Goal: Information Seeking & Learning: Learn about a topic

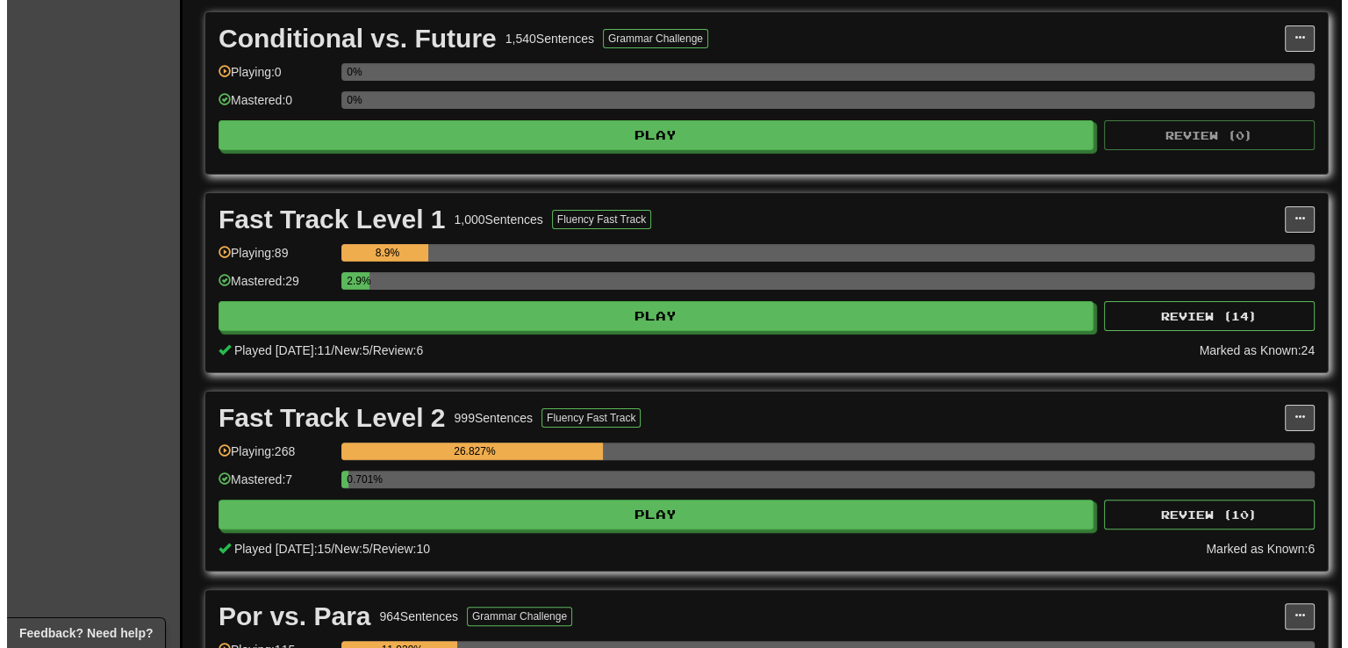
scroll to position [473, 0]
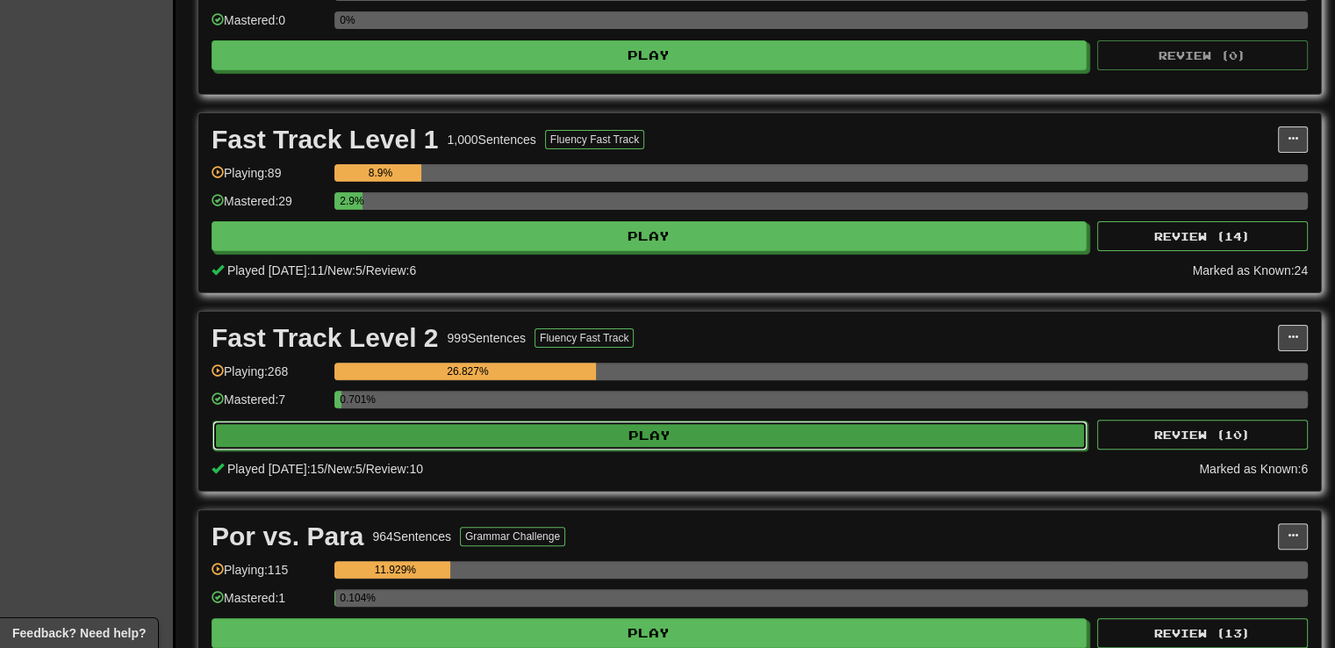
click at [631, 424] on button "Play" at bounding box center [649, 435] width 875 height 30
select select "**"
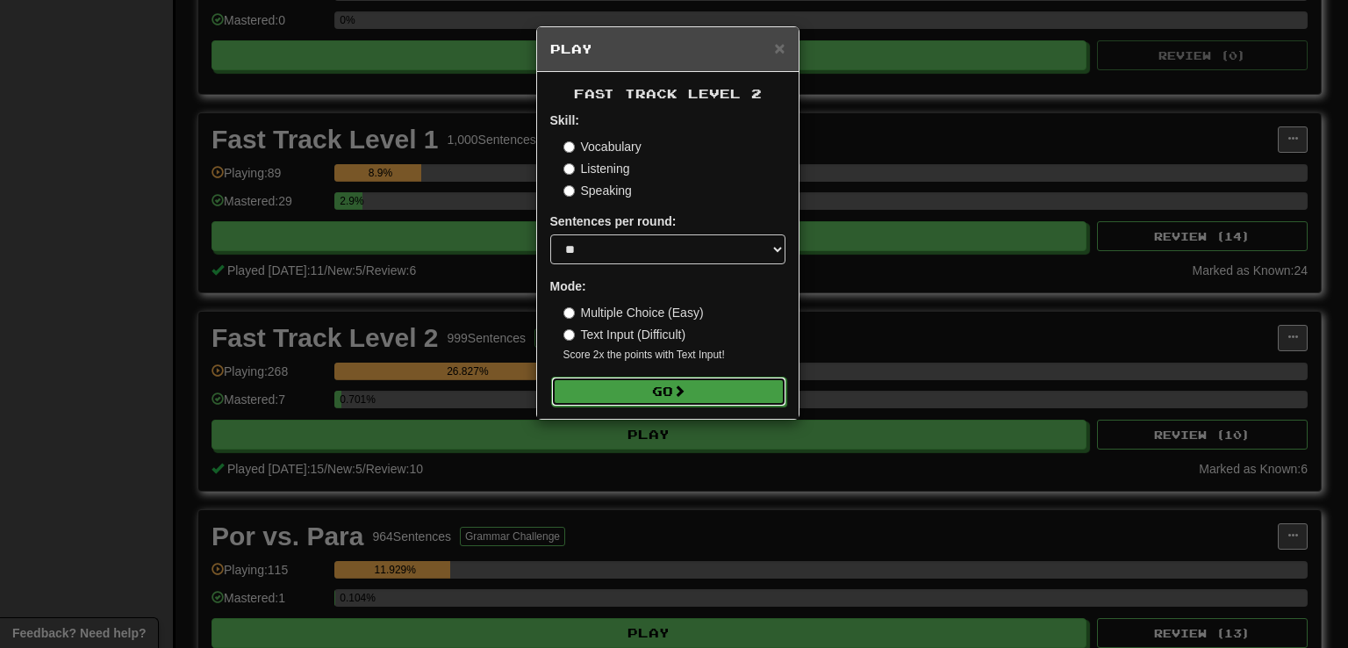
click at [678, 388] on span at bounding box center [679, 390] width 12 height 12
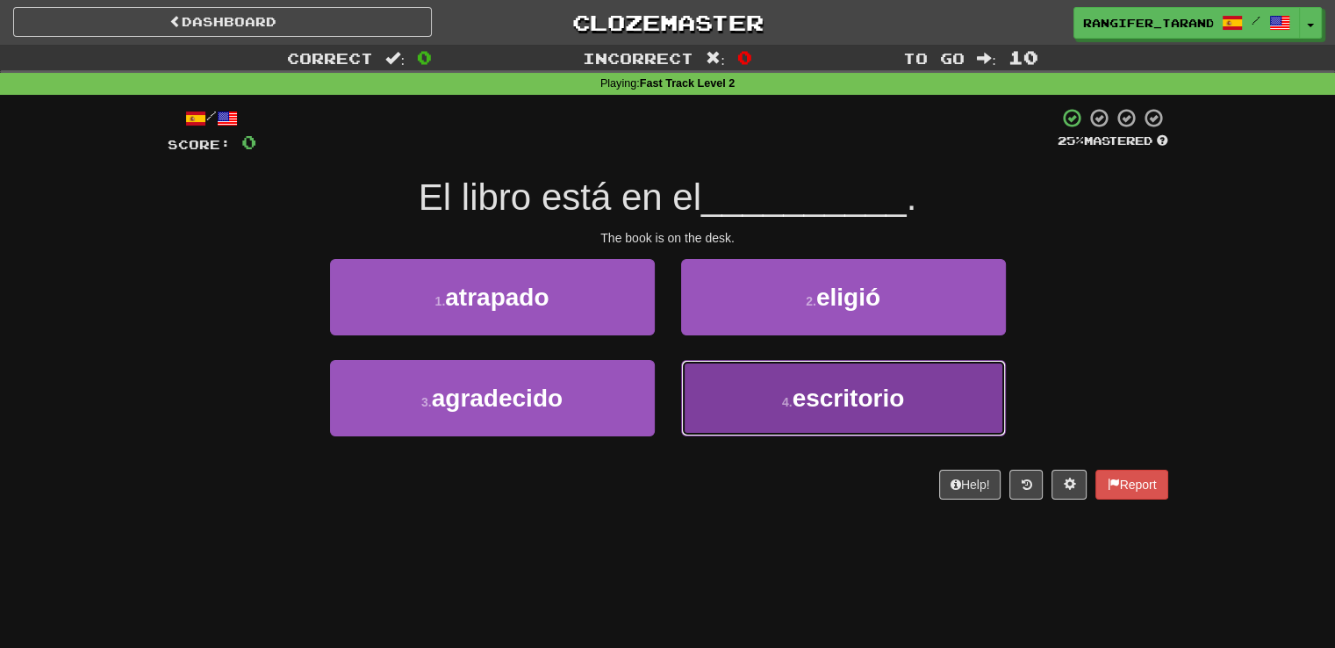
click at [726, 386] on button "4 . escritorio" at bounding box center [843, 398] width 325 height 76
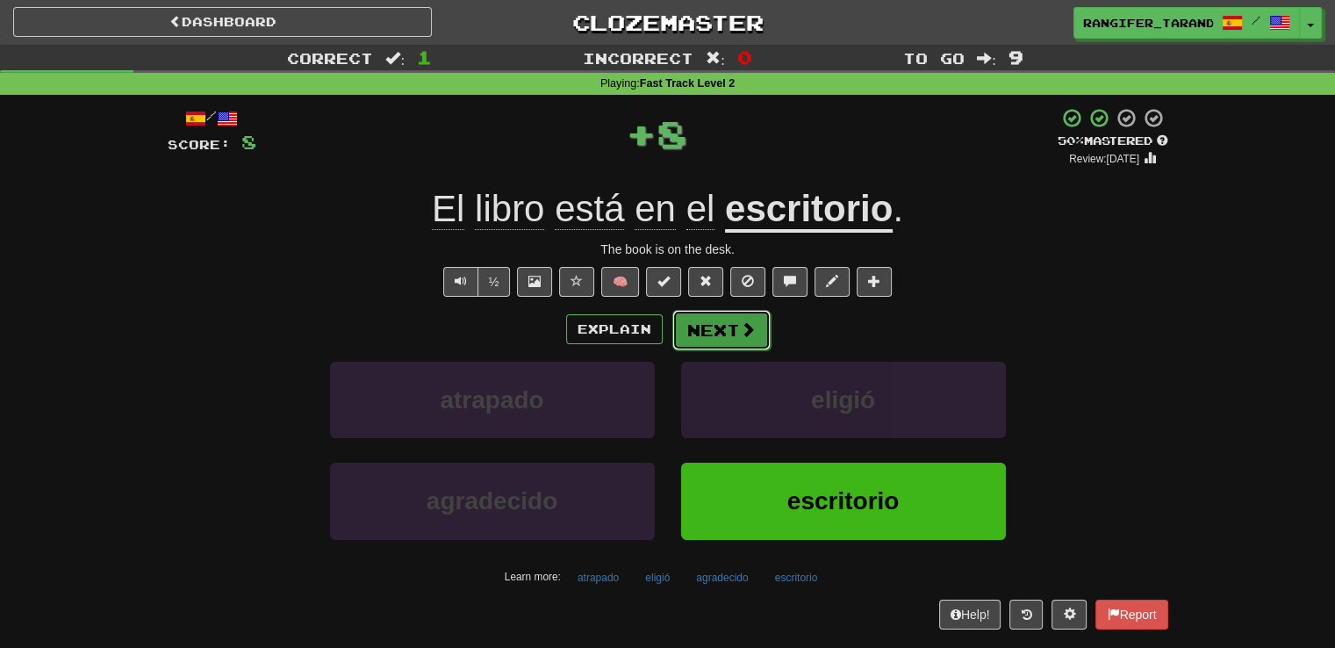
click at [699, 337] on button "Next" at bounding box center [721, 330] width 98 height 40
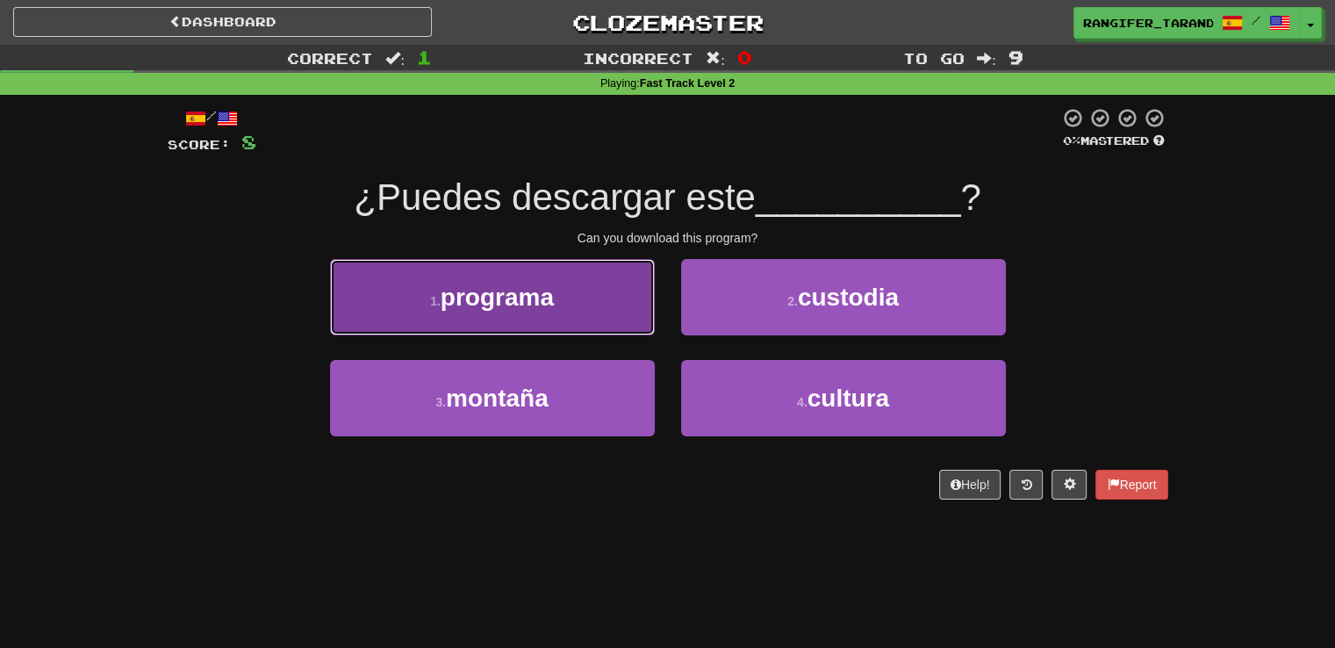
click at [634, 320] on button "1 . programa" at bounding box center [492, 297] width 325 height 76
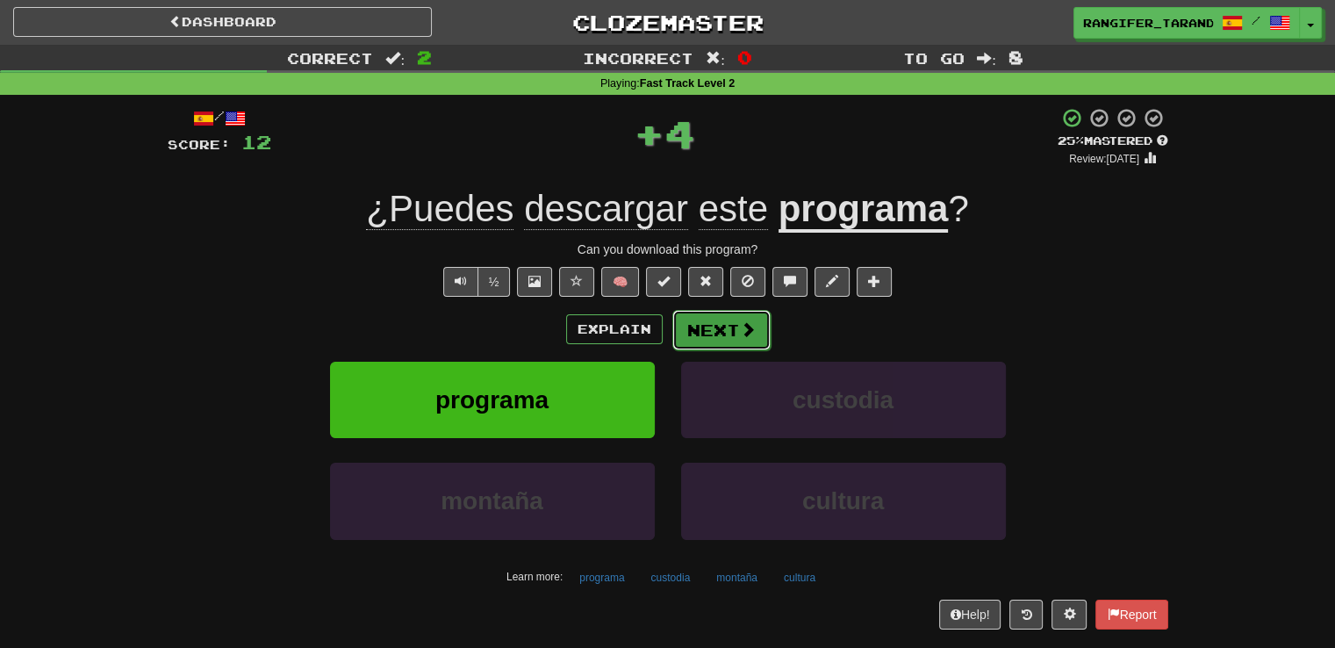
click at [742, 325] on span at bounding box center [748, 329] width 16 height 16
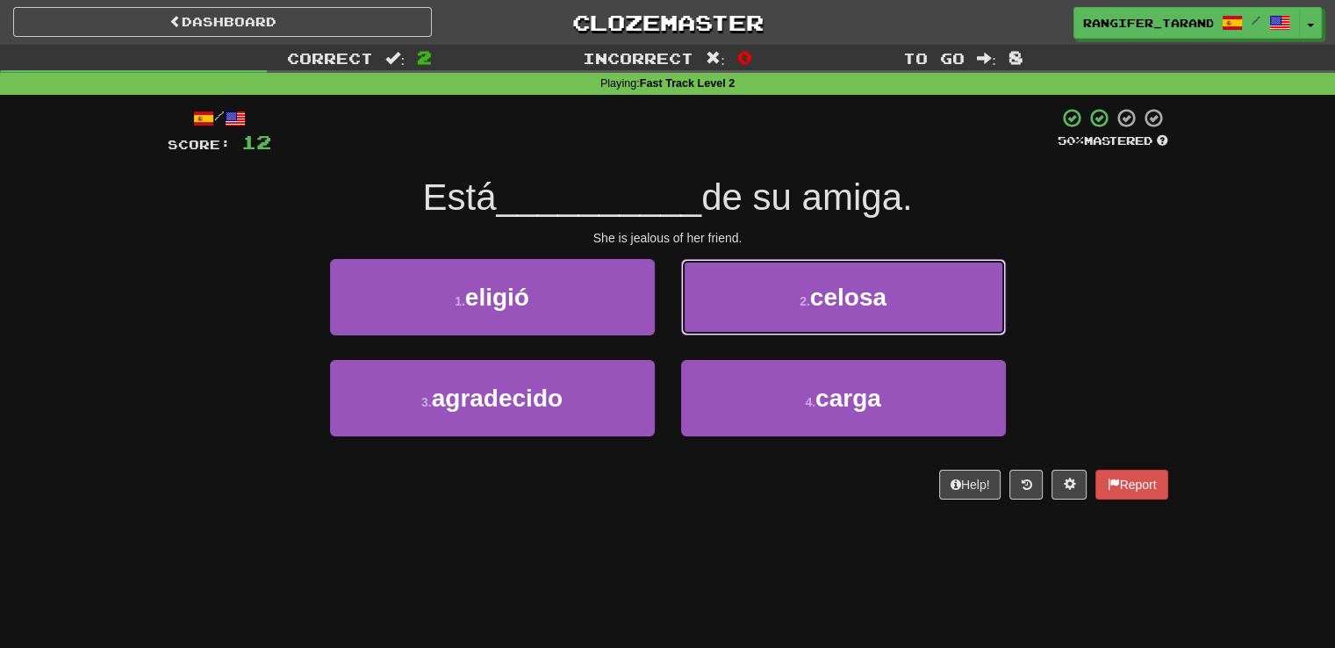
click at [742, 325] on button "2 . celosa" at bounding box center [843, 297] width 325 height 76
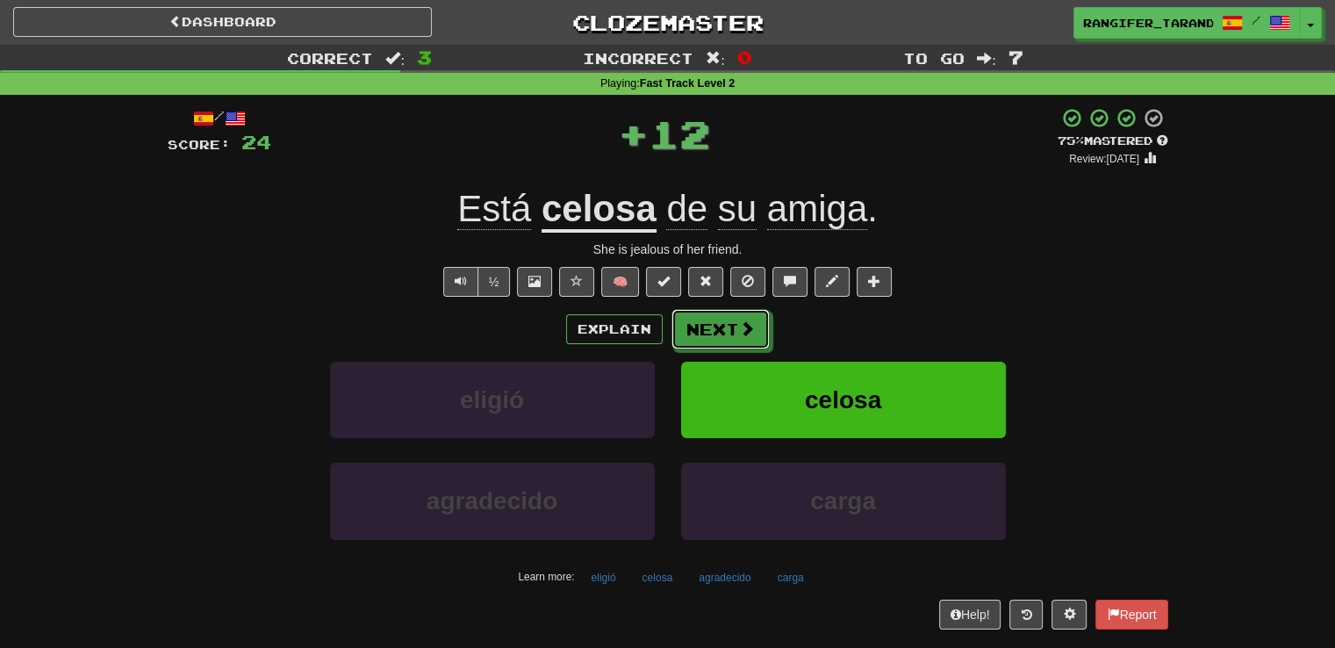
click at [742, 325] on span at bounding box center [747, 328] width 16 height 16
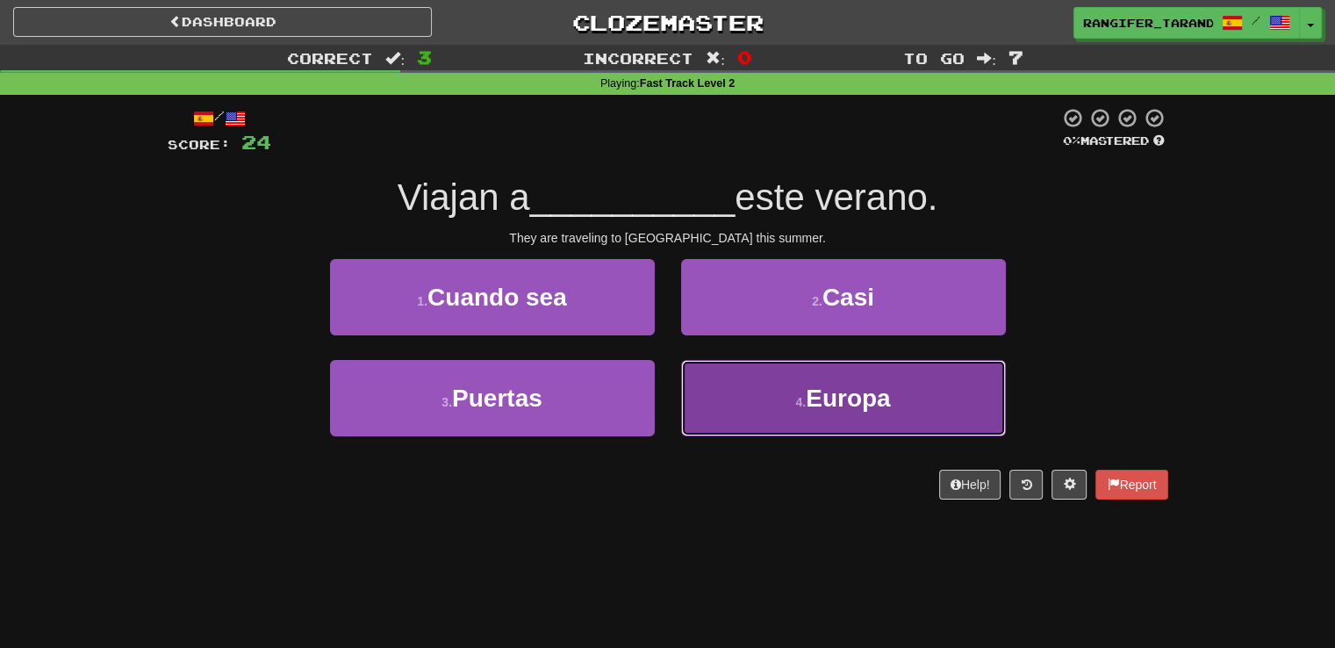
click at [751, 392] on button "4 . Europa" at bounding box center [843, 398] width 325 height 76
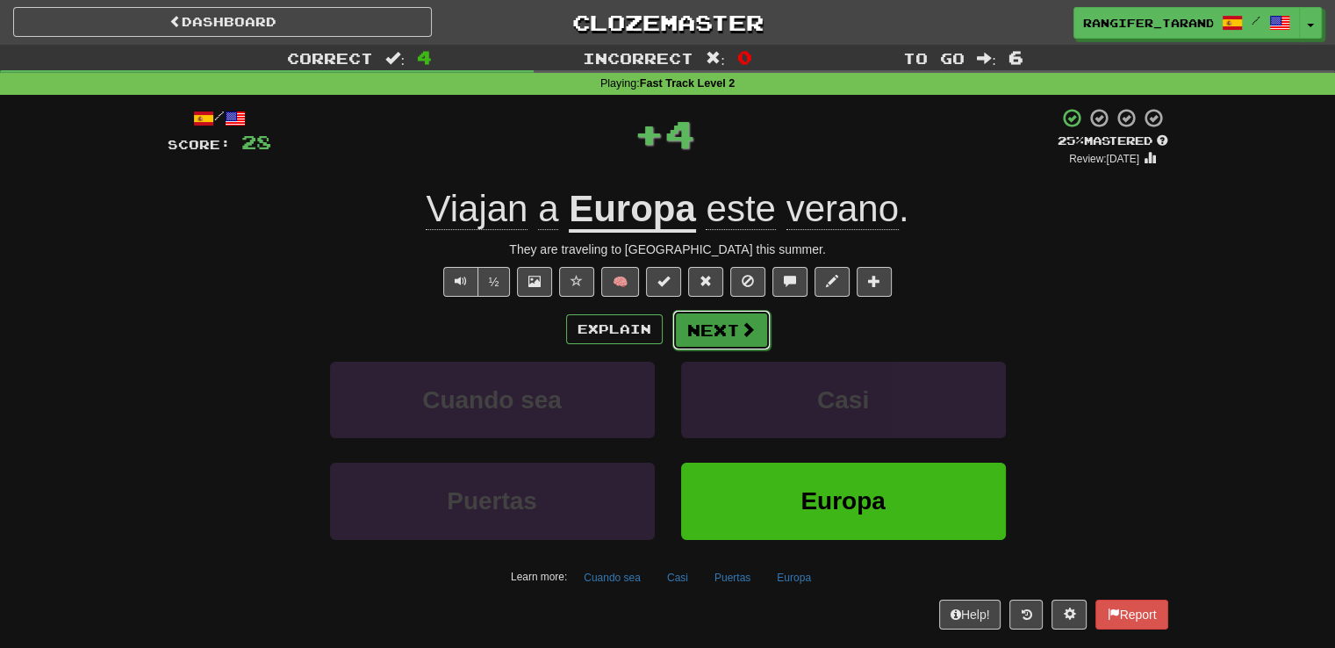
click at [729, 334] on button "Next" at bounding box center [721, 330] width 98 height 40
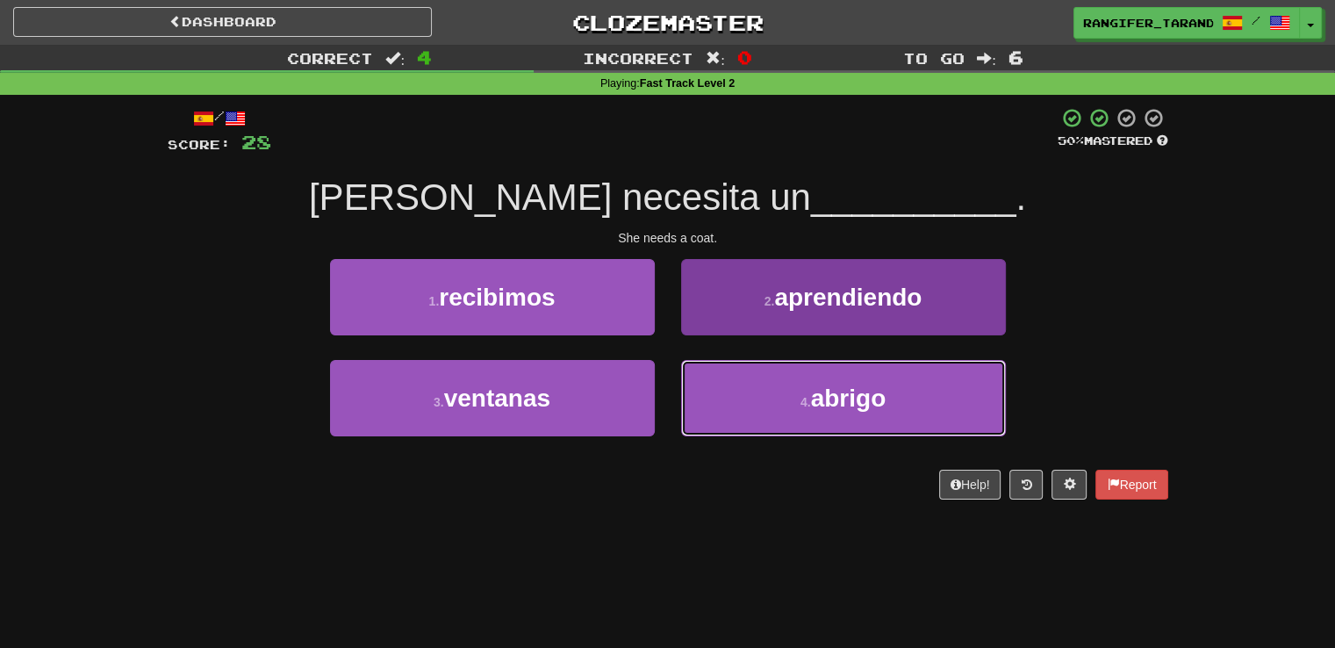
click at [743, 407] on button "4 . abrigo" at bounding box center [843, 398] width 325 height 76
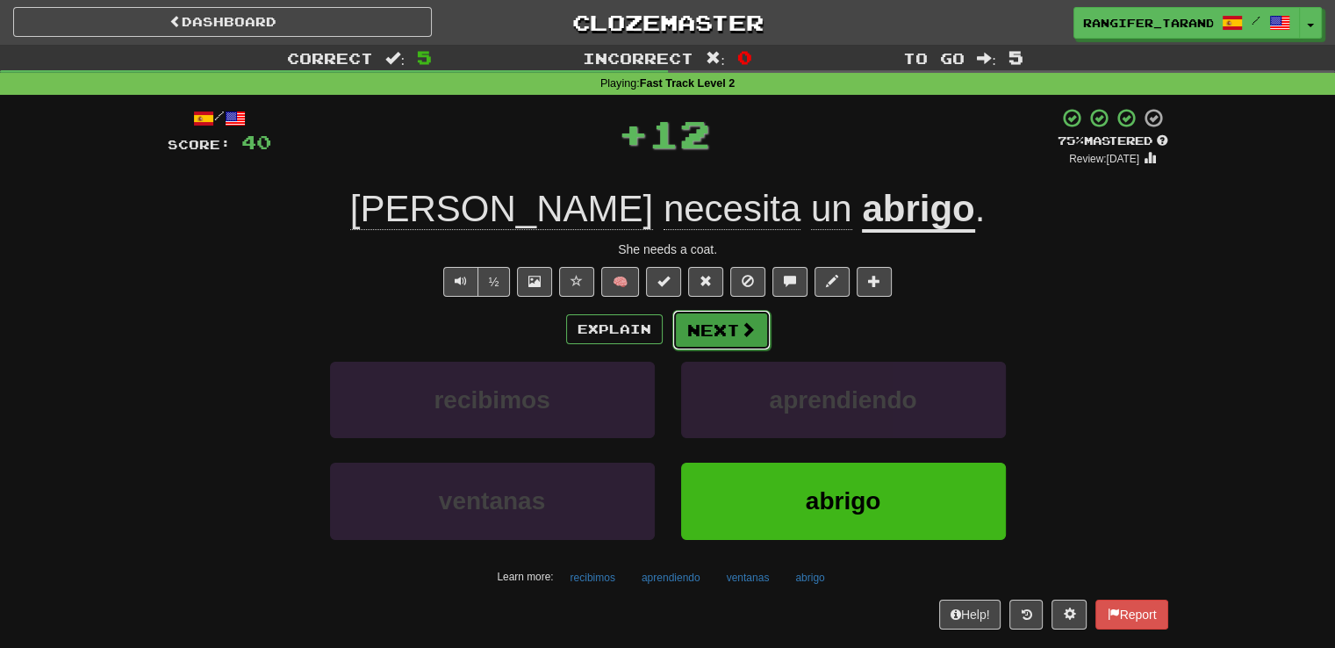
click at [724, 329] on button "Next" at bounding box center [721, 330] width 98 height 40
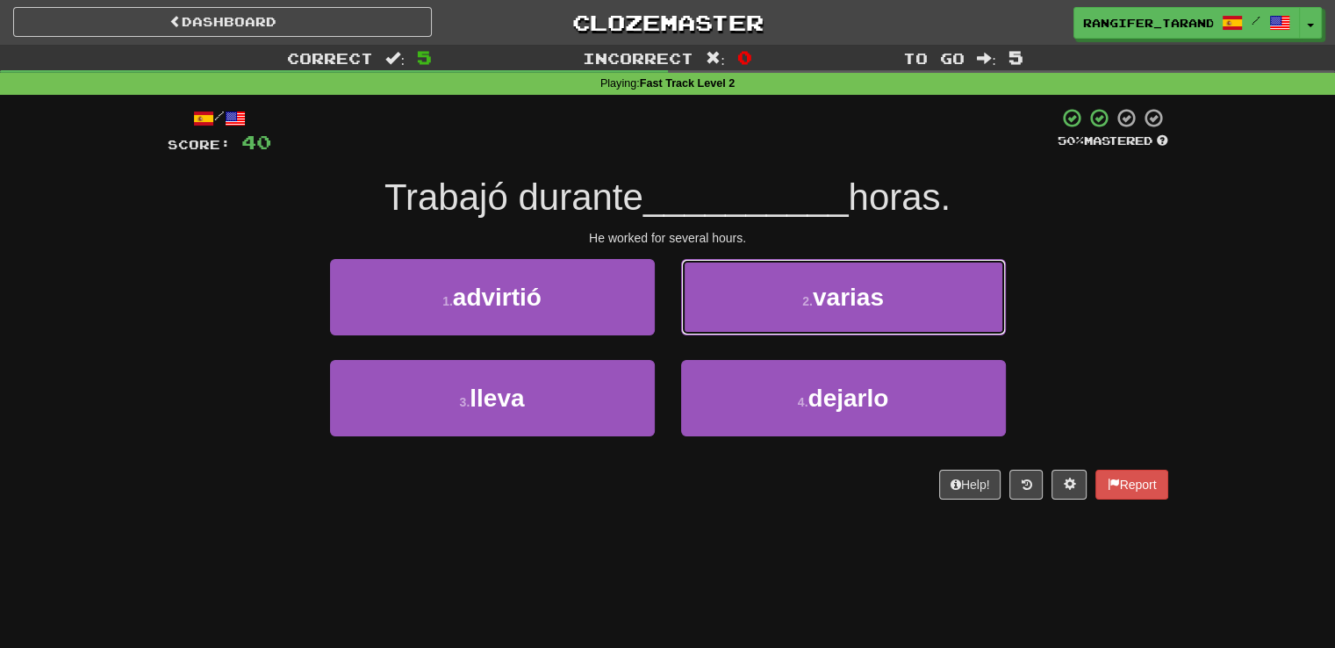
click at [724, 331] on button "2 . varias" at bounding box center [843, 297] width 325 height 76
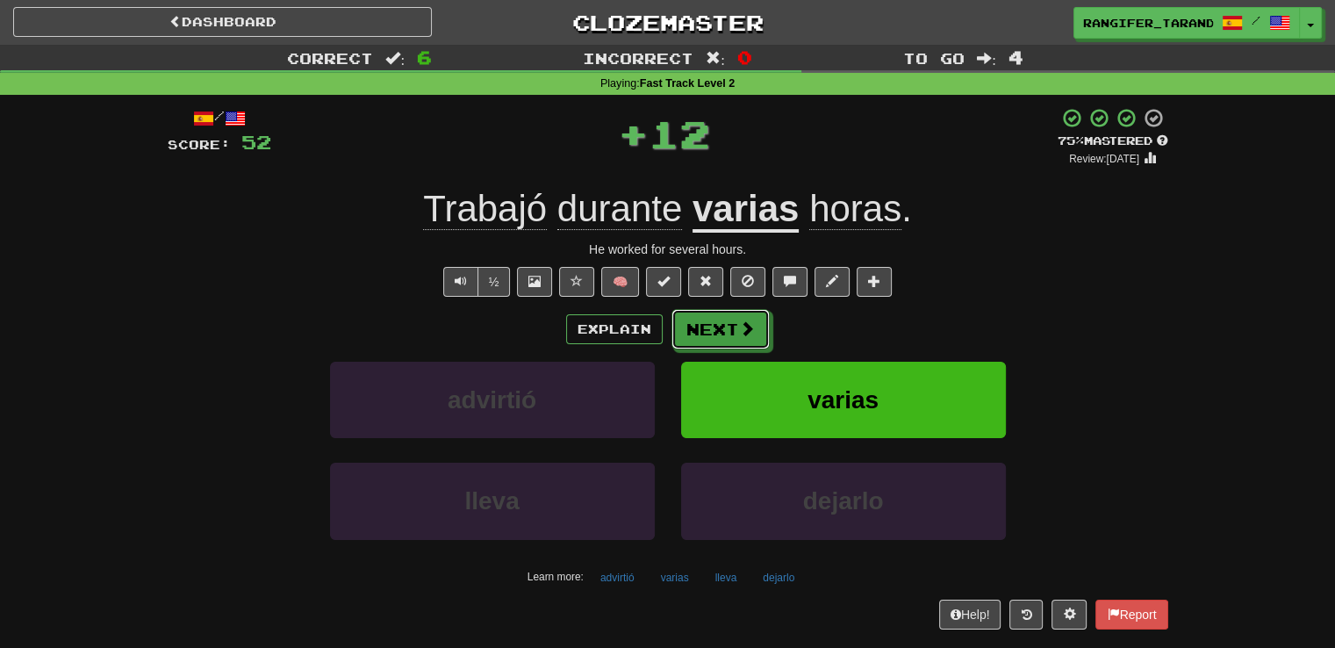
click at [724, 331] on button "Next" at bounding box center [720, 329] width 98 height 40
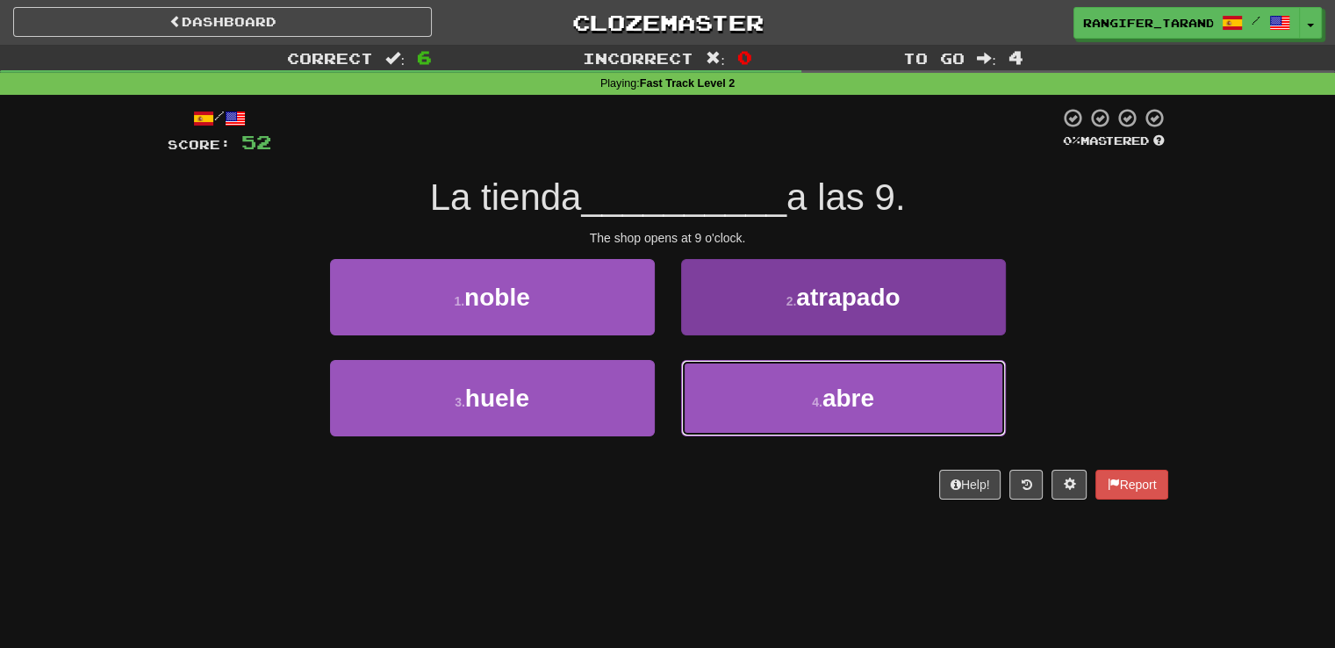
click at [734, 399] on button "4 . abre" at bounding box center [843, 398] width 325 height 76
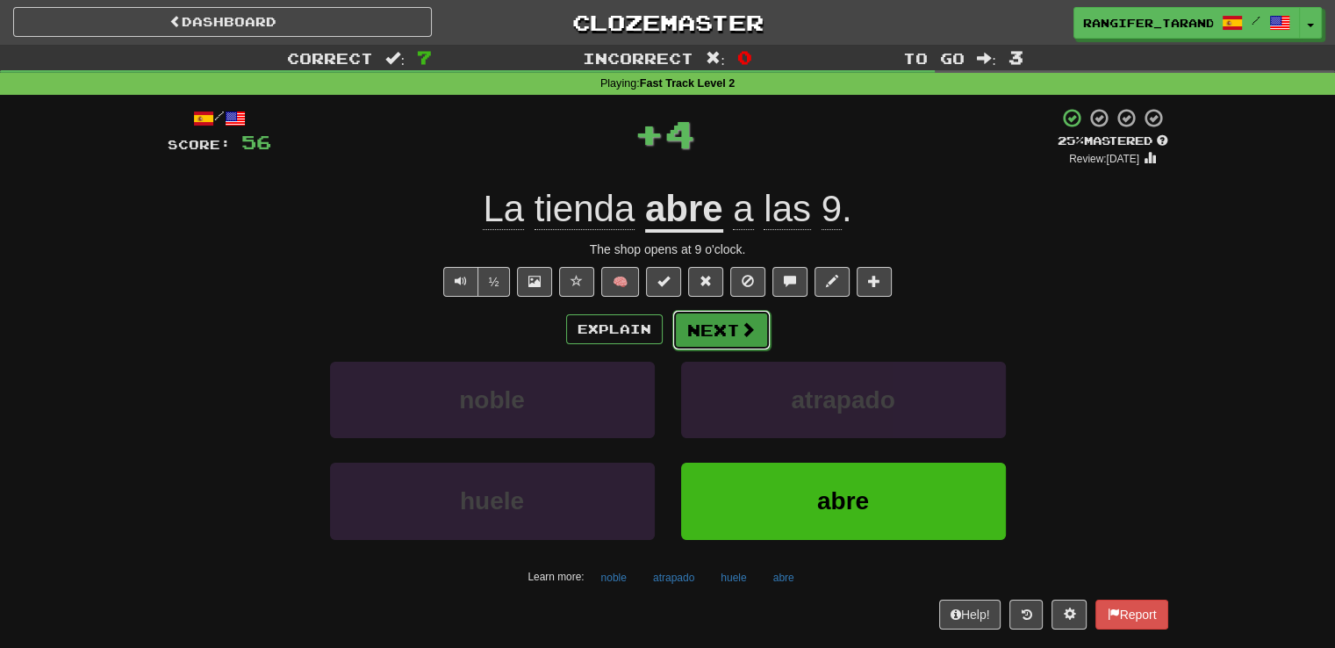
click at [724, 340] on button "Next" at bounding box center [721, 330] width 98 height 40
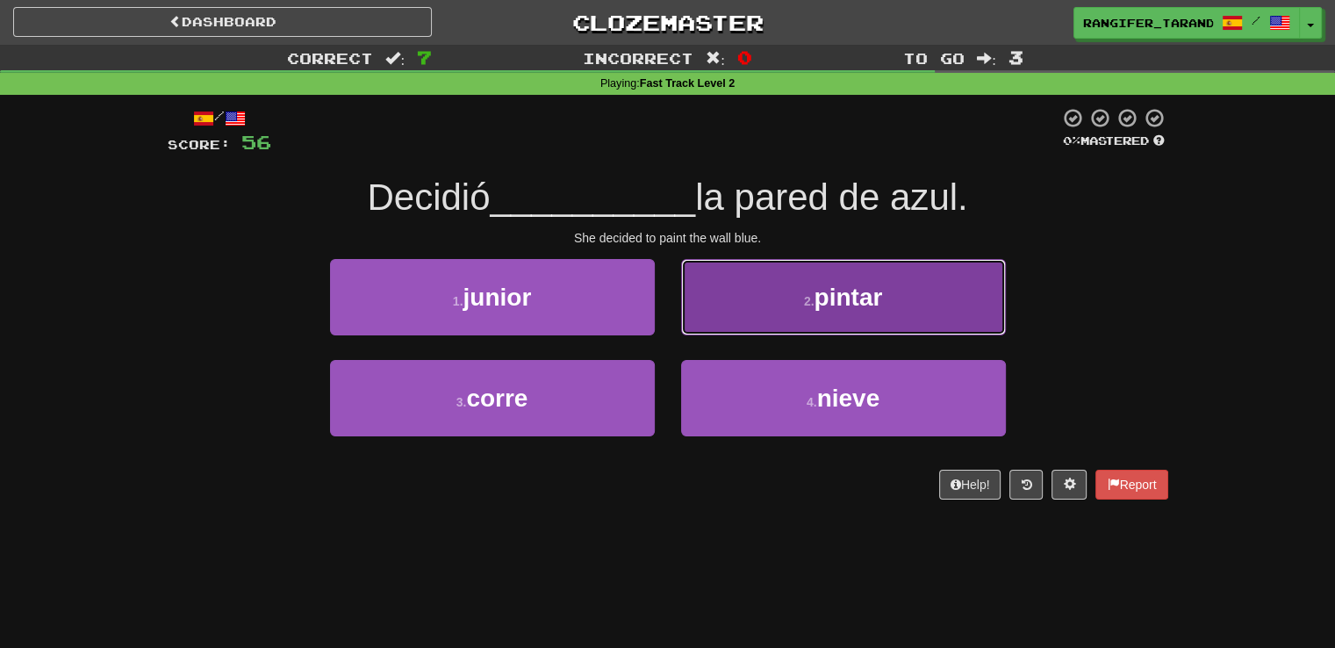
click at [719, 300] on button "2 . pintar" at bounding box center [843, 297] width 325 height 76
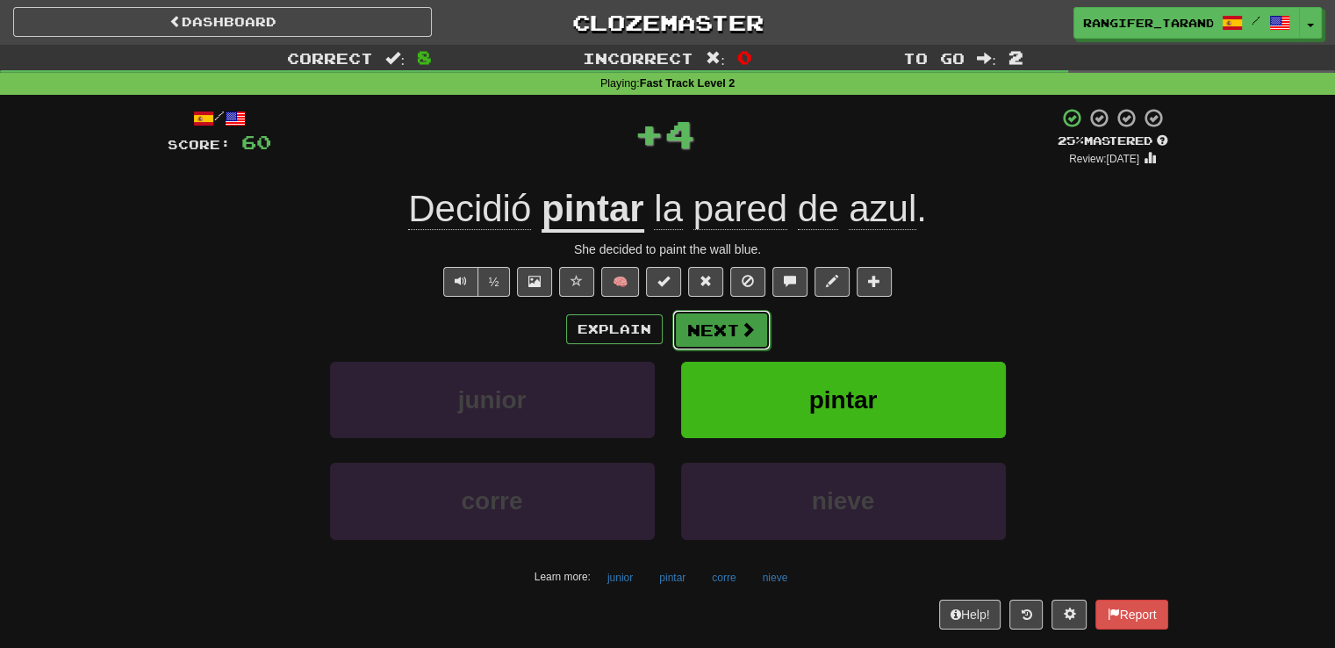
click at [713, 327] on button "Next" at bounding box center [721, 330] width 98 height 40
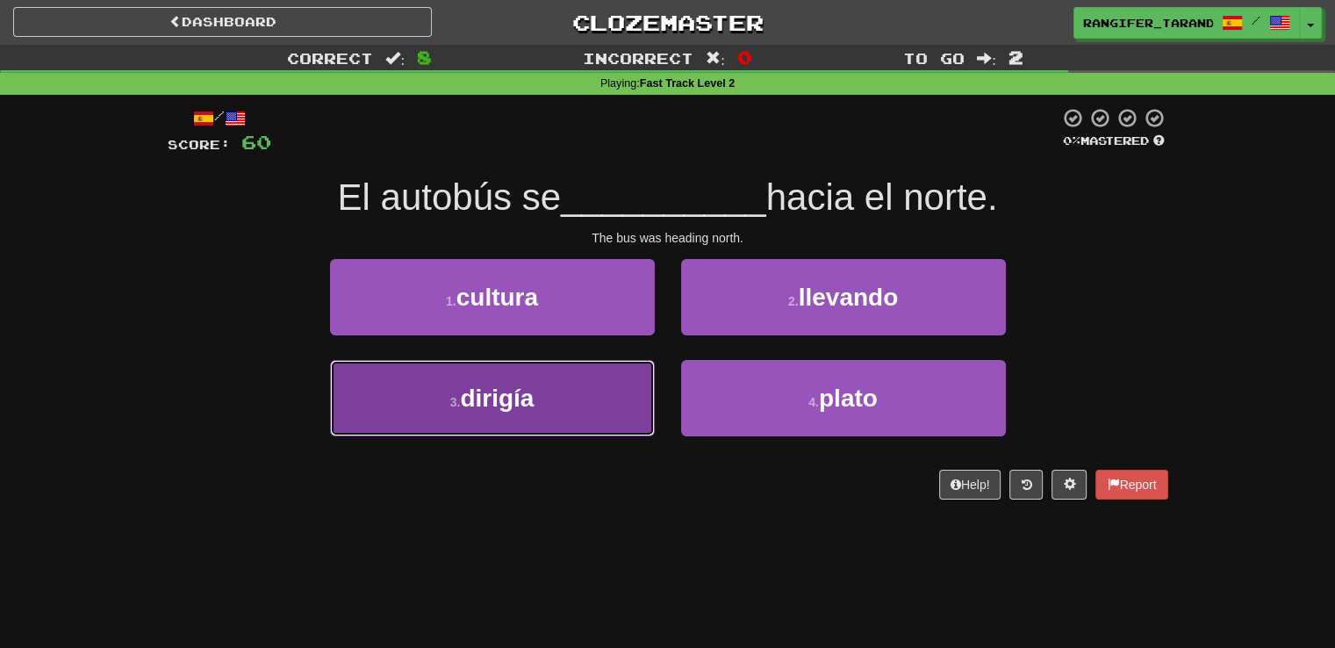
click at [626, 396] on button "3 . dirigía" at bounding box center [492, 398] width 325 height 76
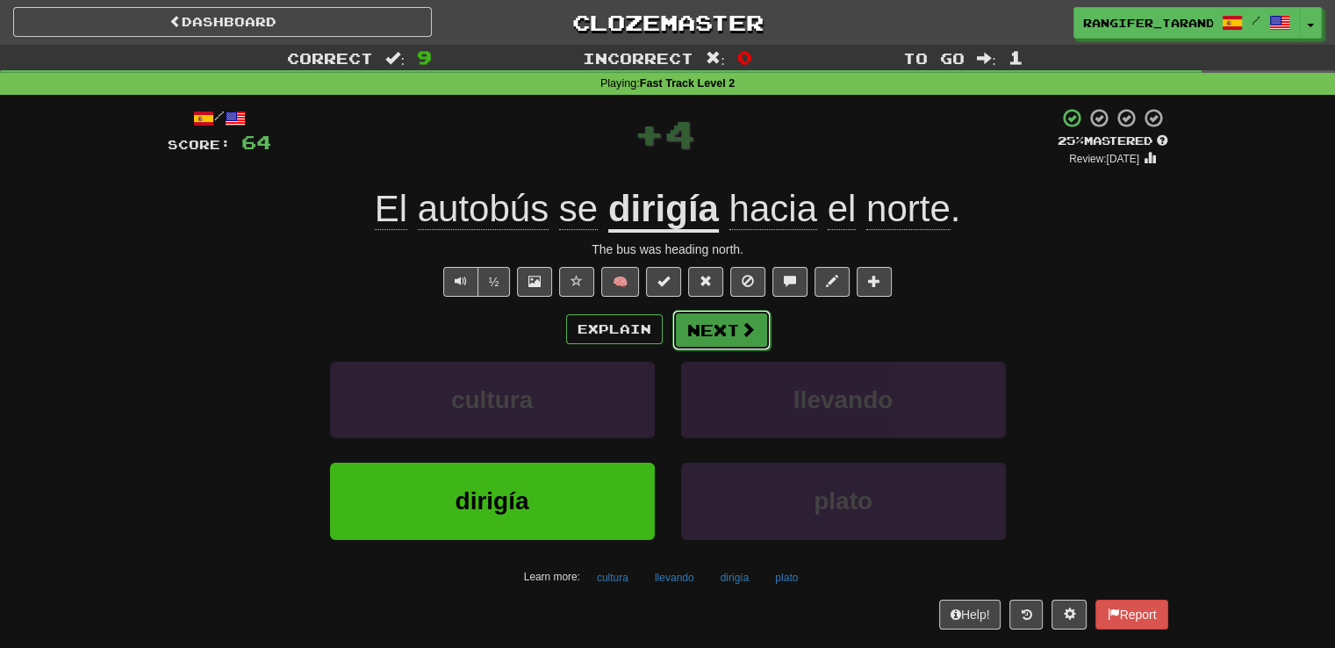
click at [744, 315] on button "Next" at bounding box center [721, 330] width 98 height 40
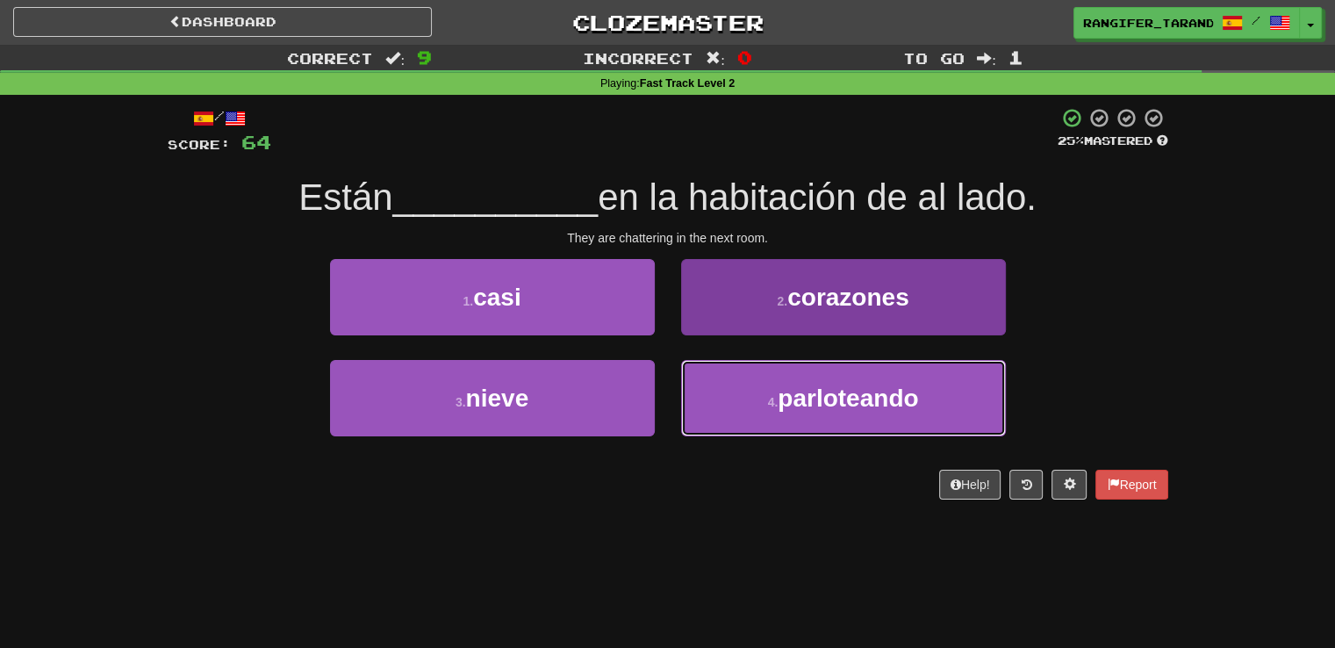
click at [696, 375] on button "4 . parloteando" at bounding box center [843, 398] width 325 height 76
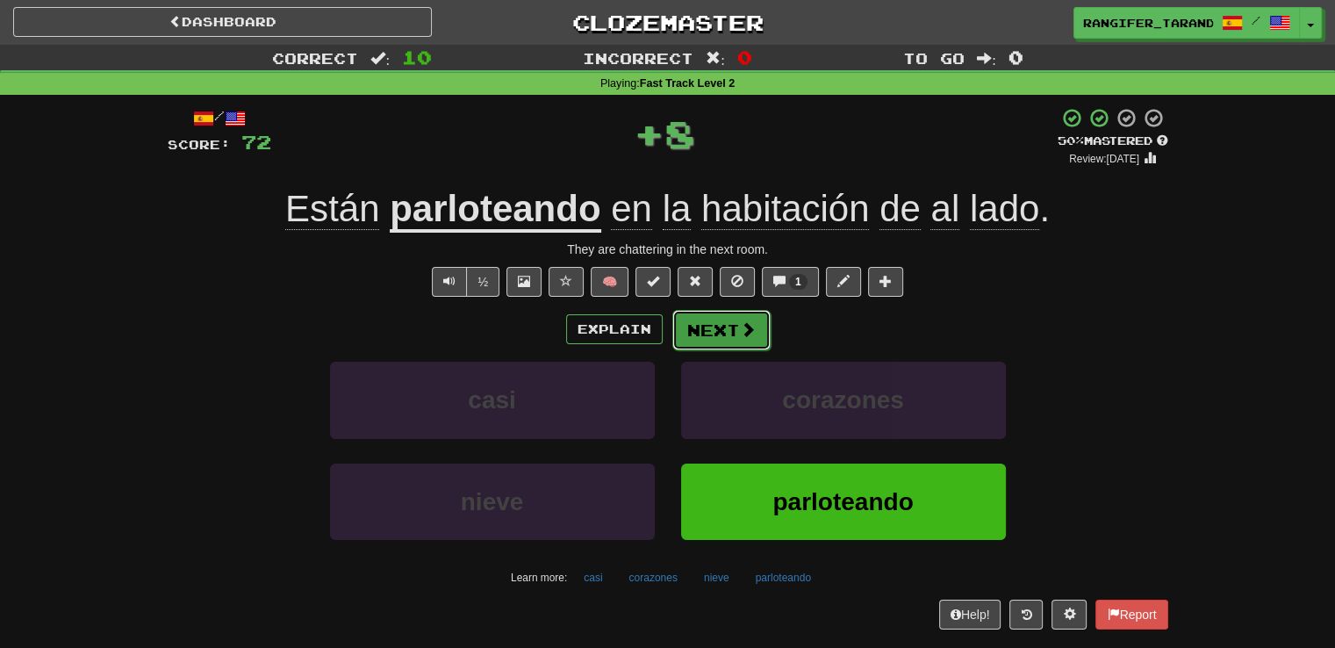
click at [695, 331] on button "Next" at bounding box center [721, 330] width 98 height 40
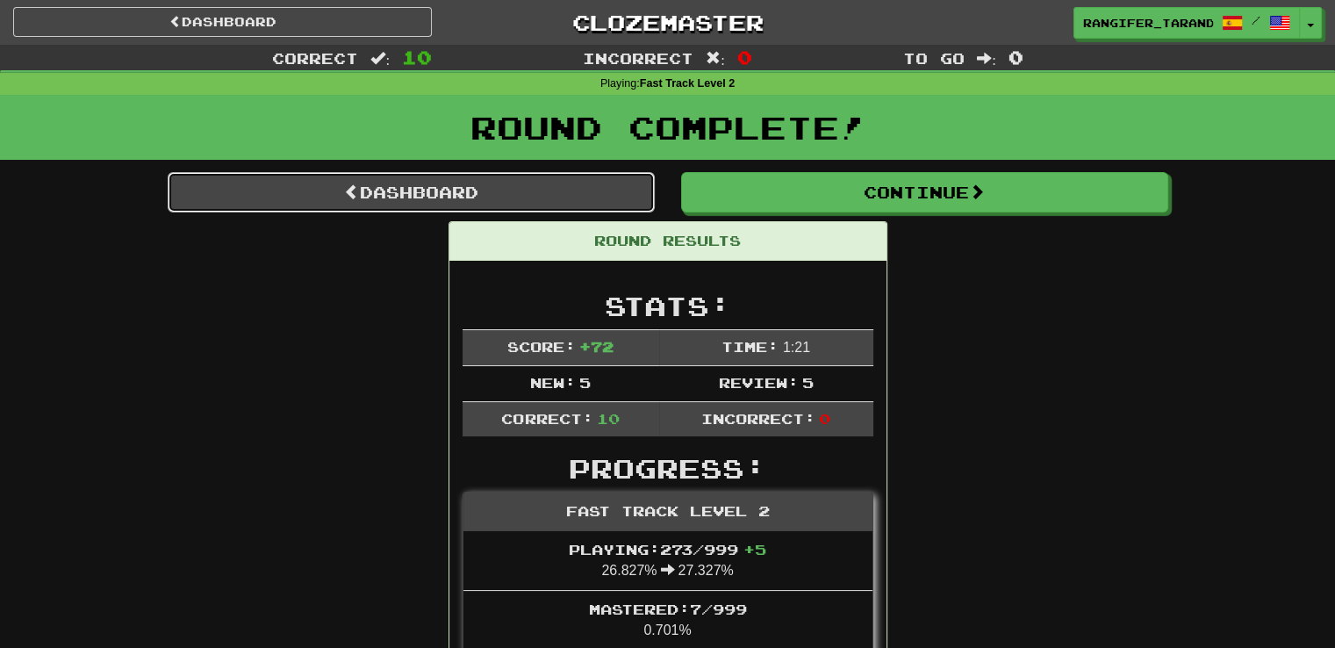
click at [592, 189] on link "Dashboard" at bounding box center [411, 192] width 487 height 40
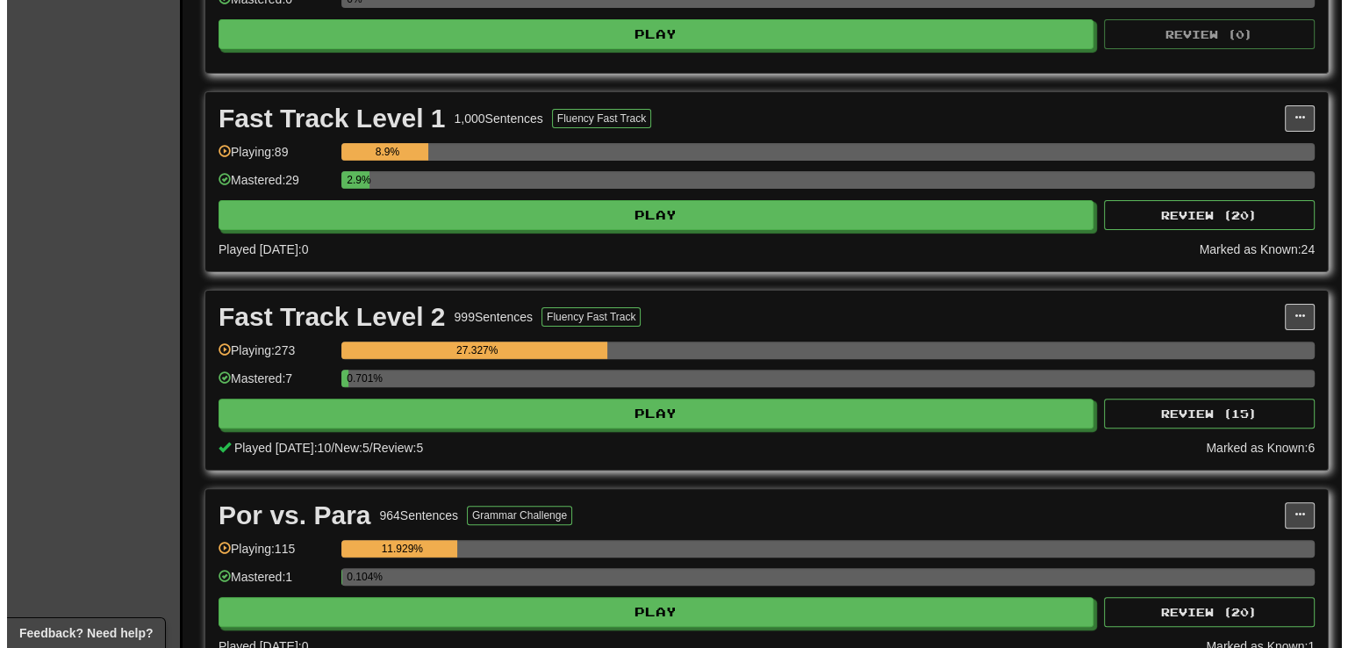
scroll to position [499, 0]
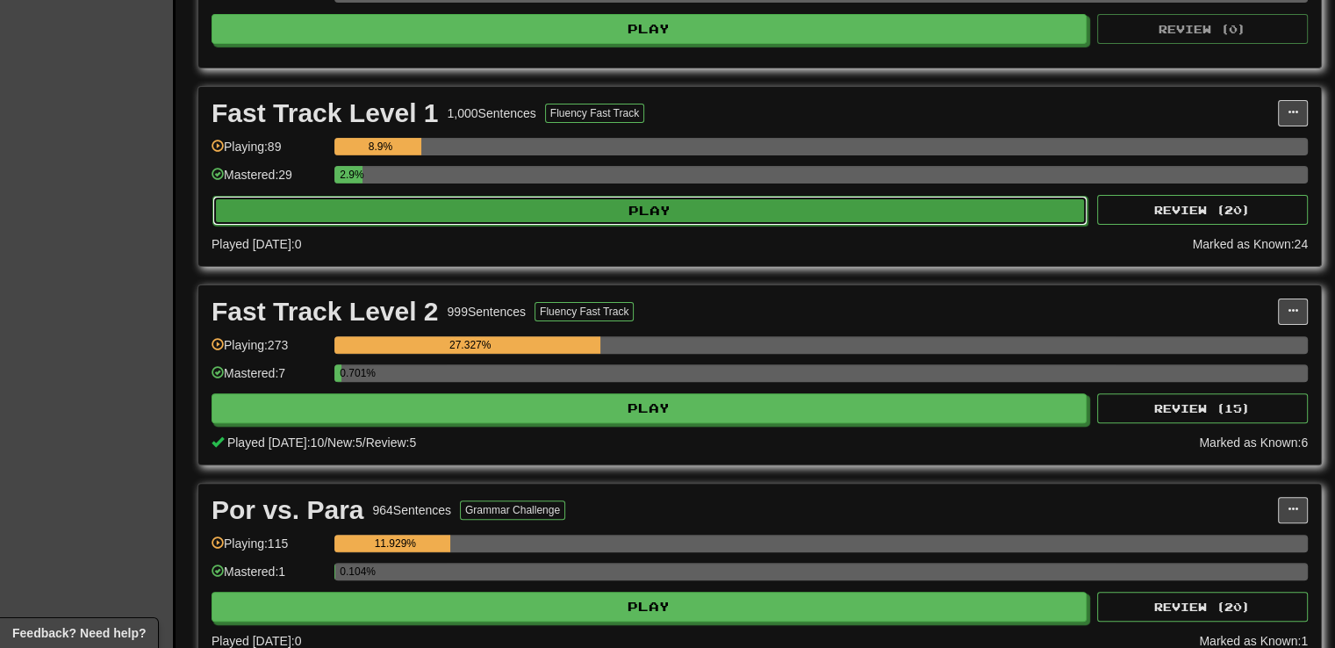
click at [771, 212] on button "Play" at bounding box center [649, 211] width 875 height 30
select select "**"
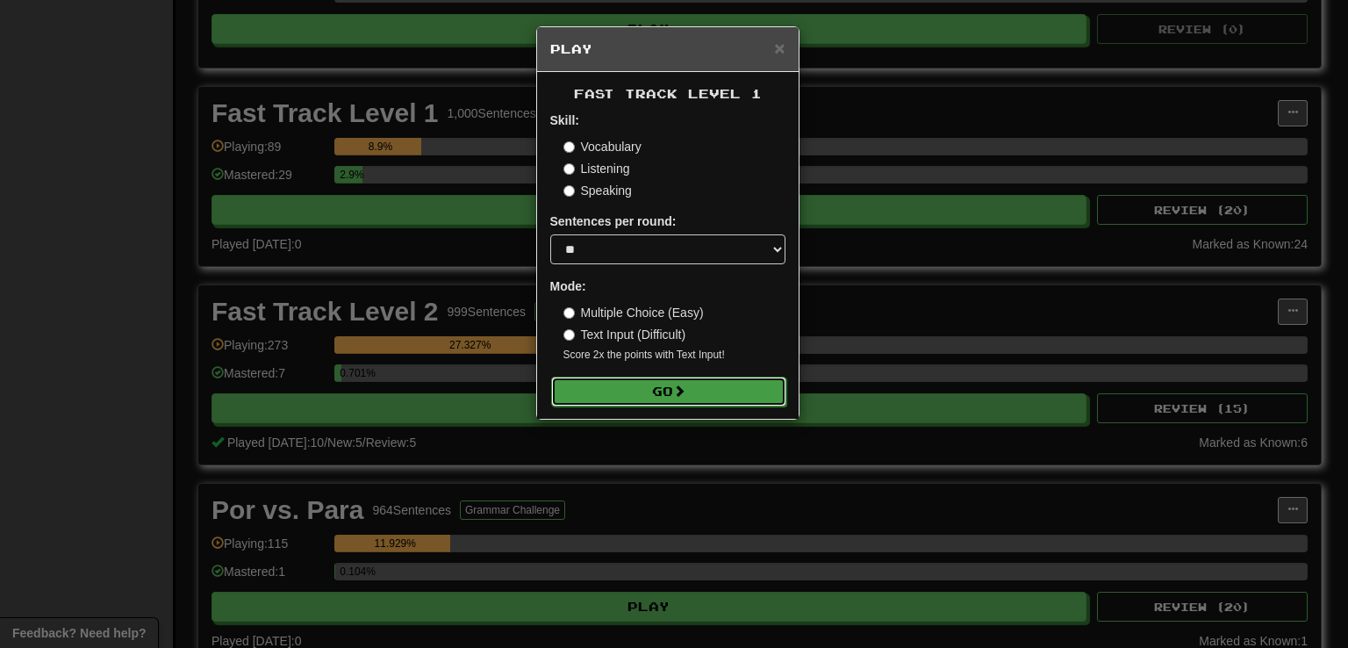
click at [697, 394] on button "Go" at bounding box center [668, 391] width 235 height 30
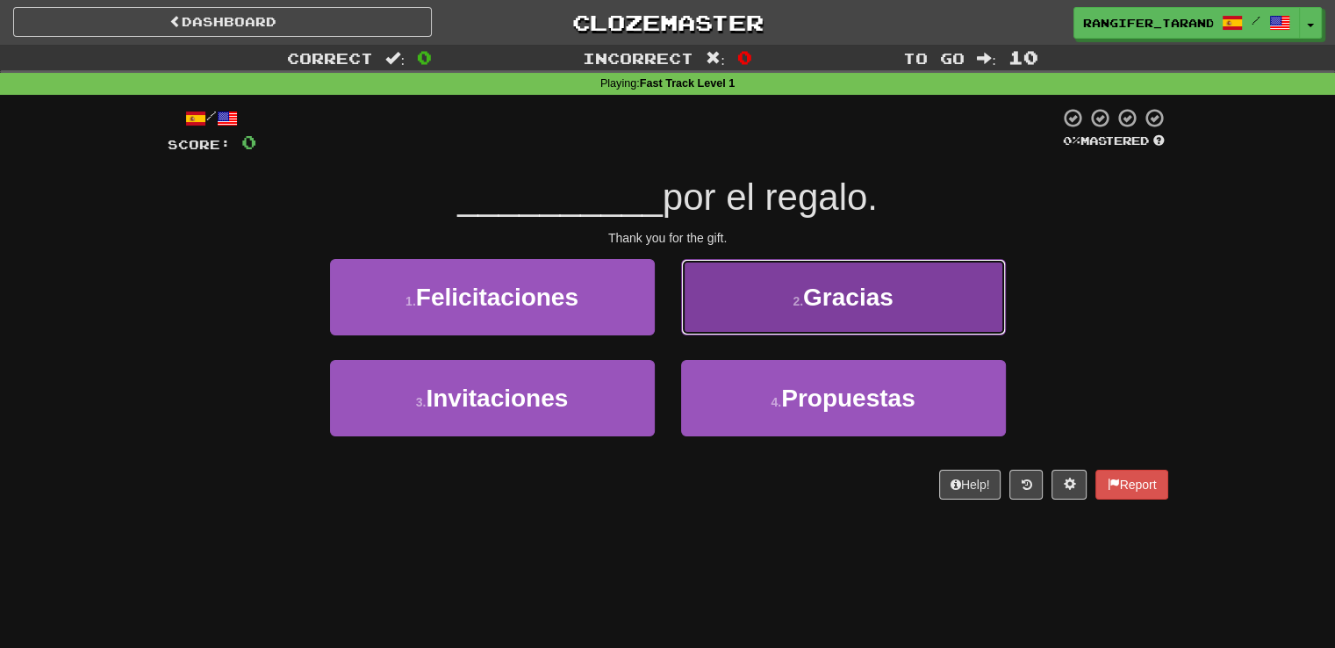
click at [776, 321] on button "2 . Gracias" at bounding box center [843, 297] width 325 height 76
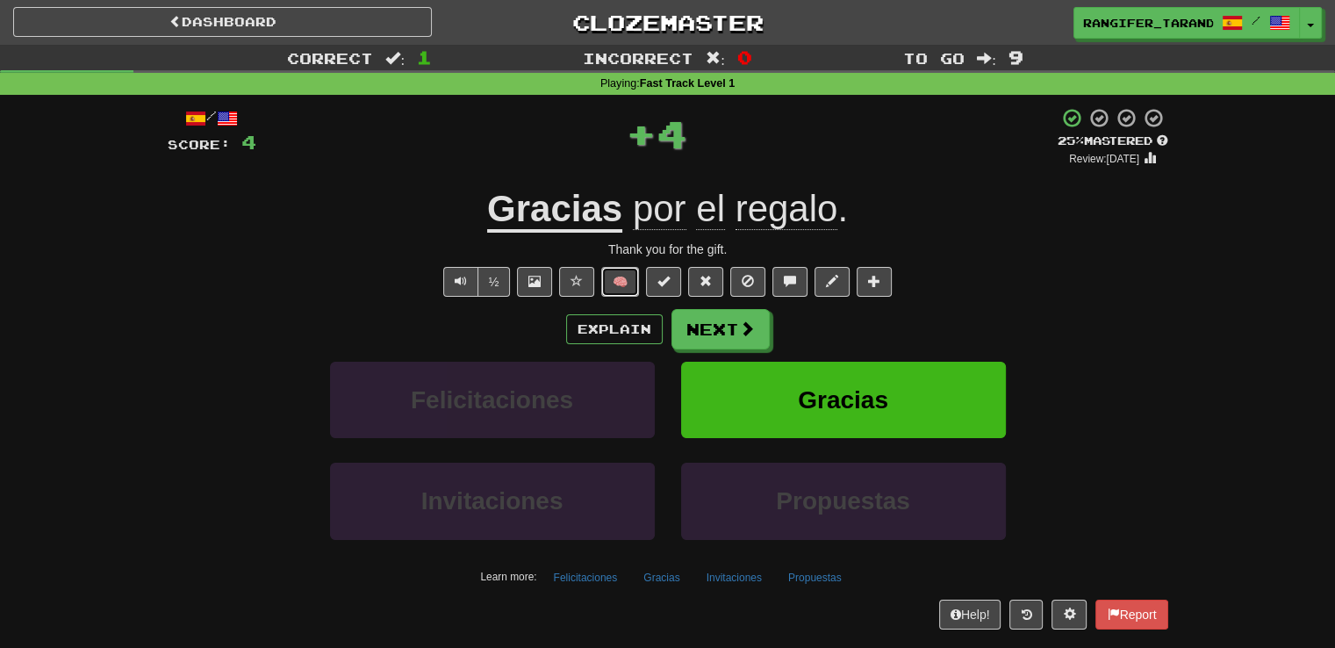
click at [625, 280] on button "🧠" at bounding box center [620, 282] width 38 height 30
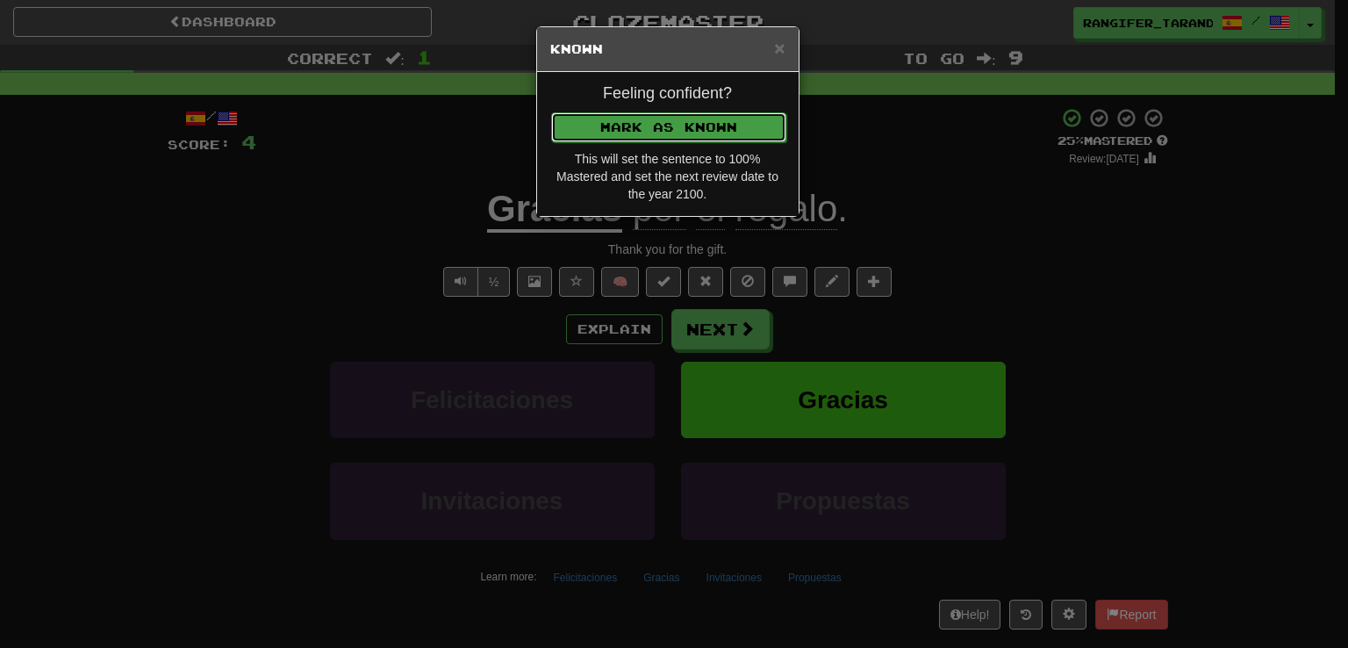
click at [623, 128] on button "Mark as Known" at bounding box center [668, 127] width 235 height 30
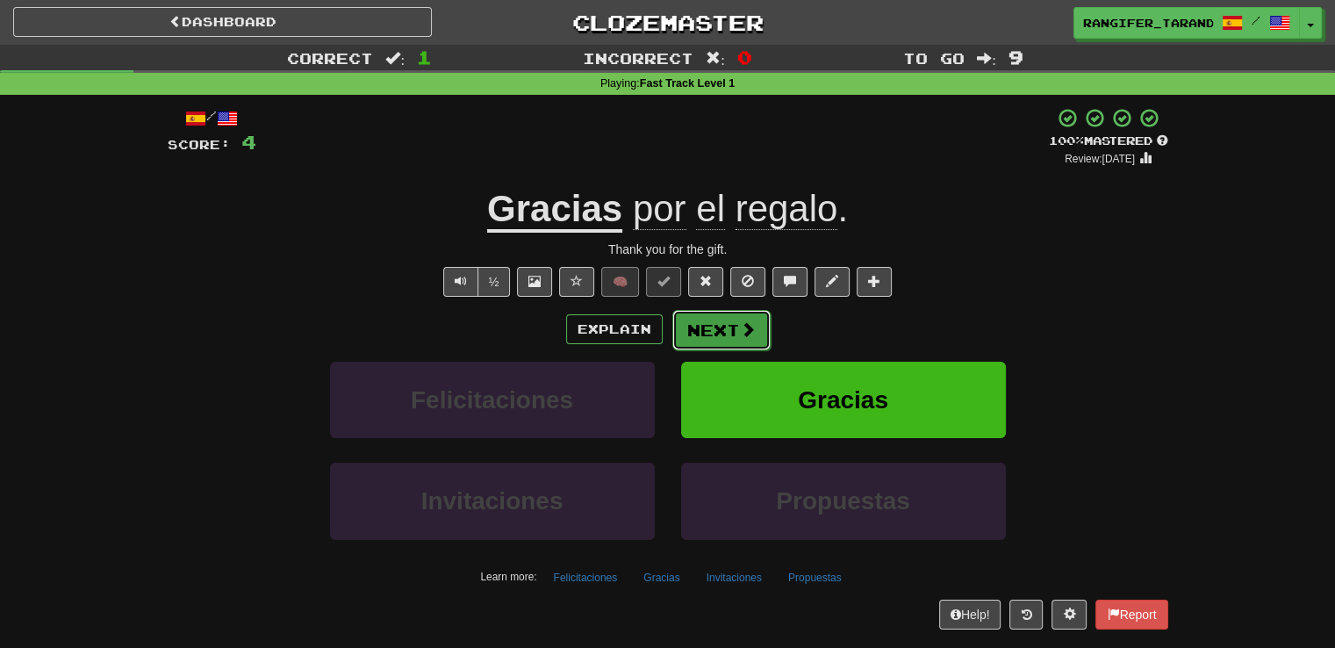
click at [706, 321] on button "Next" at bounding box center [721, 330] width 98 height 40
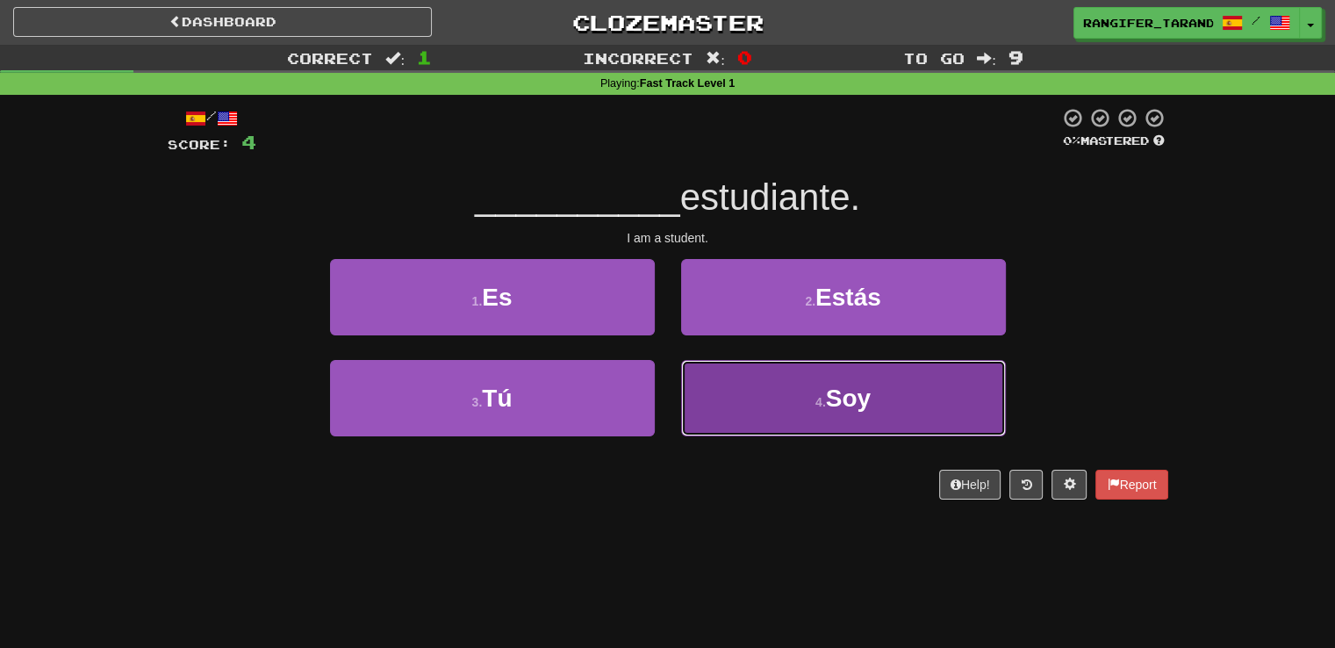
click at [749, 394] on button "4 . Soy" at bounding box center [843, 398] width 325 height 76
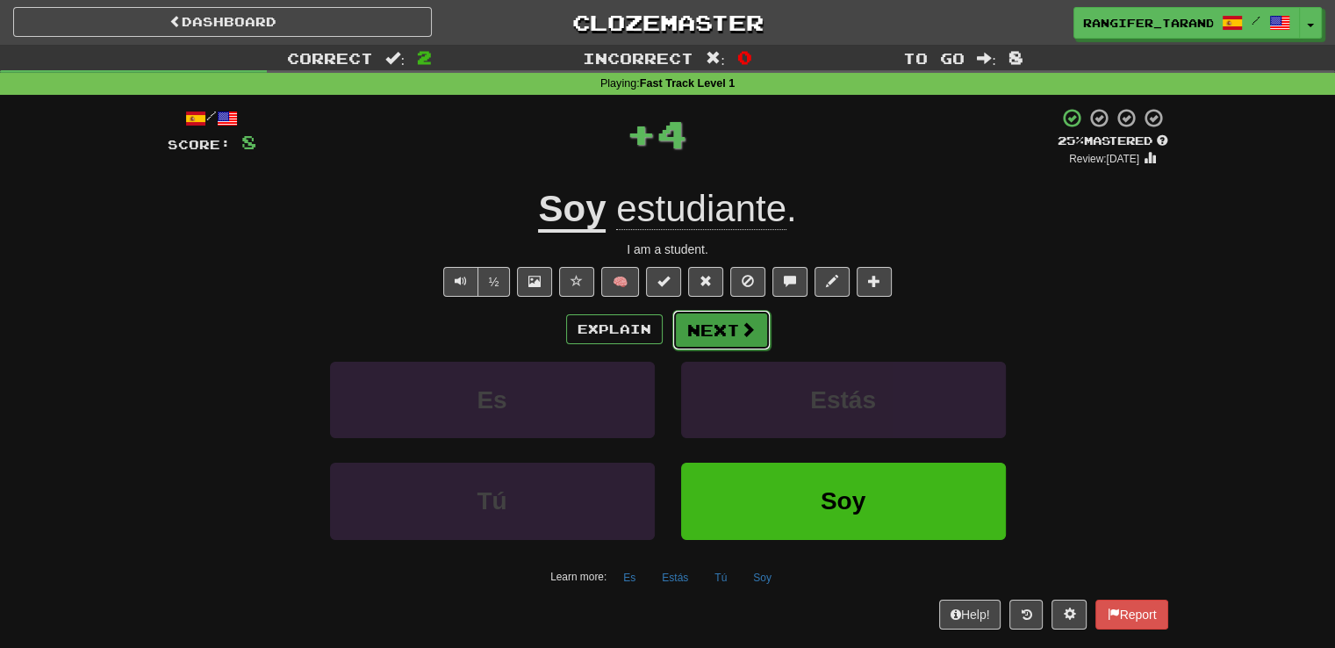
click at [701, 319] on button "Next" at bounding box center [721, 330] width 98 height 40
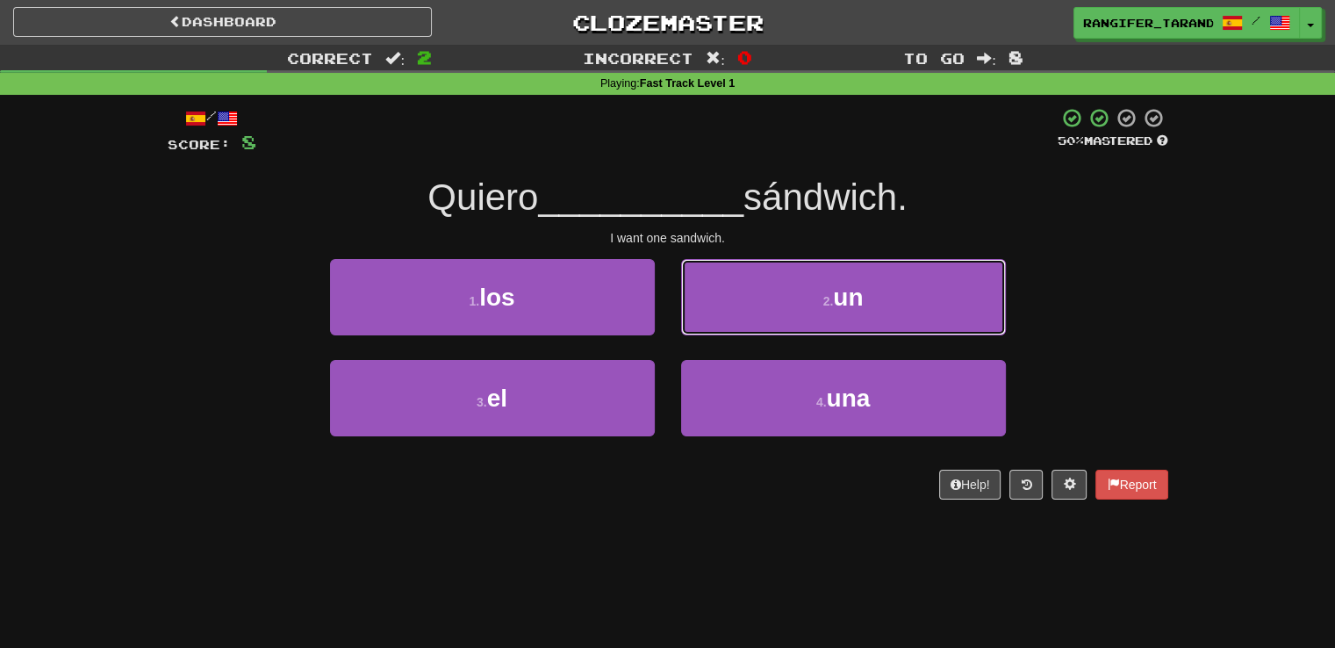
click at [700, 320] on button "2 . un" at bounding box center [843, 297] width 325 height 76
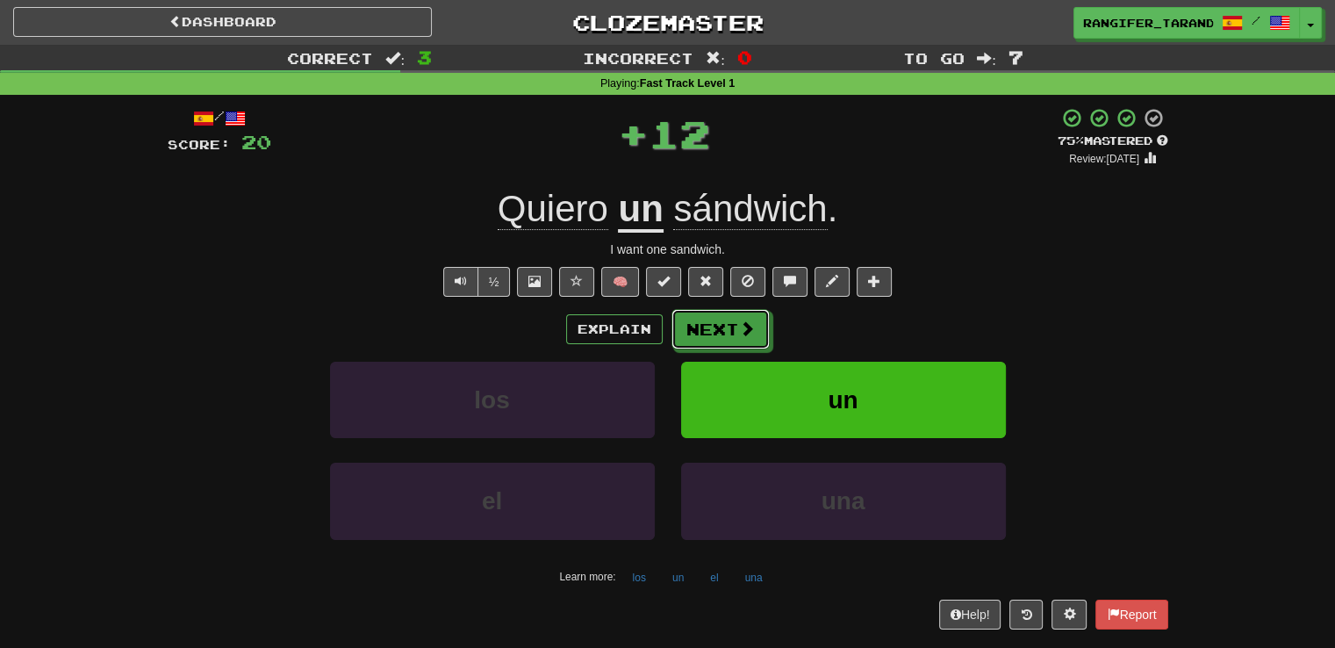
click at [700, 320] on button "Next" at bounding box center [720, 329] width 98 height 40
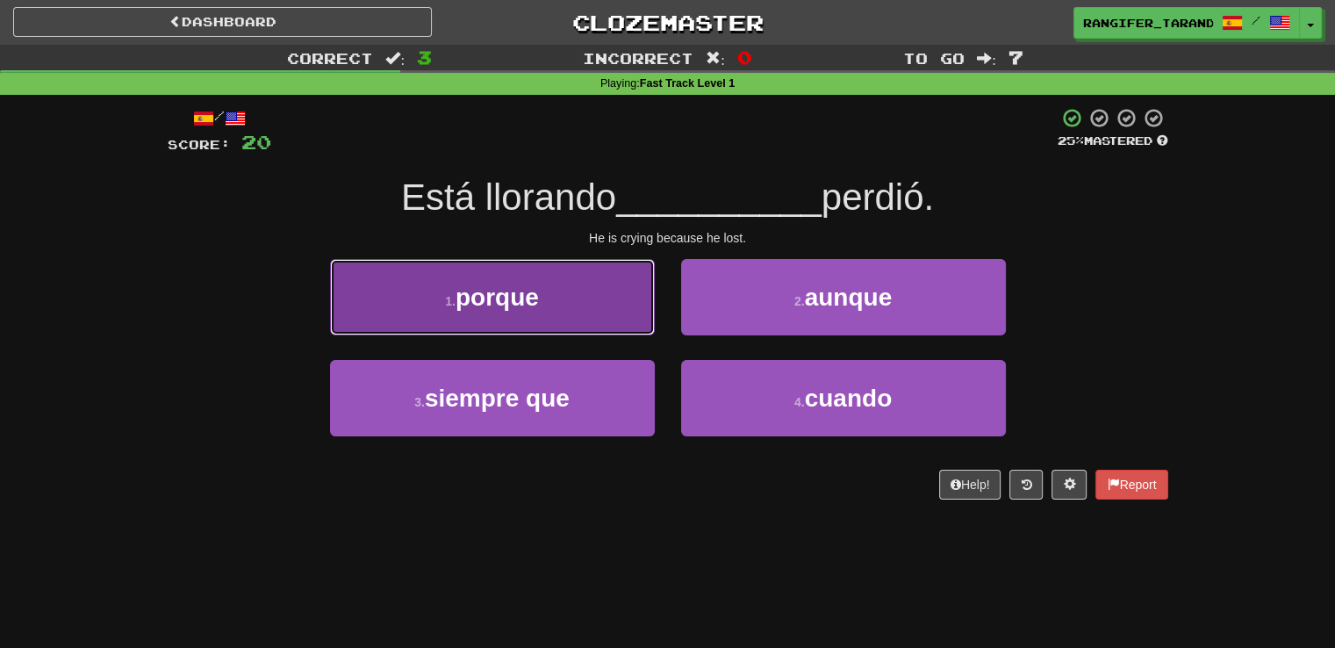
click at [610, 308] on button "1 . porque" at bounding box center [492, 297] width 325 height 76
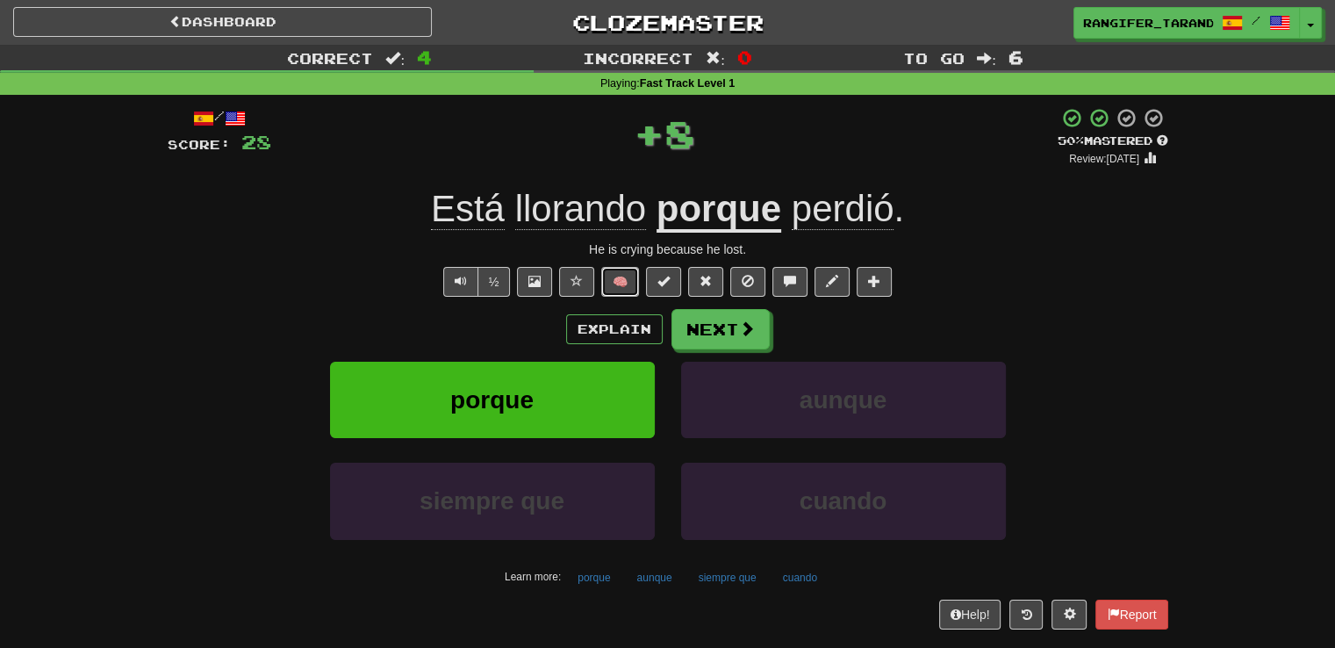
click at [618, 282] on button "🧠" at bounding box center [620, 282] width 38 height 30
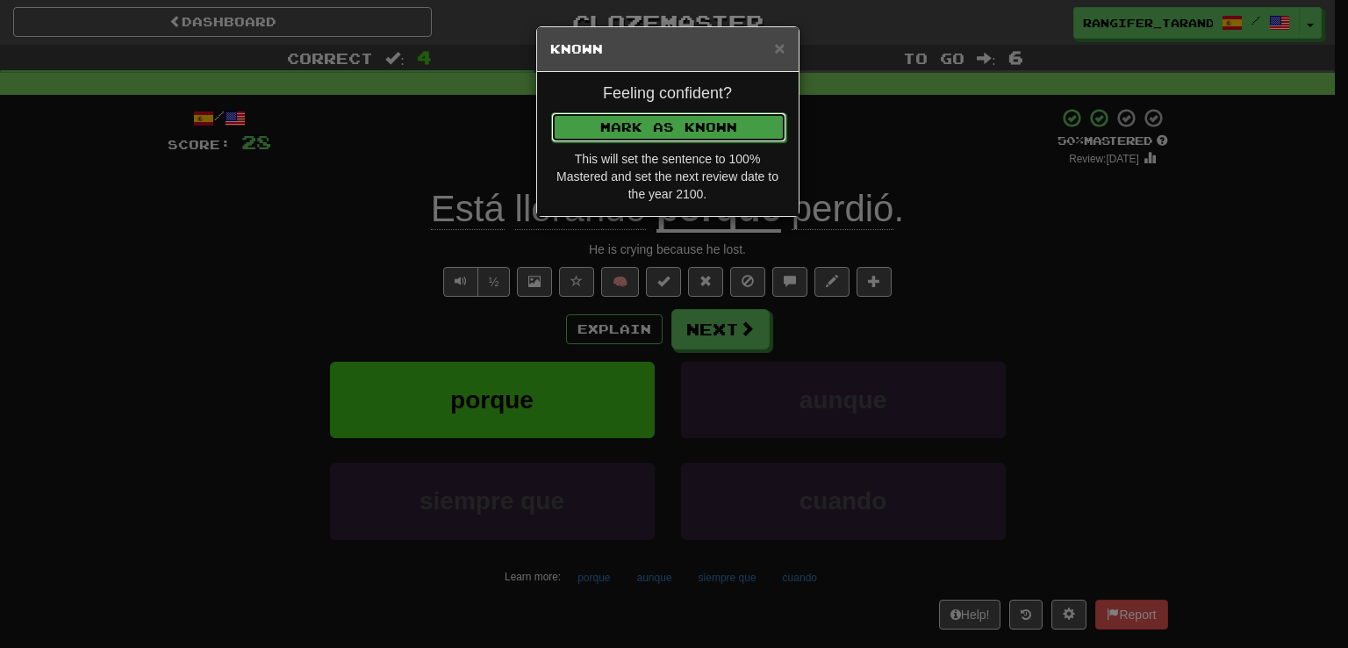
click at [606, 127] on button "Mark as Known" at bounding box center [668, 127] width 235 height 30
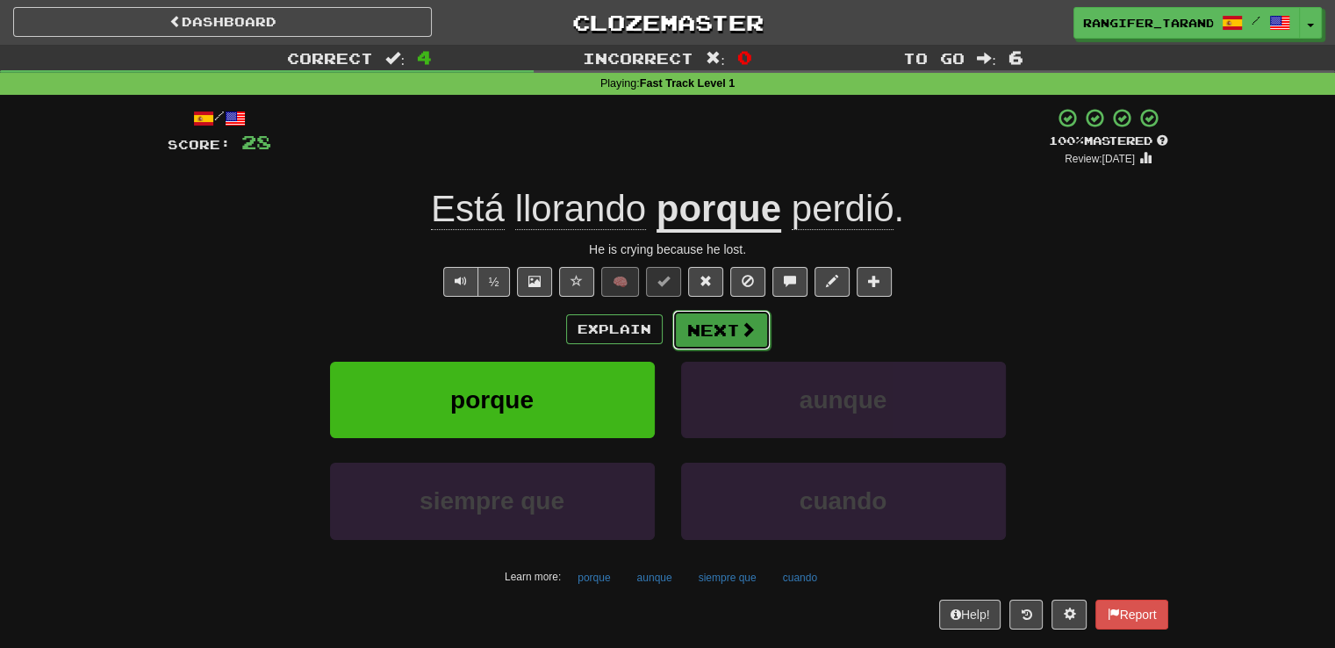
click at [730, 343] on button "Next" at bounding box center [721, 330] width 98 height 40
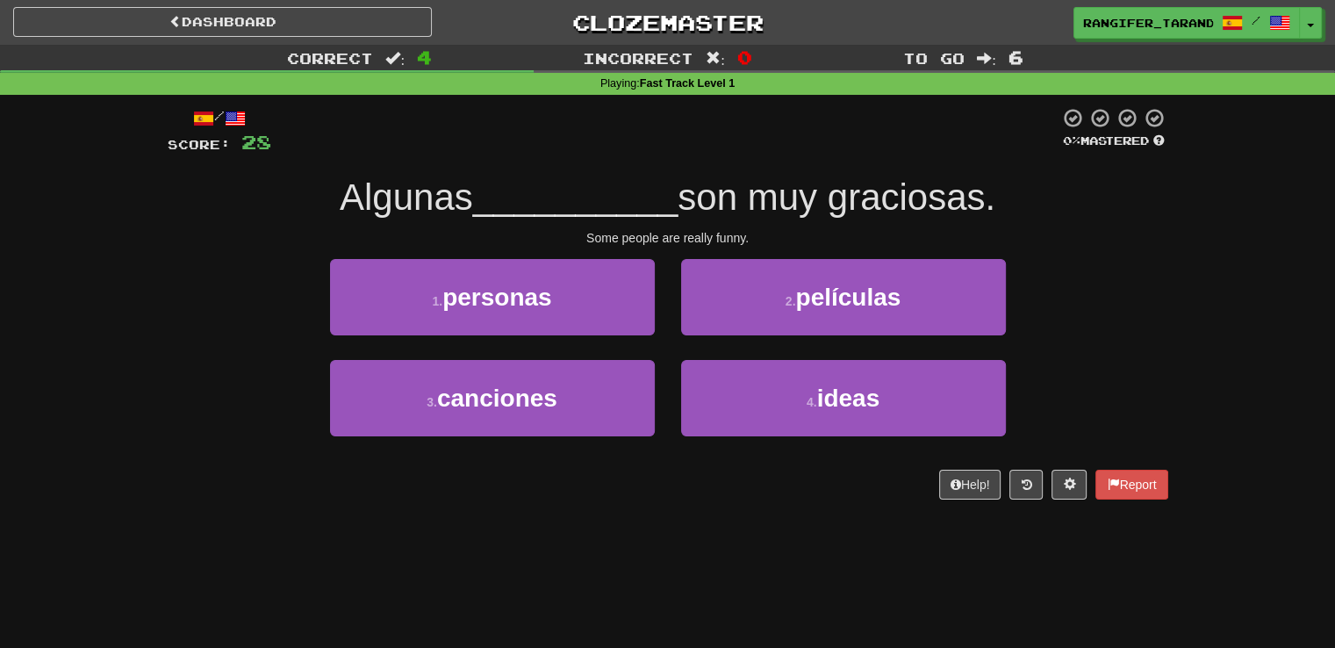
click at [730, 345] on div "2 . películas" at bounding box center [843, 309] width 351 height 101
click at [580, 299] on button "1 . personas" at bounding box center [492, 297] width 325 height 76
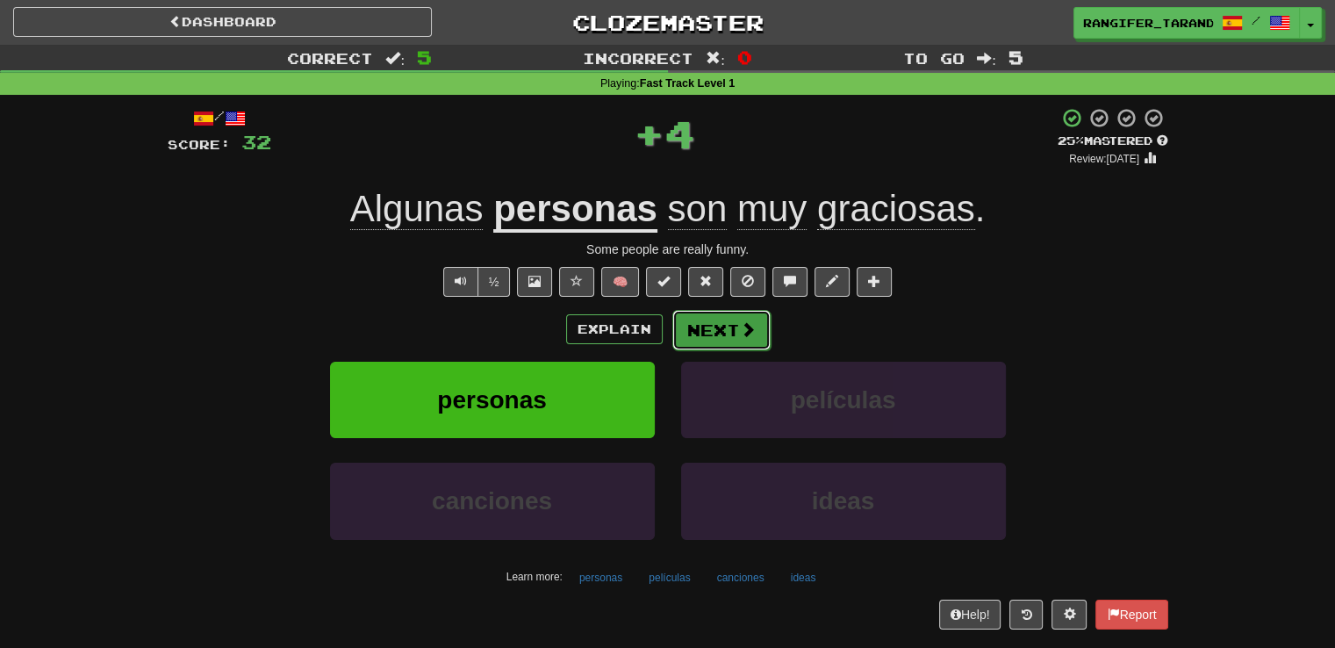
click at [678, 329] on button "Next" at bounding box center [721, 330] width 98 height 40
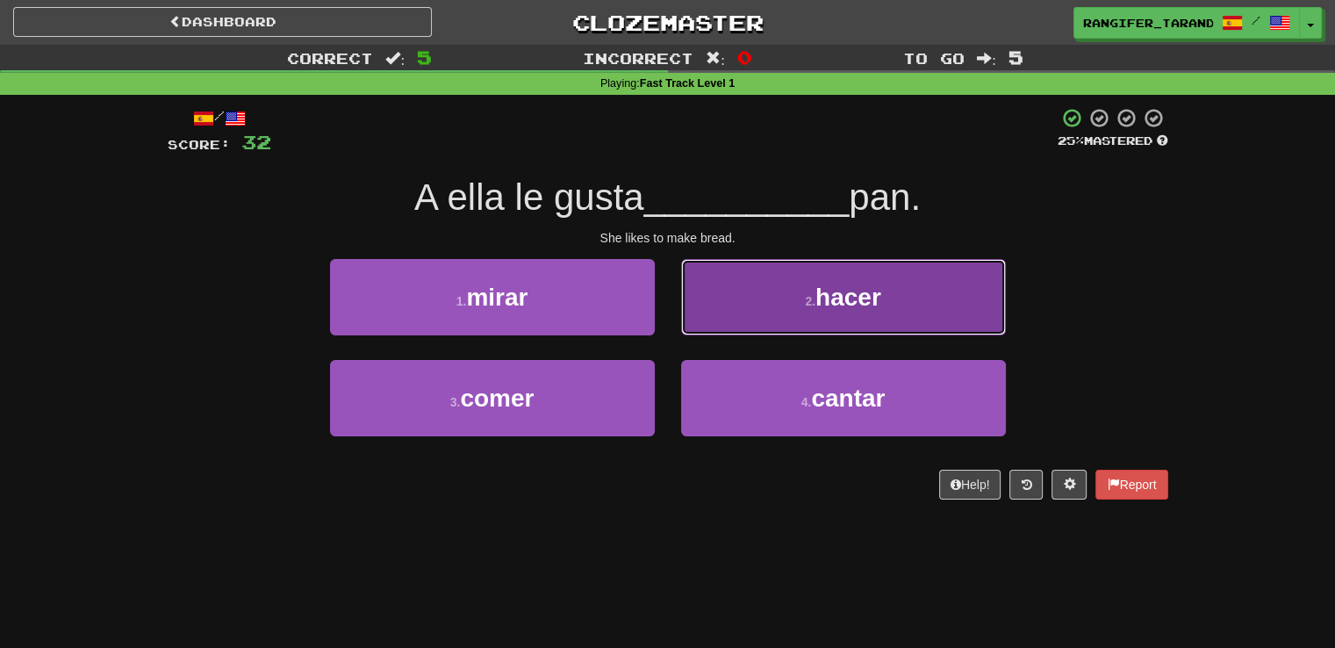
click at [706, 319] on button "2 . hacer" at bounding box center [843, 297] width 325 height 76
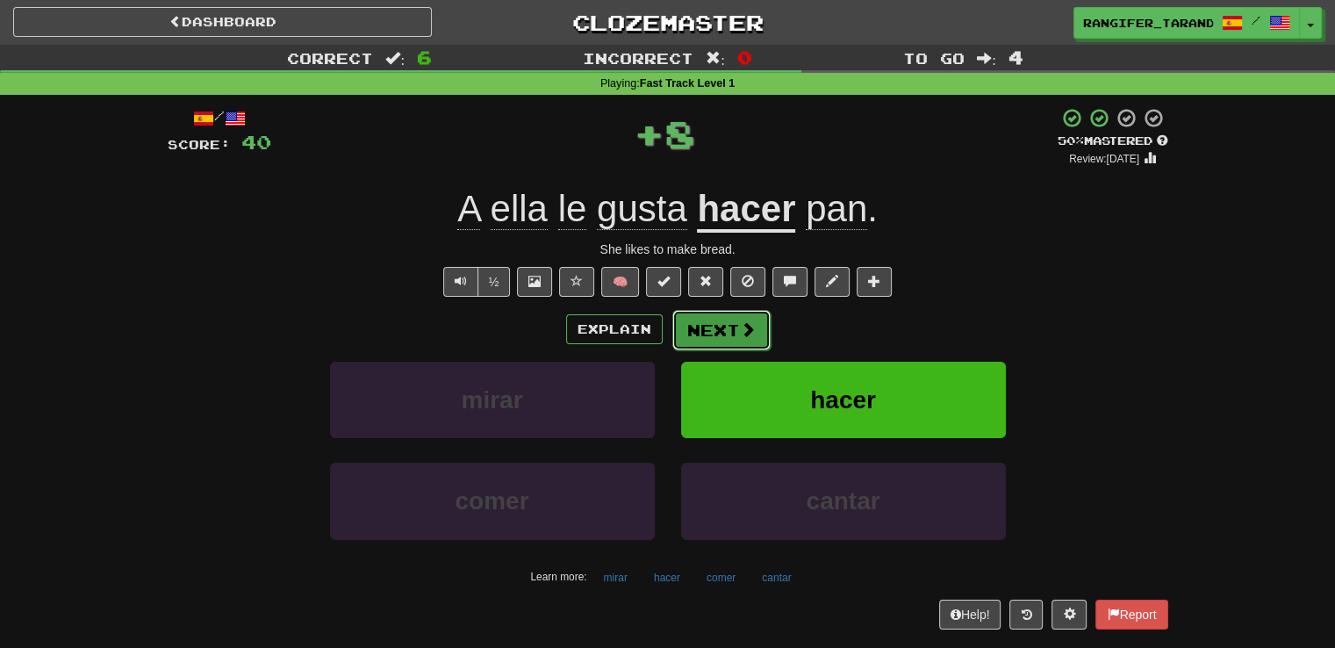
click at [707, 348] on button "Next" at bounding box center [721, 330] width 98 height 40
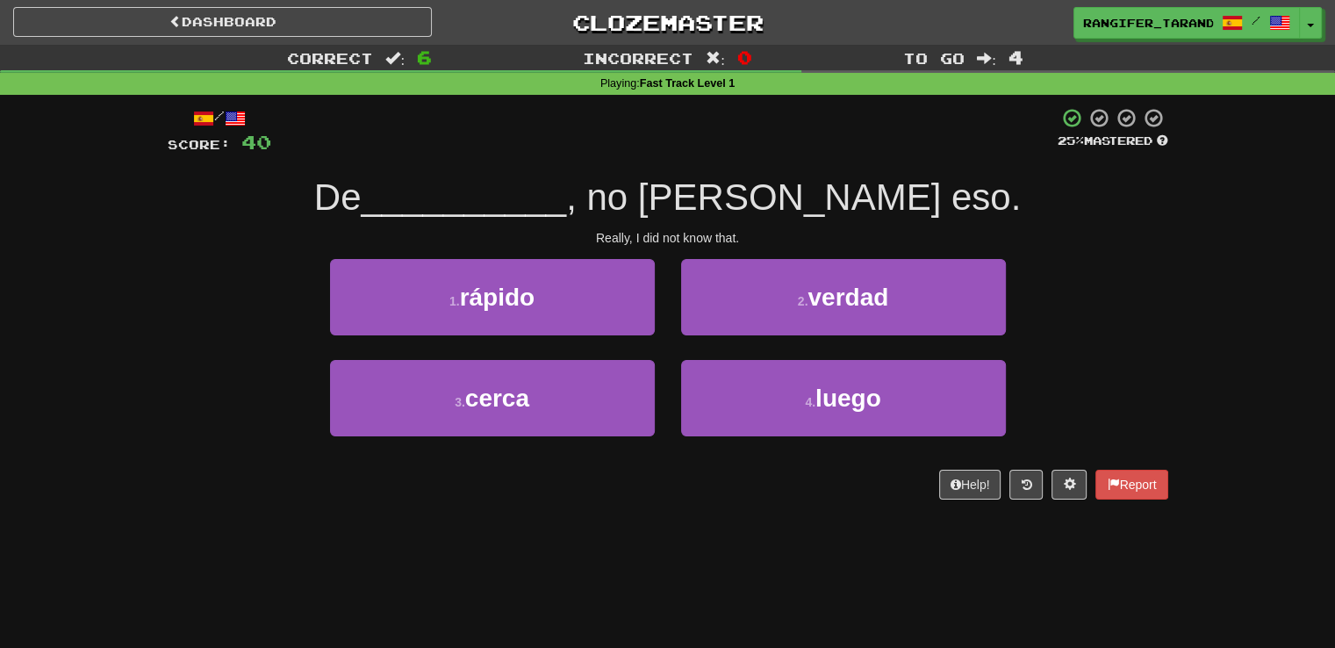
click at [707, 348] on div "2 . verdad" at bounding box center [843, 309] width 351 height 101
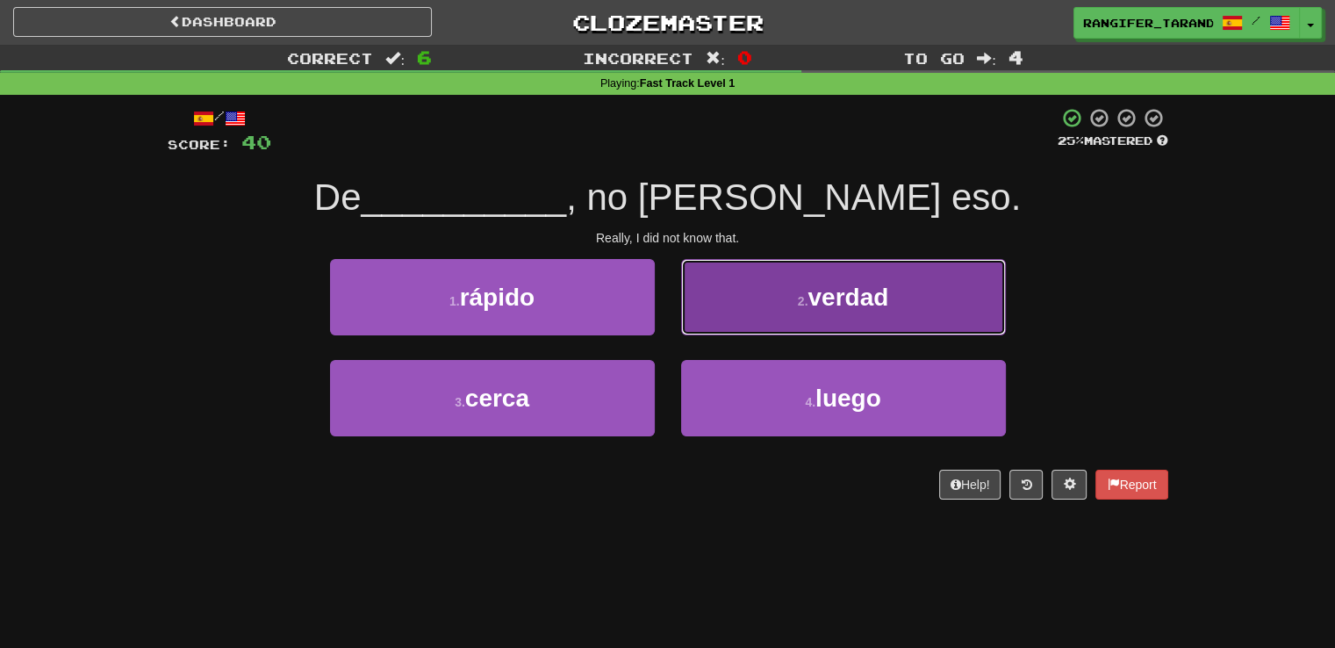
click at [722, 298] on button "2 . verdad" at bounding box center [843, 297] width 325 height 76
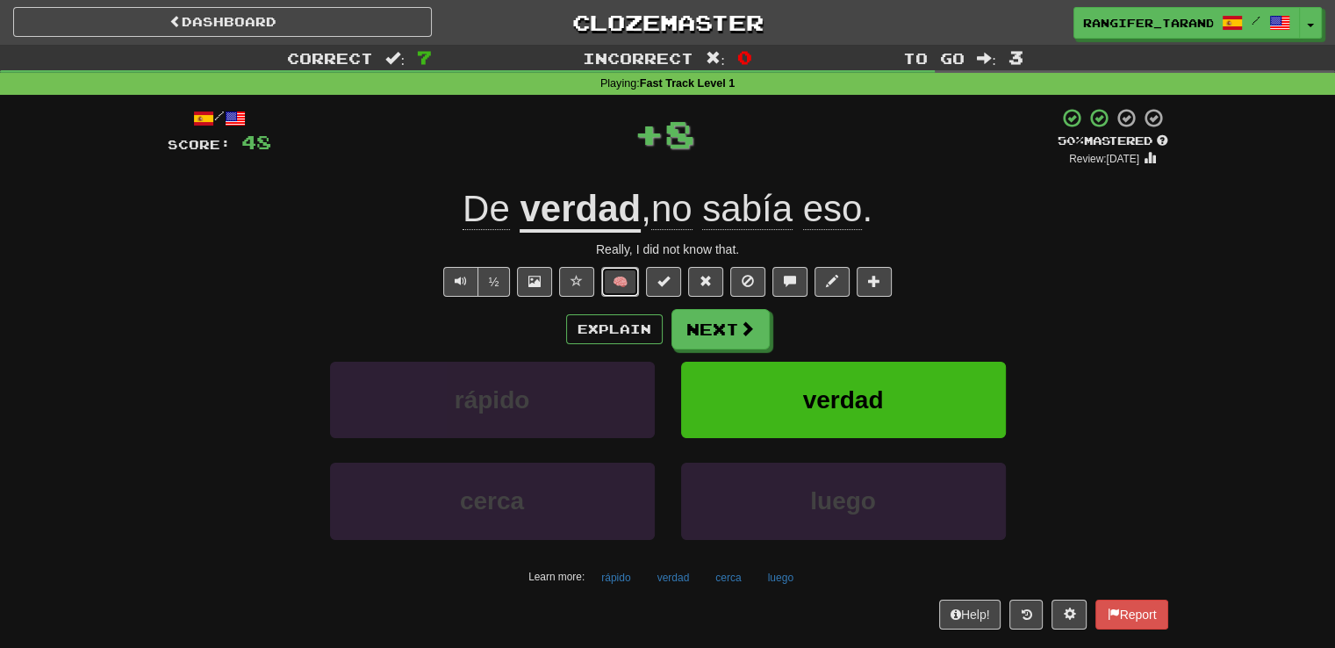
click at [618, 279] on button "🧠" at bounding box center [620, 282] width 38 height 30
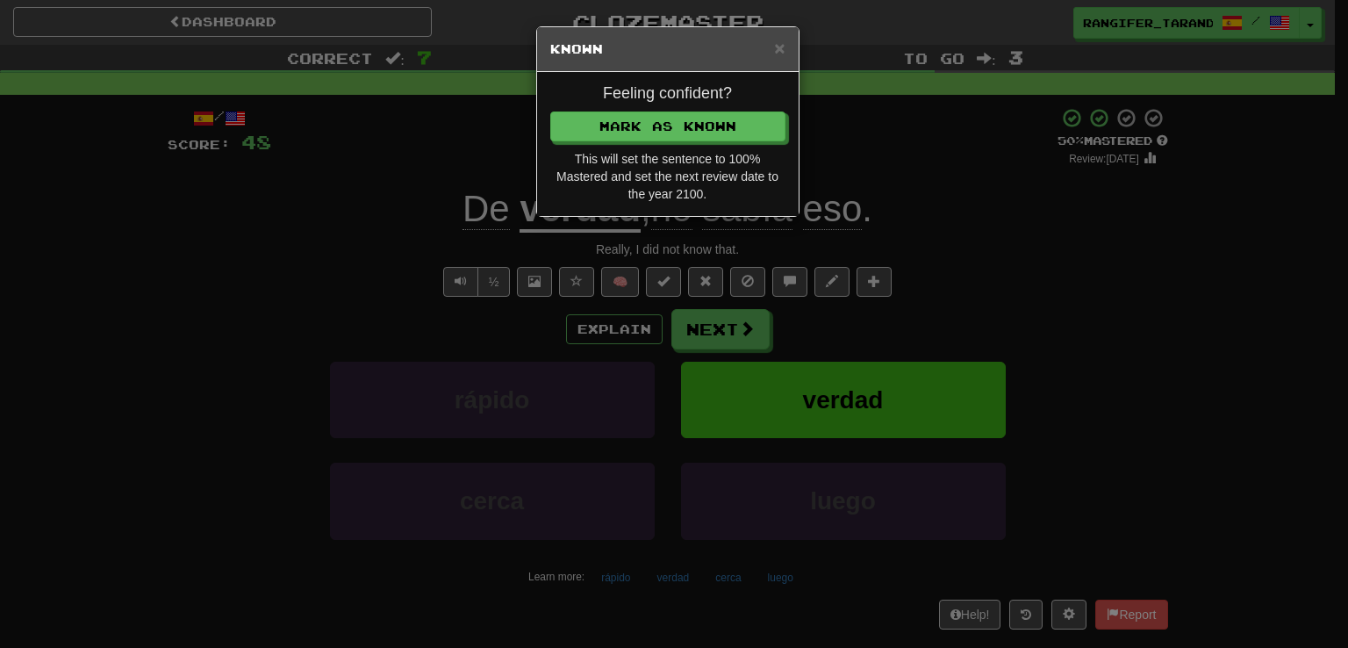
click at [920, 138] on div "× Known Feeling confident? Mark as Known This will set the sentence to 100% Mas…" at bounding box center [674, 324] width 1348 height 648
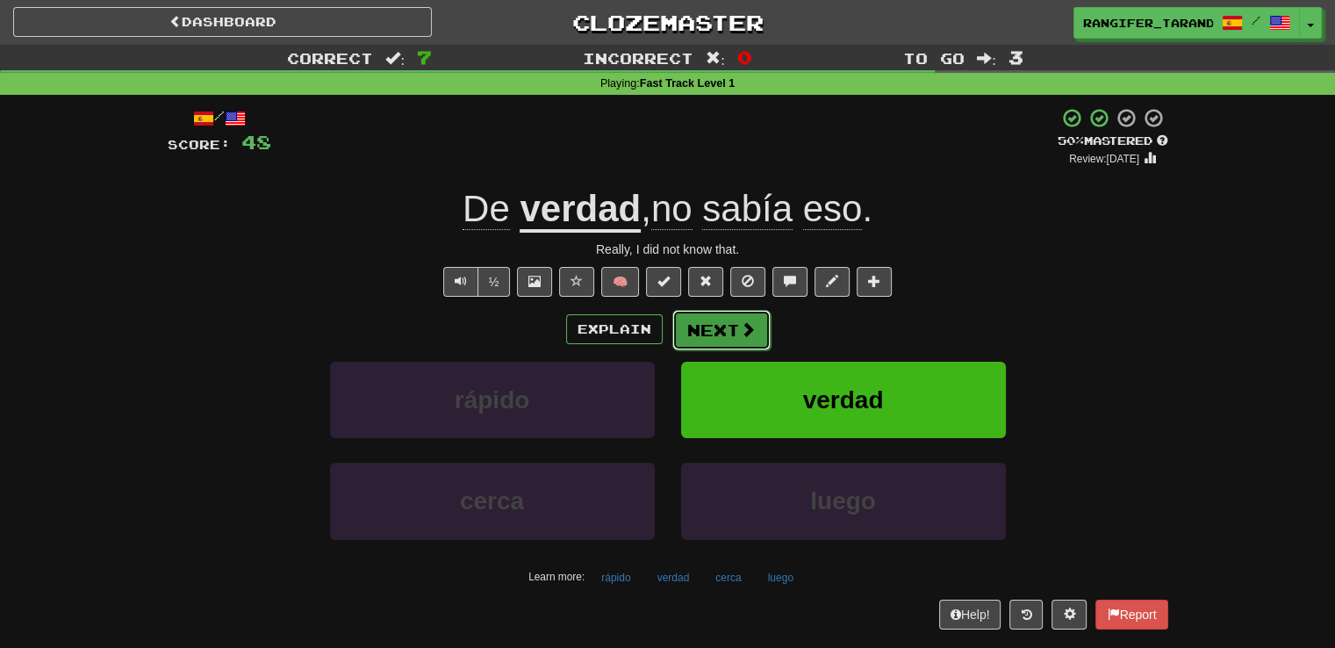
click at [754, 334] on button "Next" at bounding box center [721, 330] width 98 height 40
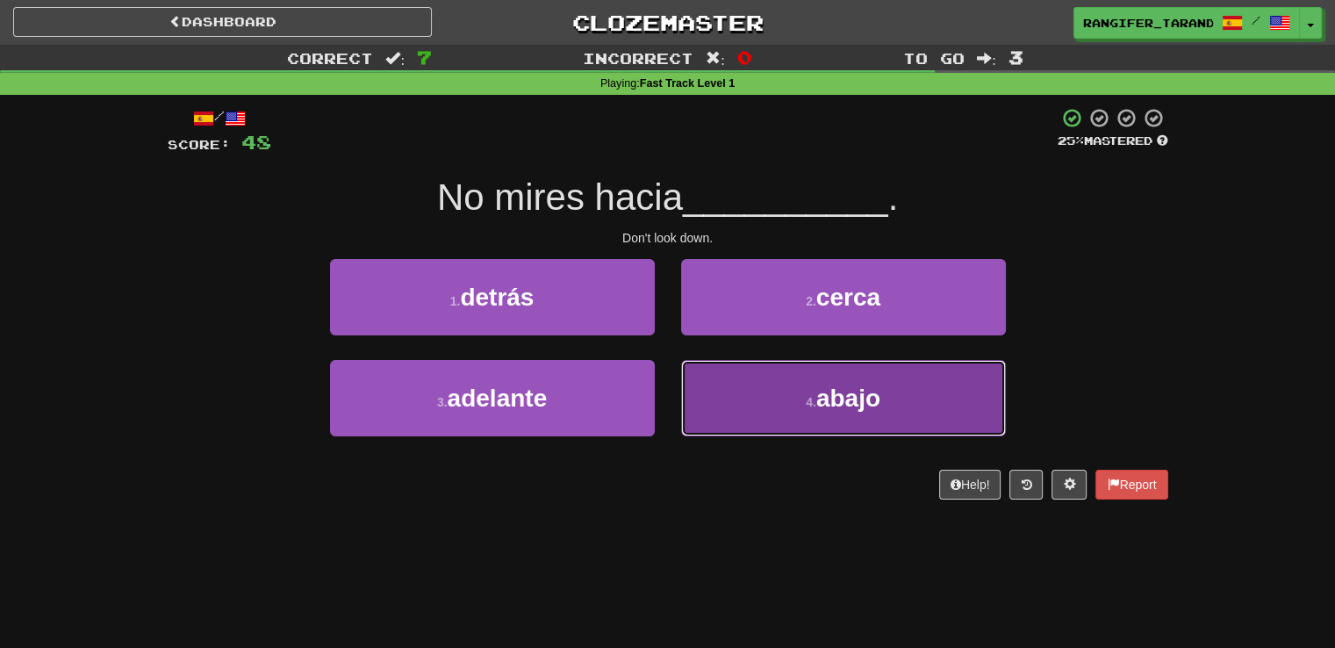
click at [759, 415] on button "4 . abajo" at bounding box center [843, 398] width 325 height 76
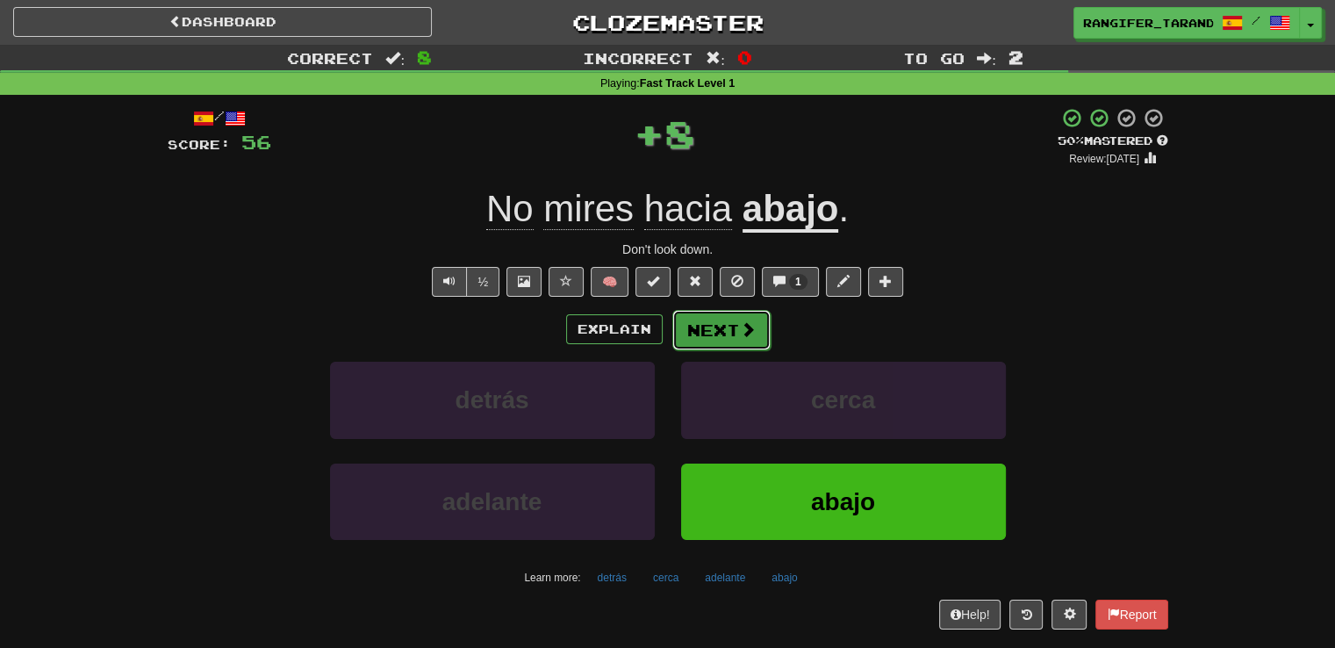
click at [719, 331] on button "Next" at bounding box center [721, 330] width 98 height 40
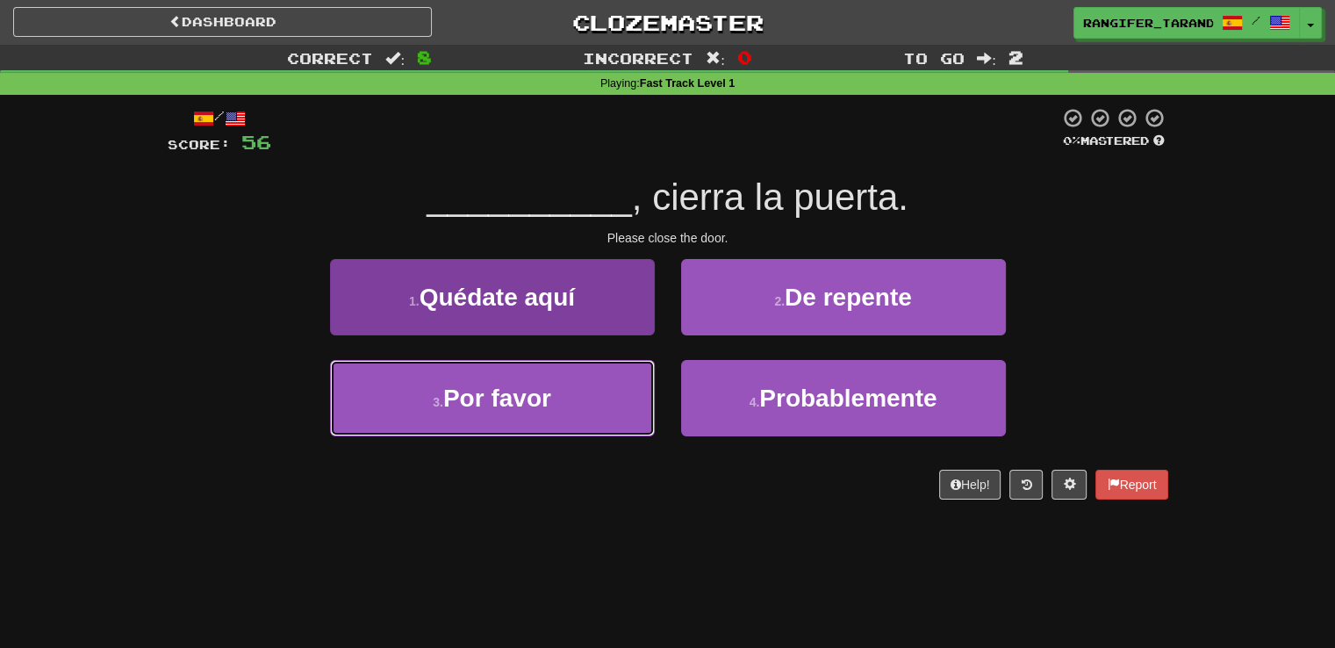
click at [646, 410] on button "3 . Por favor" at bounding box center [492, 398] width 325 height 76
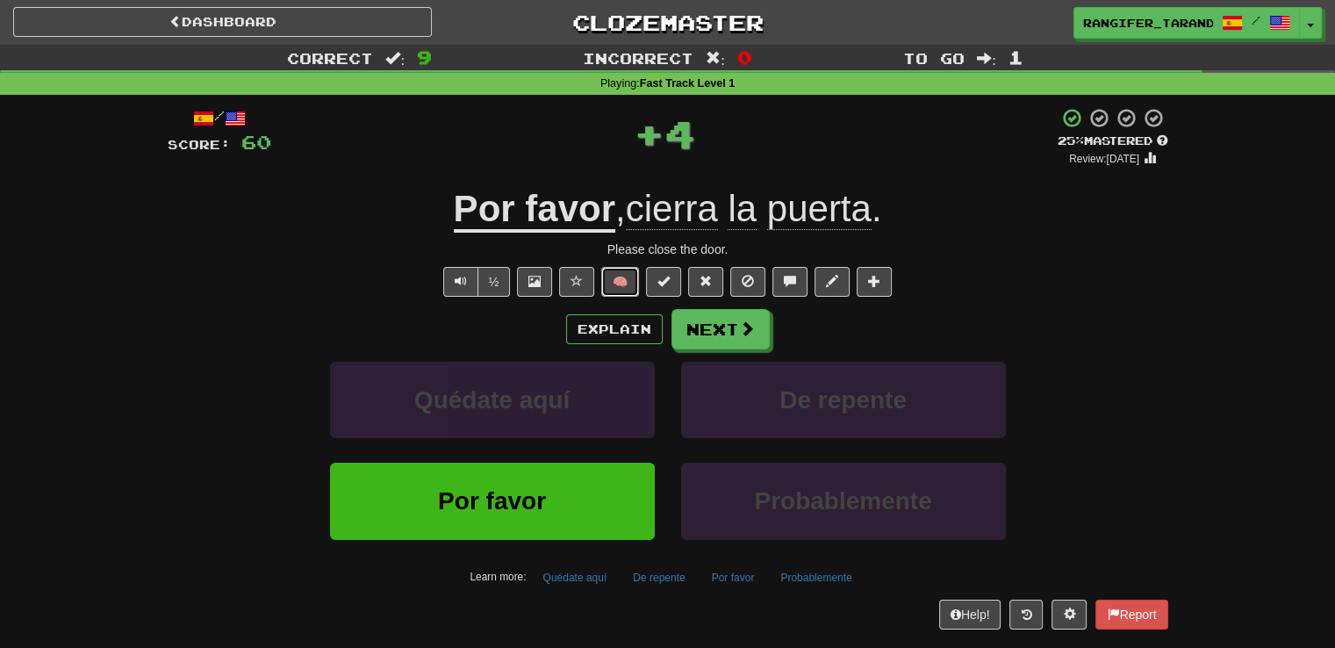
click at [616, 276] on button "🧠" at bounding box center [620, 282] width 38 height 30
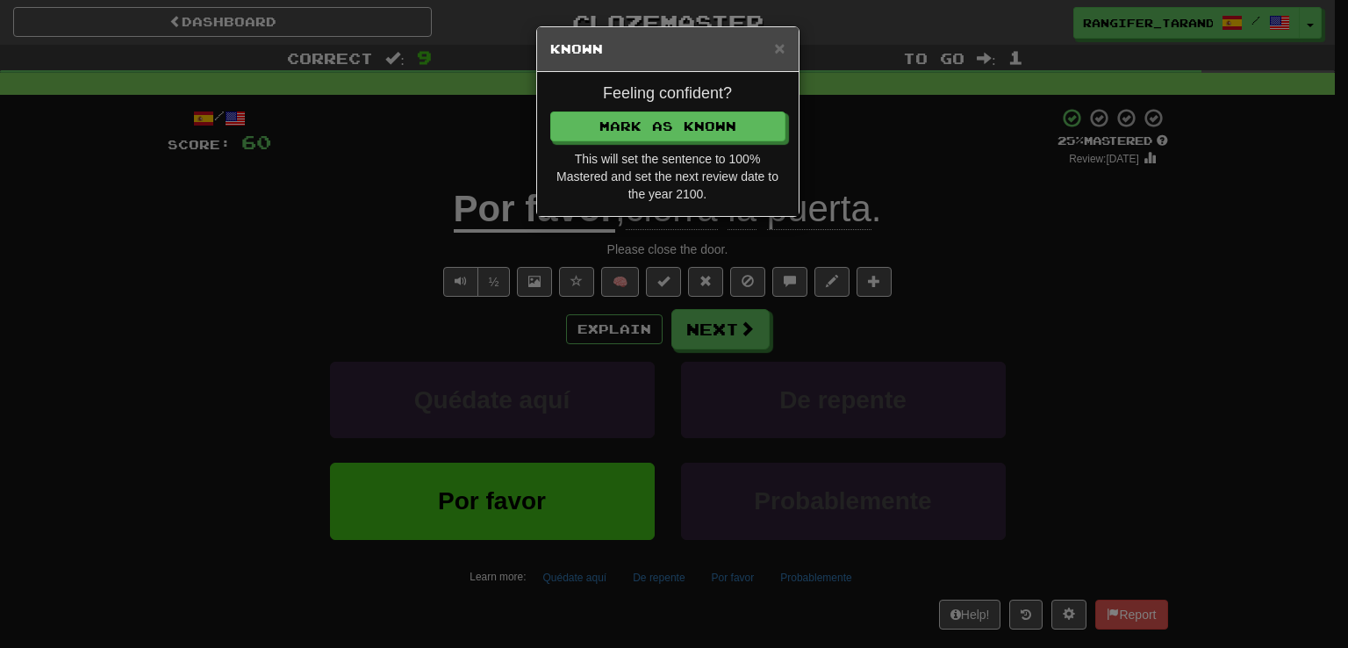
click at [592, 150] on div "This will set the sentence to 100% Mastered and set the next review date to the…" at bounding box center [667, 176] width 235 height 53
click at [592, 147] on div "Feeling confident? Mark as Known This will set the sentence to 100% Mastered an…" at bounding box center [668, 144] width 262 height 144
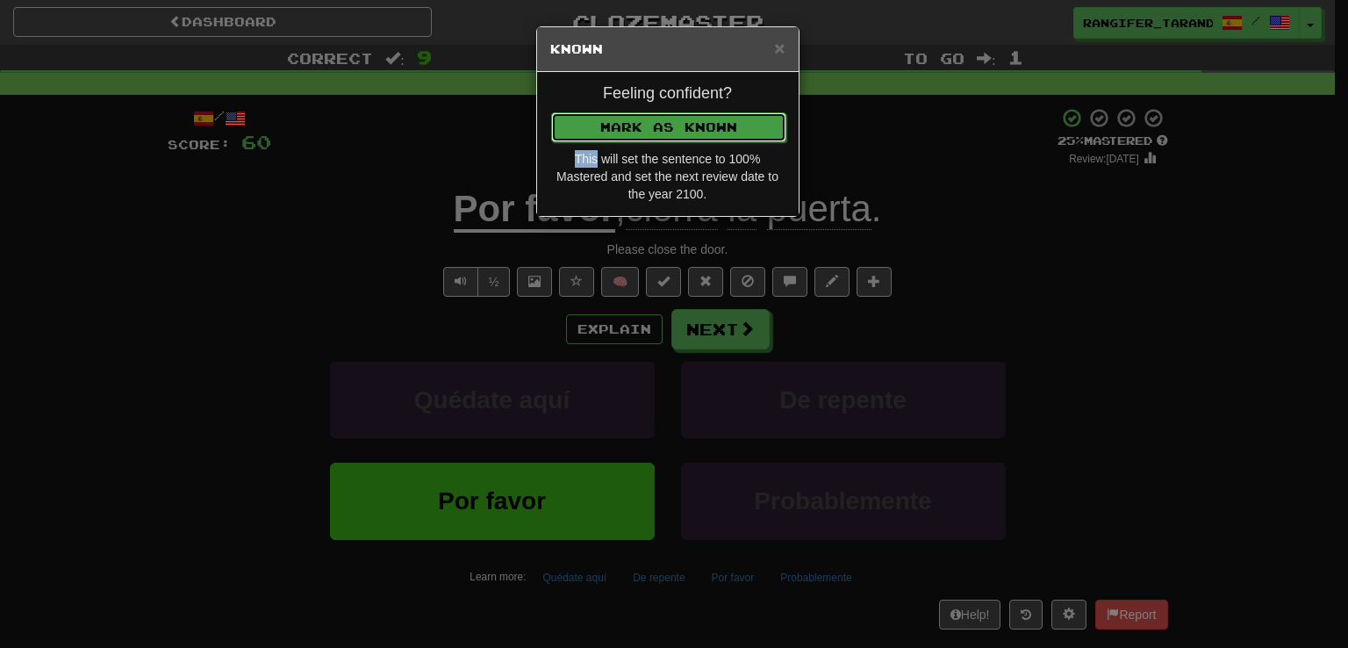
click at [592, 134] on button "Mark as Known" at bounding box center [668, 127] width 235 height 30
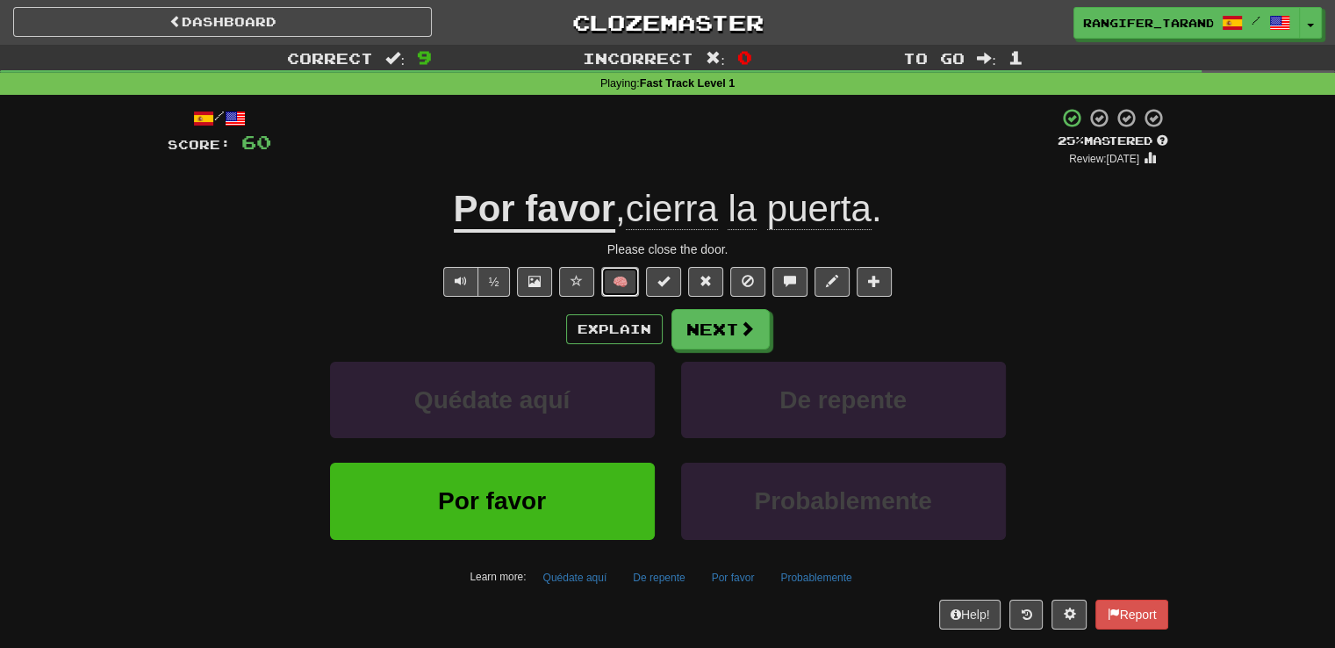
click at [614, 276] on button "🧠" at bounding box center [620, 282] width 38 height 30
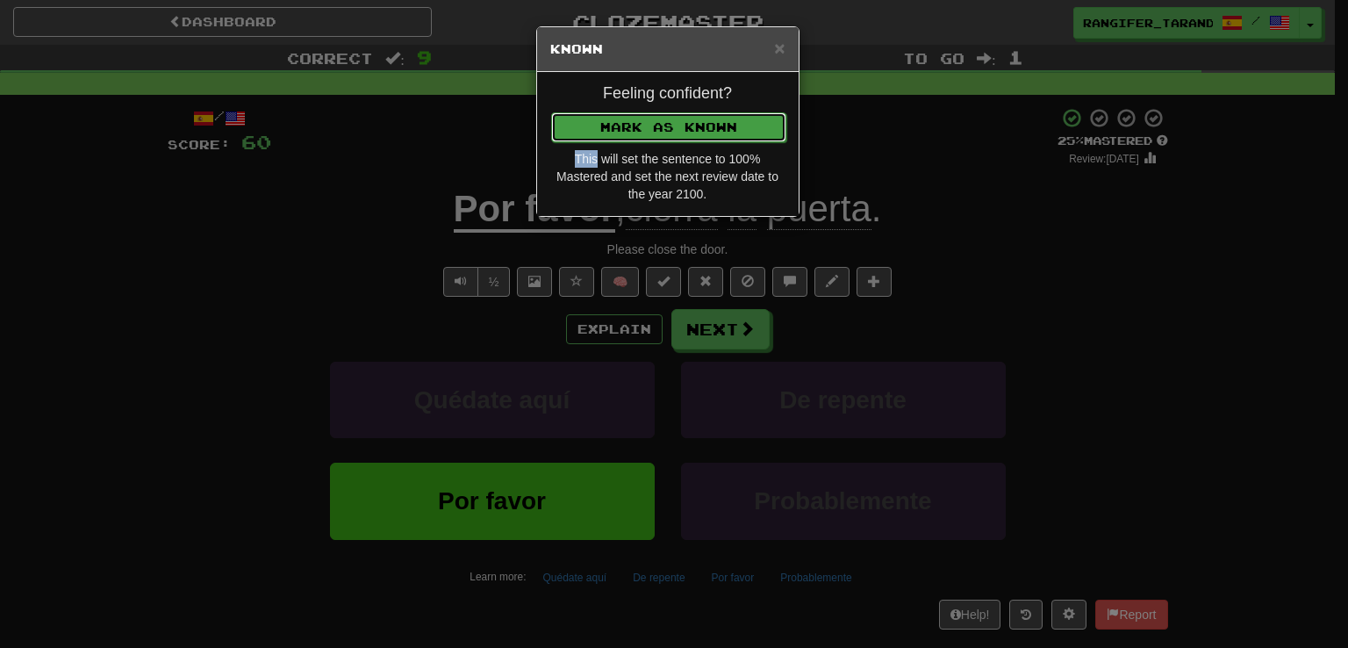
click at [585, 130] on button "Mark as Known" at bounding box center [668, 127] width 235 height 30
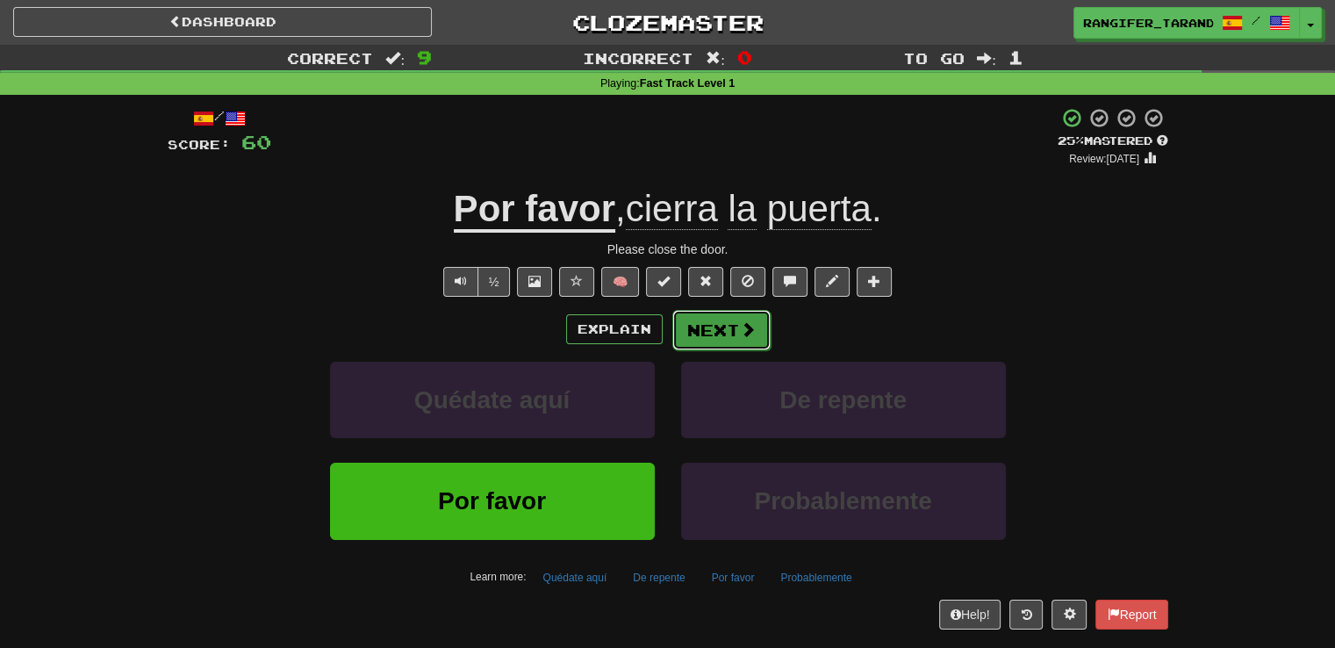
click at [710, 322] on button "Next" at bounding box center [721, 330] width 98 height 40
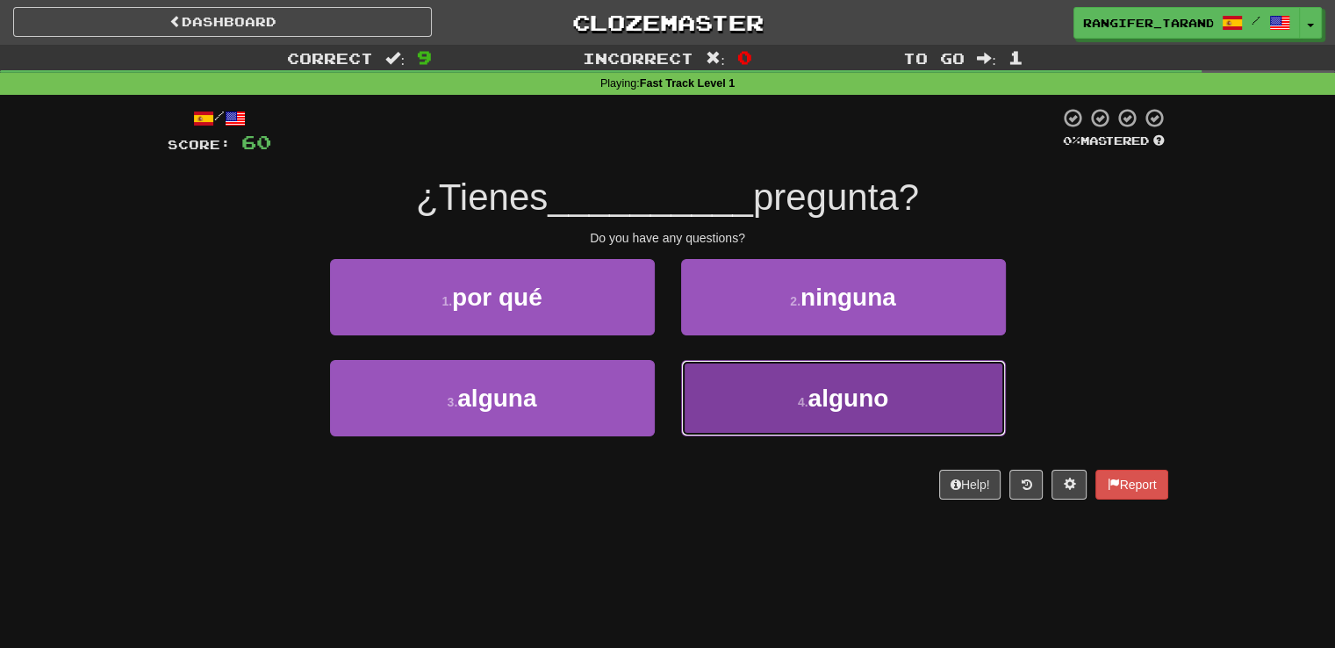
click at [772, 400] on button "4 . alguno" at bounding box center [843, 398] width 325 height 76
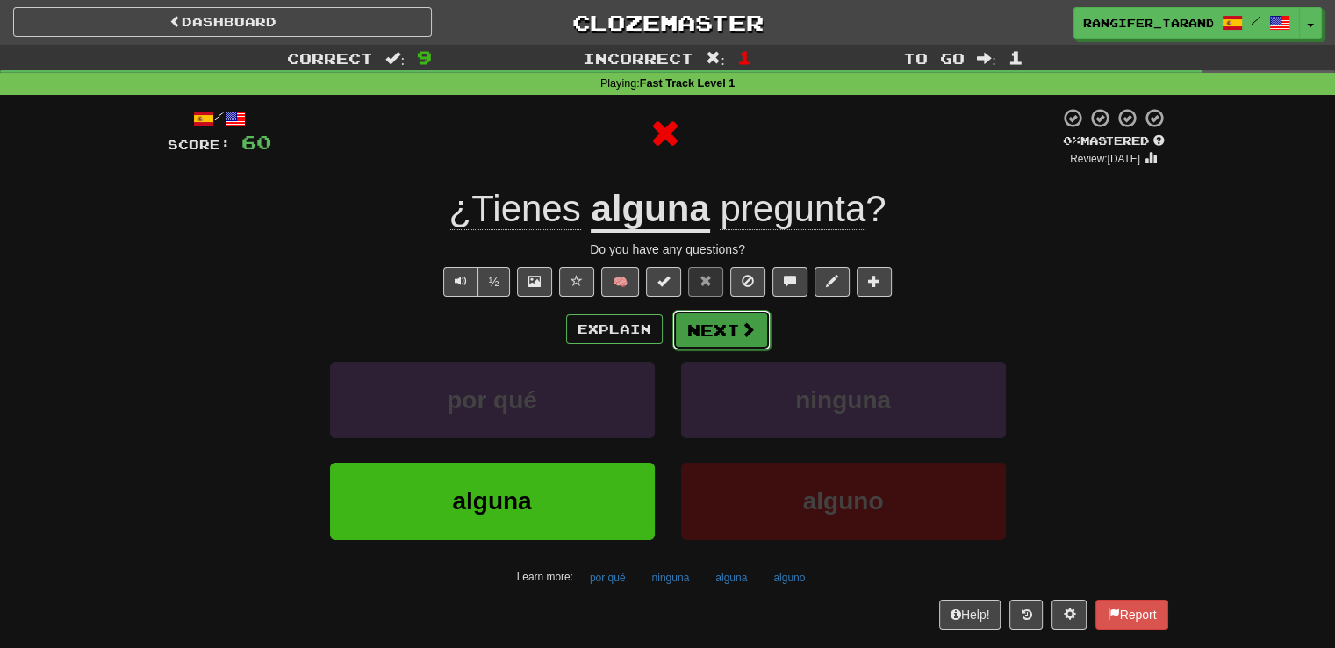
click at [698, 327] on button "Next" at bounding box center [721, 330] width 98 height 40
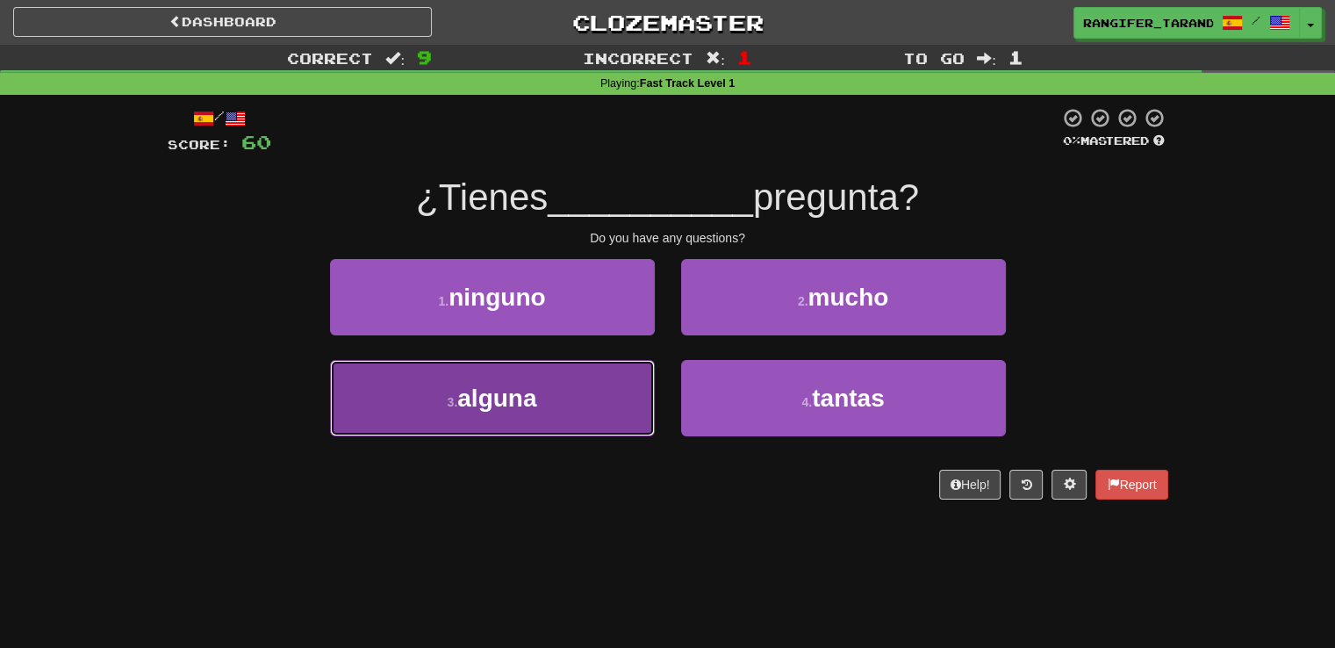
click at [581, 412] on button "3 . alguna" at bounding box center [492, 398] width 325 height 76
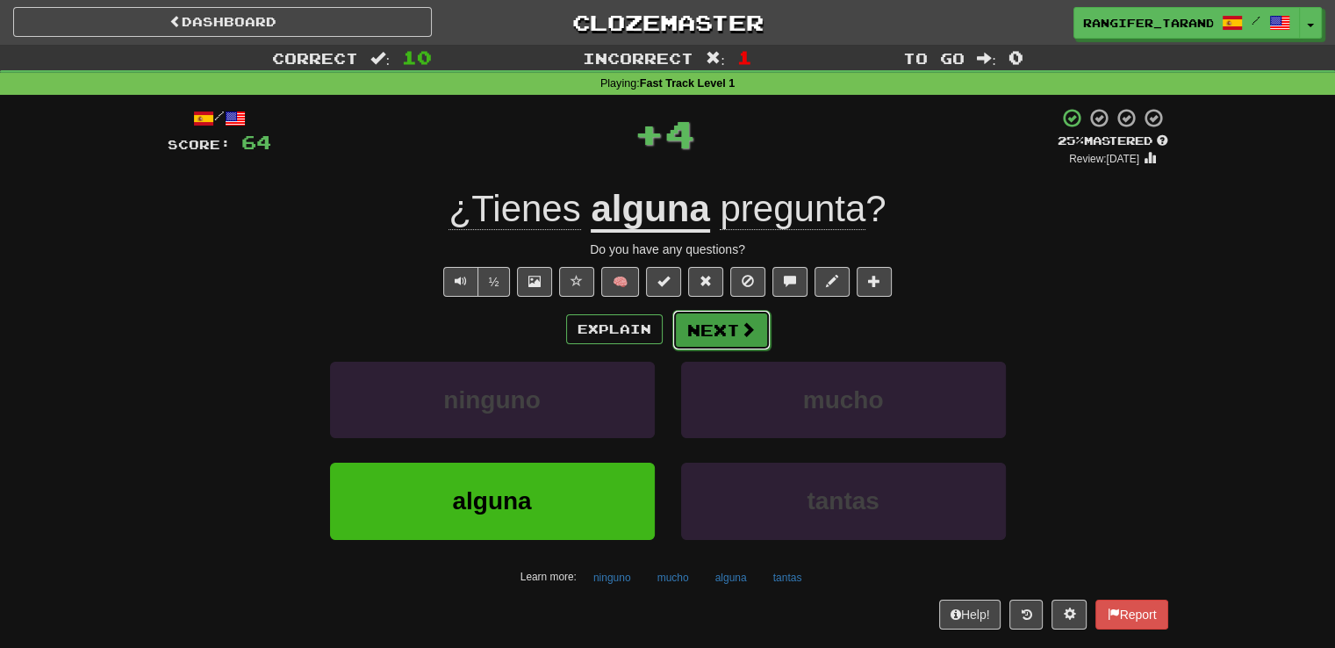
click at [705, 326] on button "Next" at bounding box center [721, 330] width 98 height 40
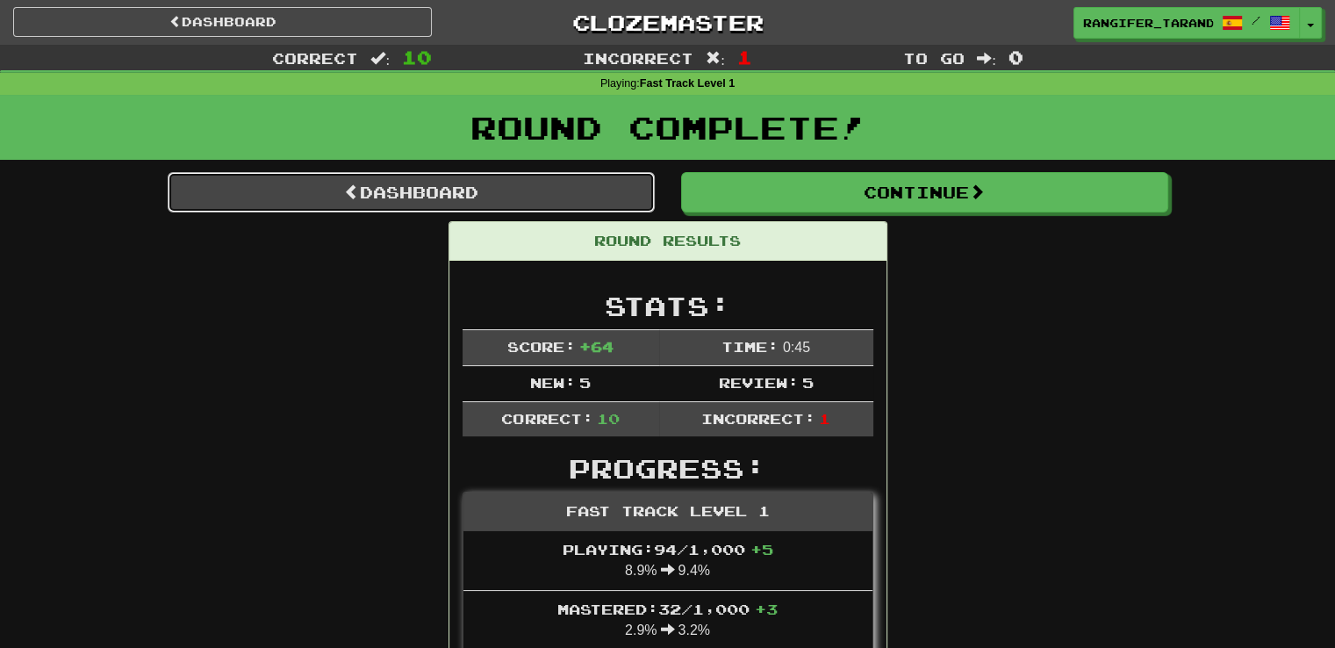
click at [458, 200] on link "Dashboard" at bounding box center [411, 192] width 487 height 40
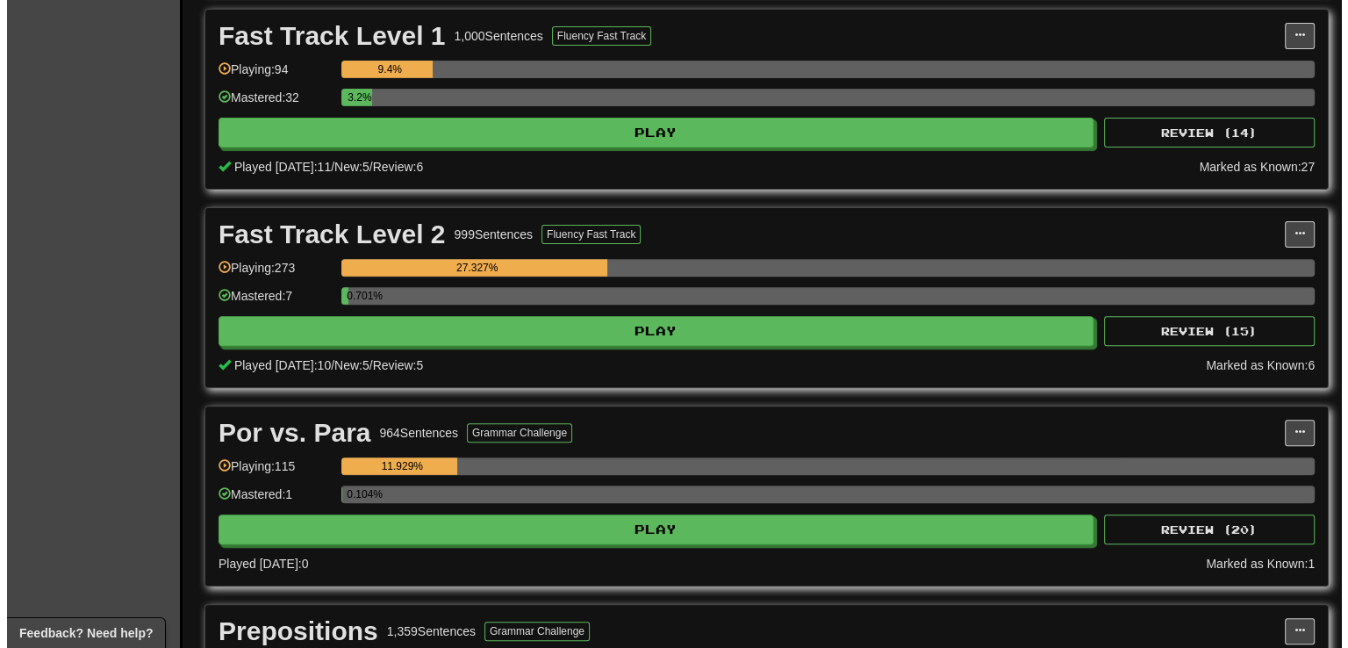
scroll to position [660, 0]
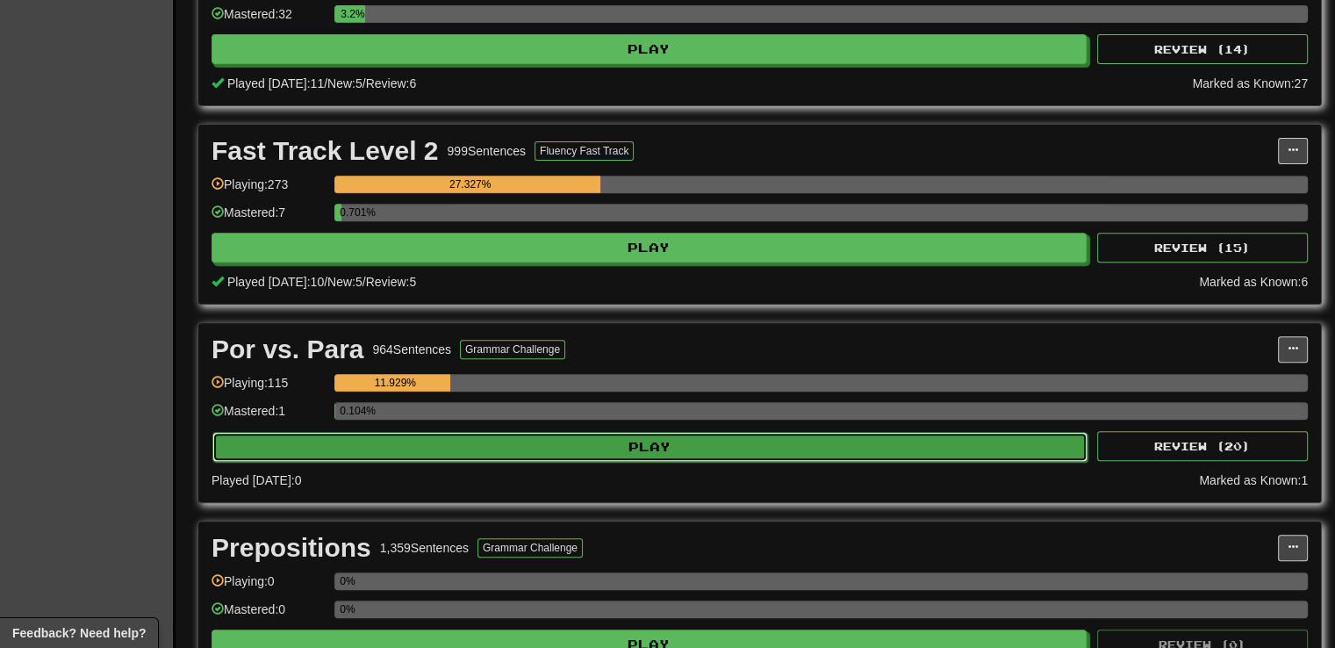
click at [592, 447] on button "Play" at bounding box center [649, 447] width 875 height 30
select select "**"
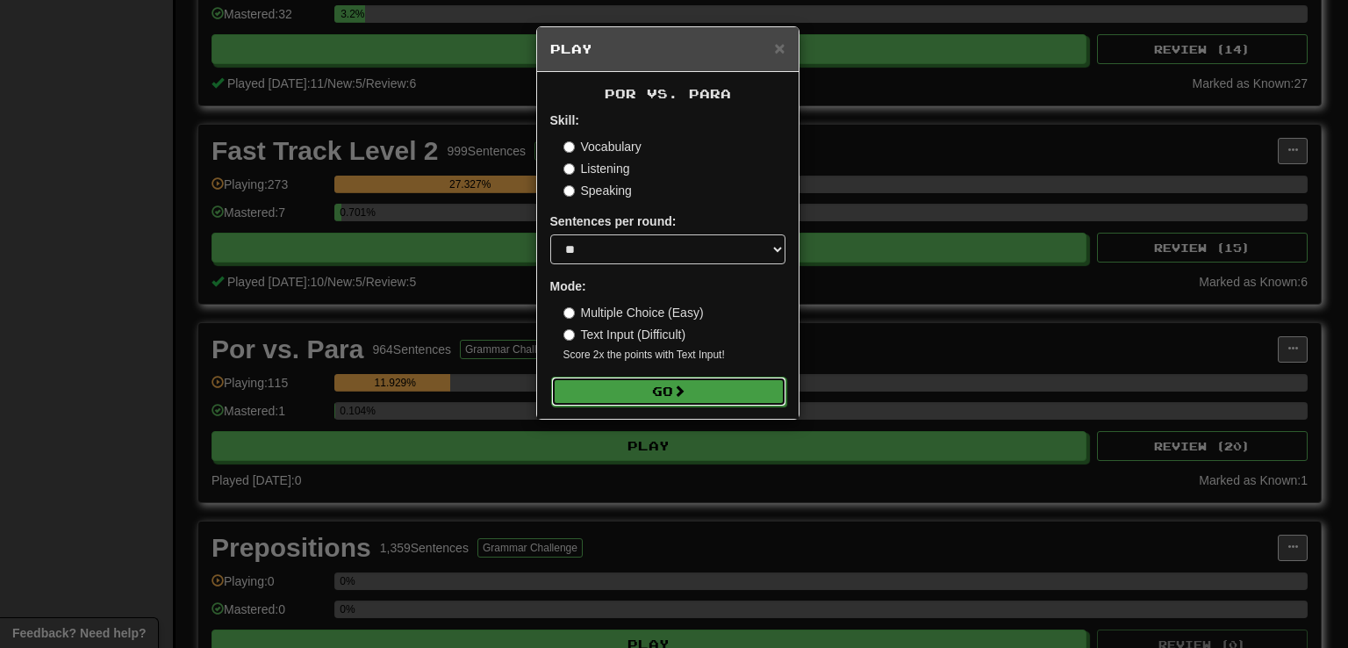
click at [614, 394] on button "Go" at bounding box center [668, 391] width 235 height 30
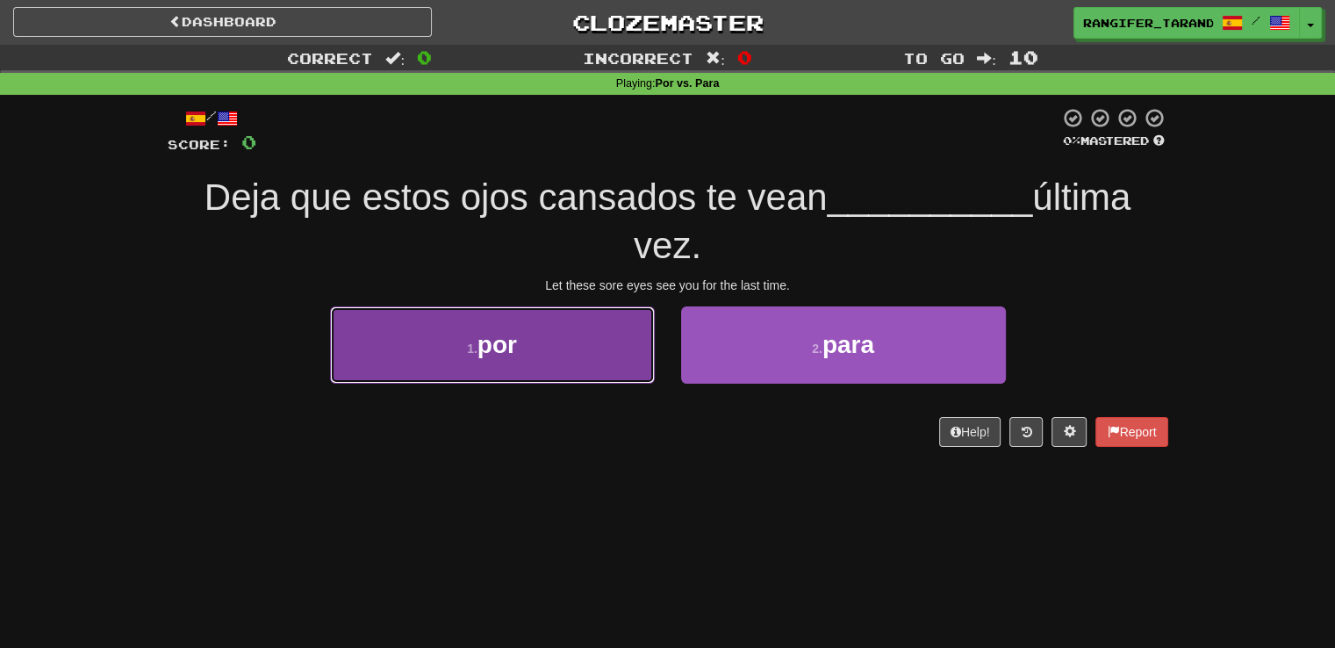
click at [592, 324] on button "1 . por" at bounding box center [492, 344] width 325 height 76
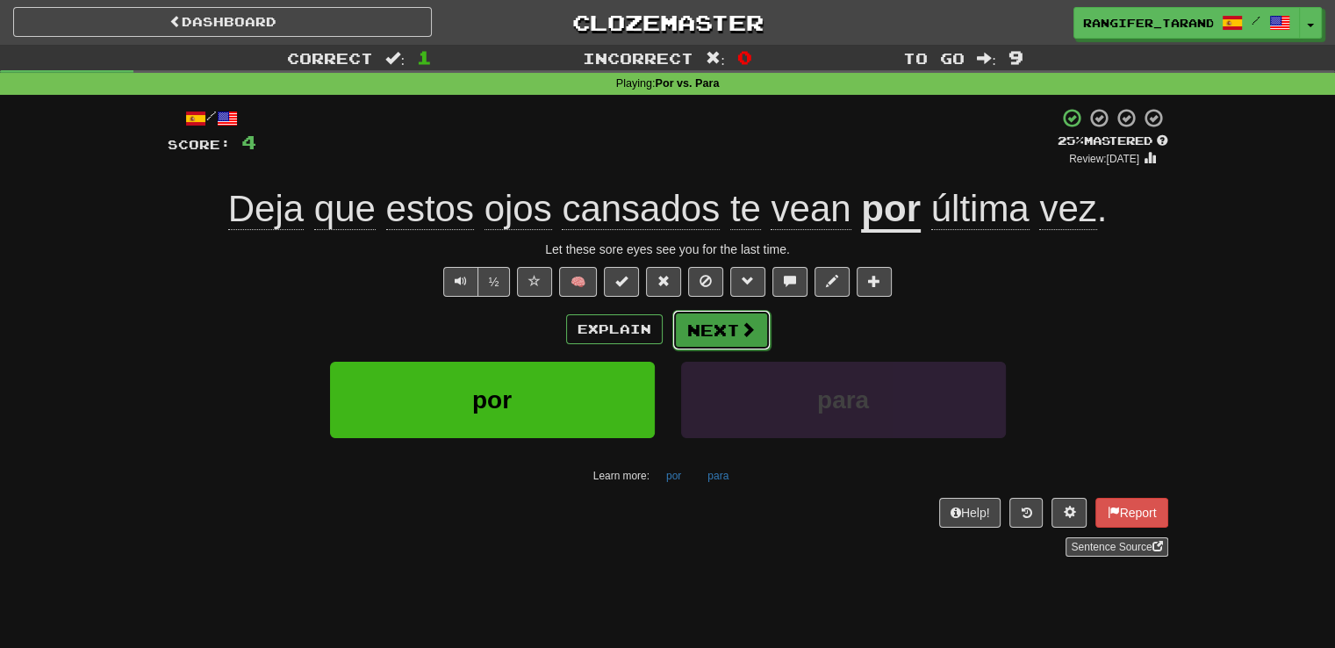
click at [720, 332] on button "Next" at bounding box center [721, 330] width 98 height 40
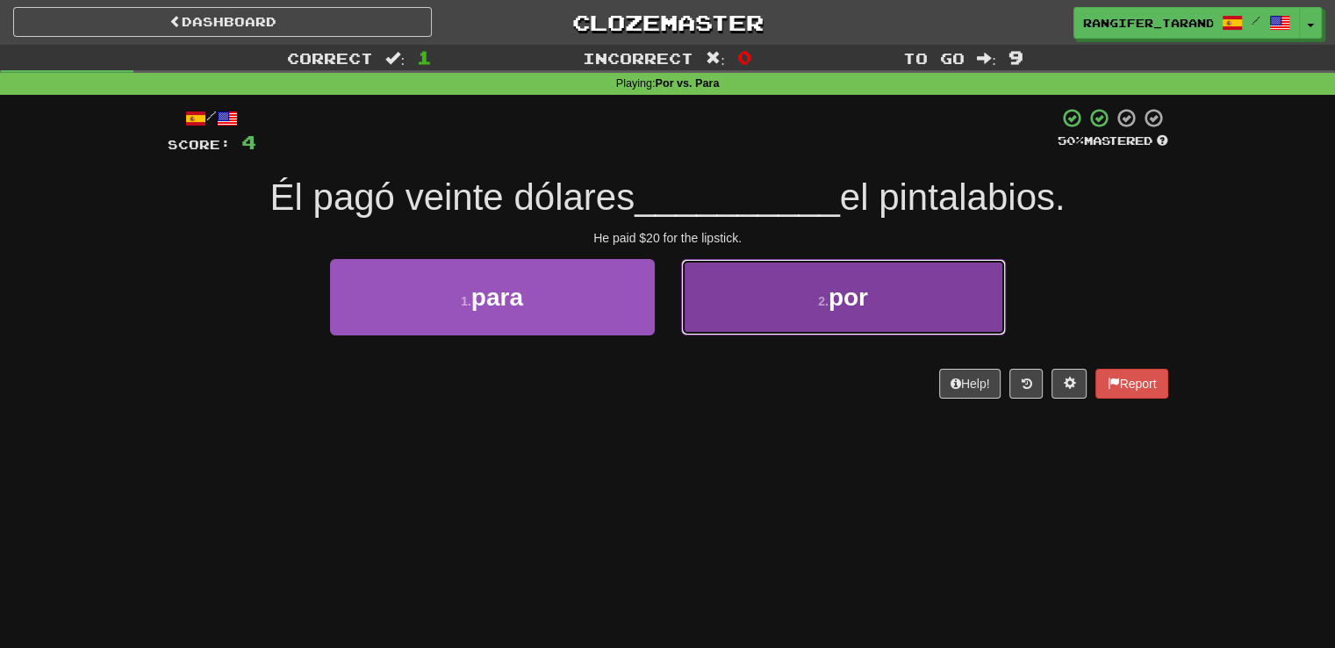
click at [721, 317] on button "2 . por" at bounding box center [843, 297] width 325 height 76
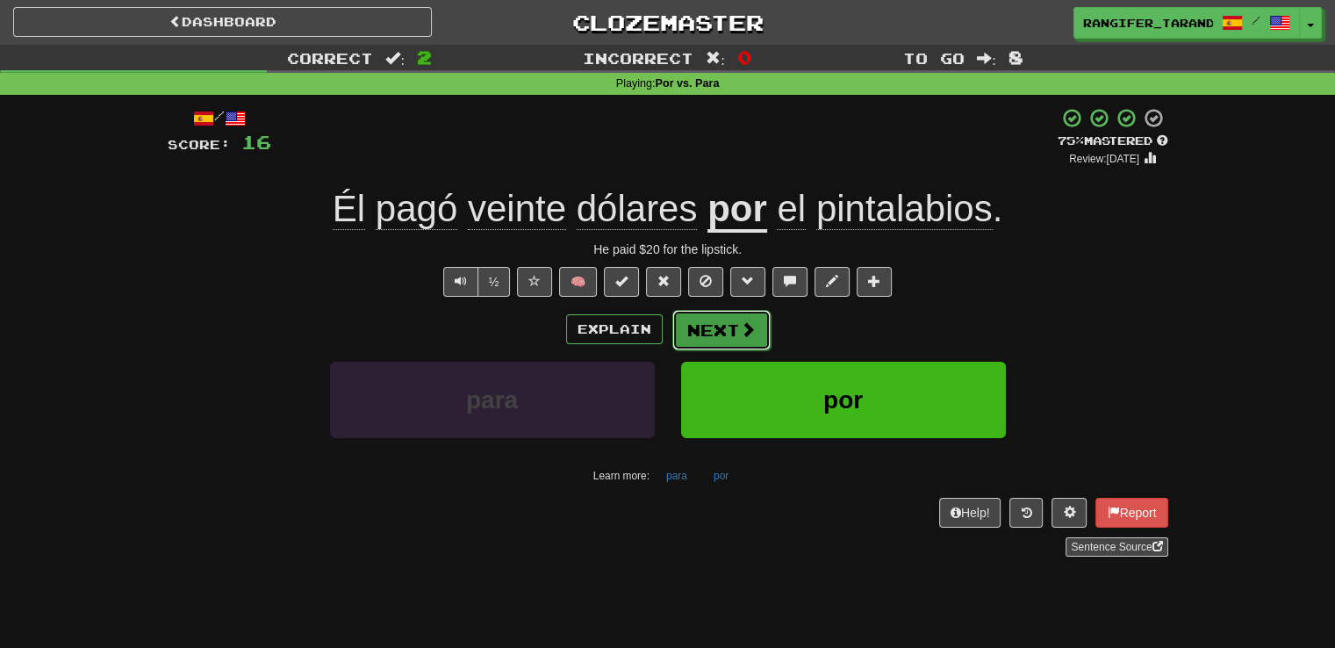
click at [722, 333] on button "Next" at bounding box center [721, 330] width 98 height 40
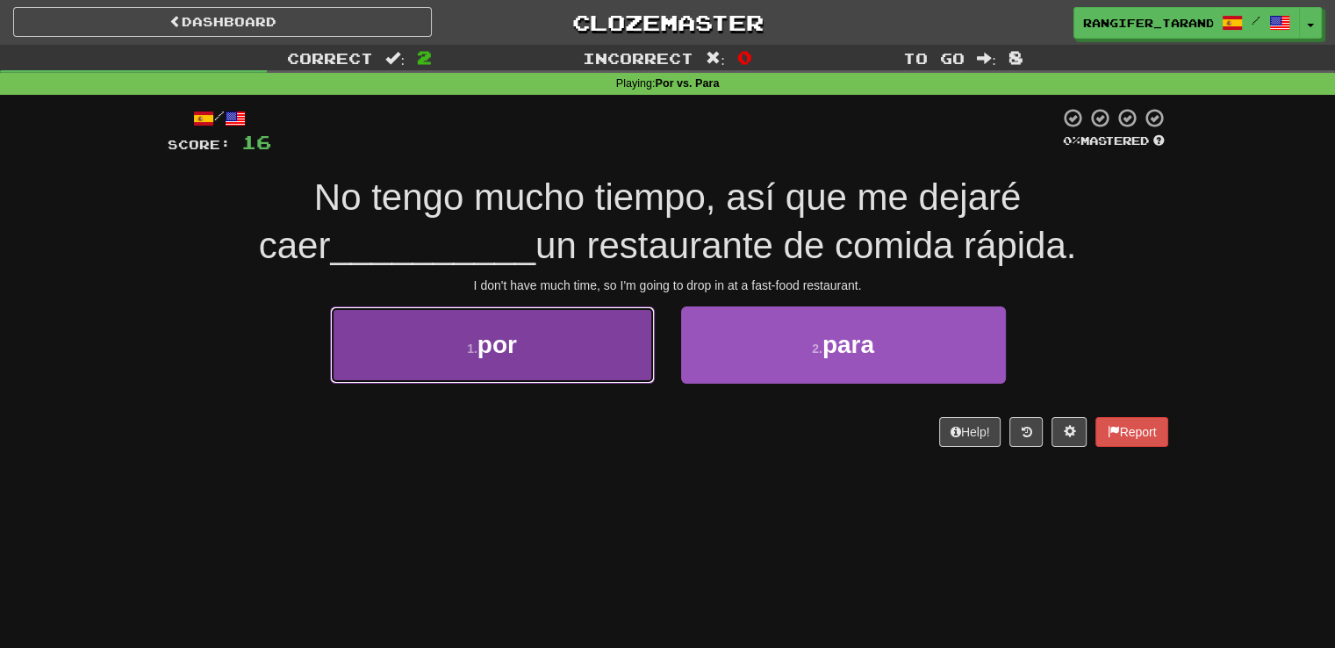
click at [521, 357] on button "1 . por" at bounding box center [492, 344] width 325 height 76
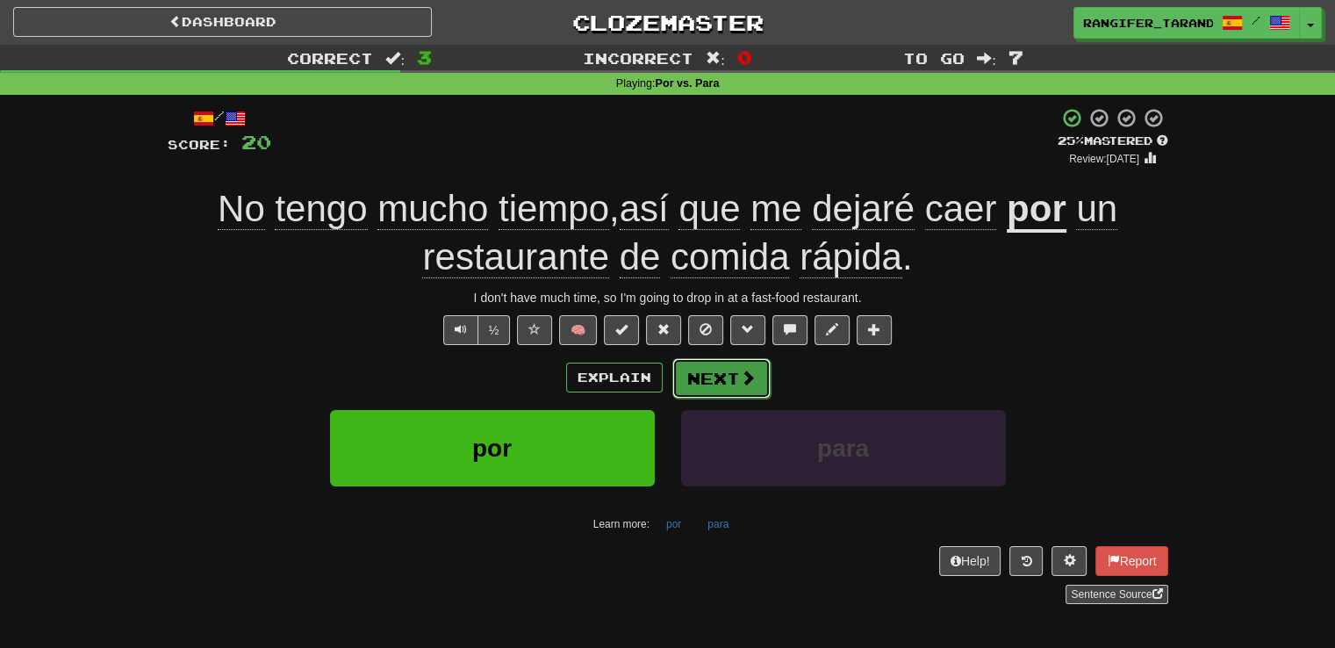
click at [724, 375] on button "Next" at bounding box center [721, 378] width 98 height 40
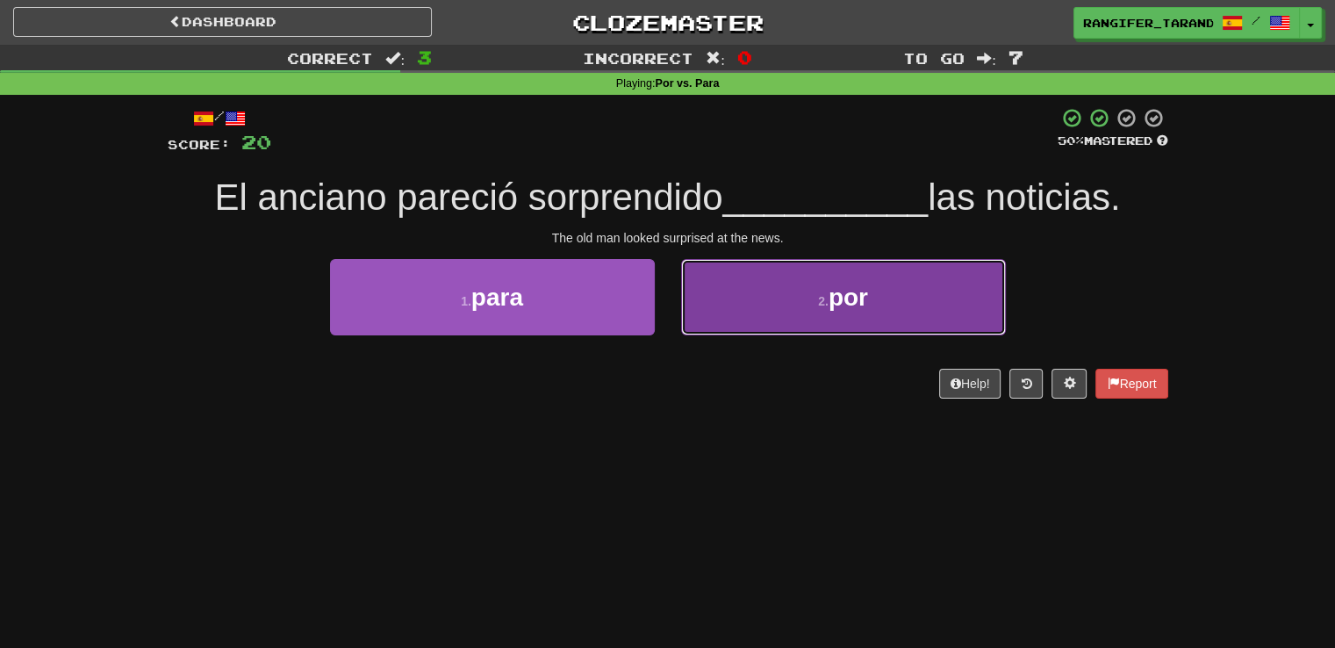
click at [742, 306] on button "2 . por" at bounding box center [843, 297] width 325 height 76
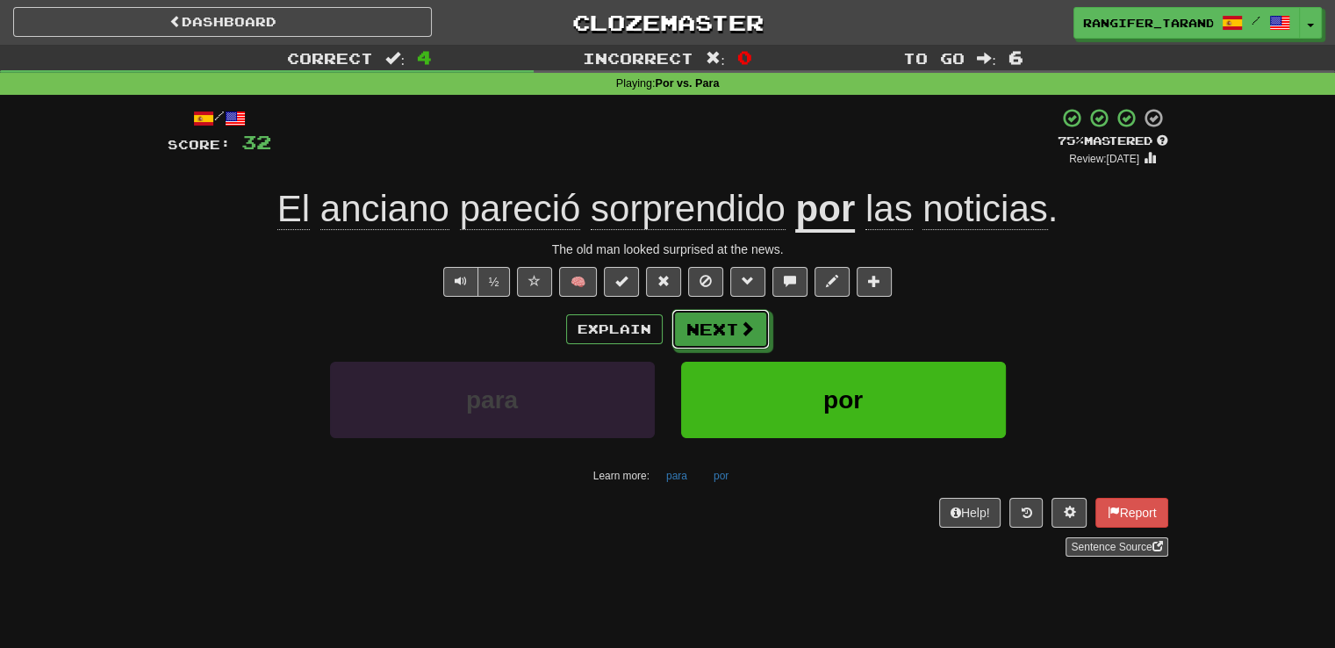
click at [744, 326] on span at bounding box center [747, 328] width 16 height 16
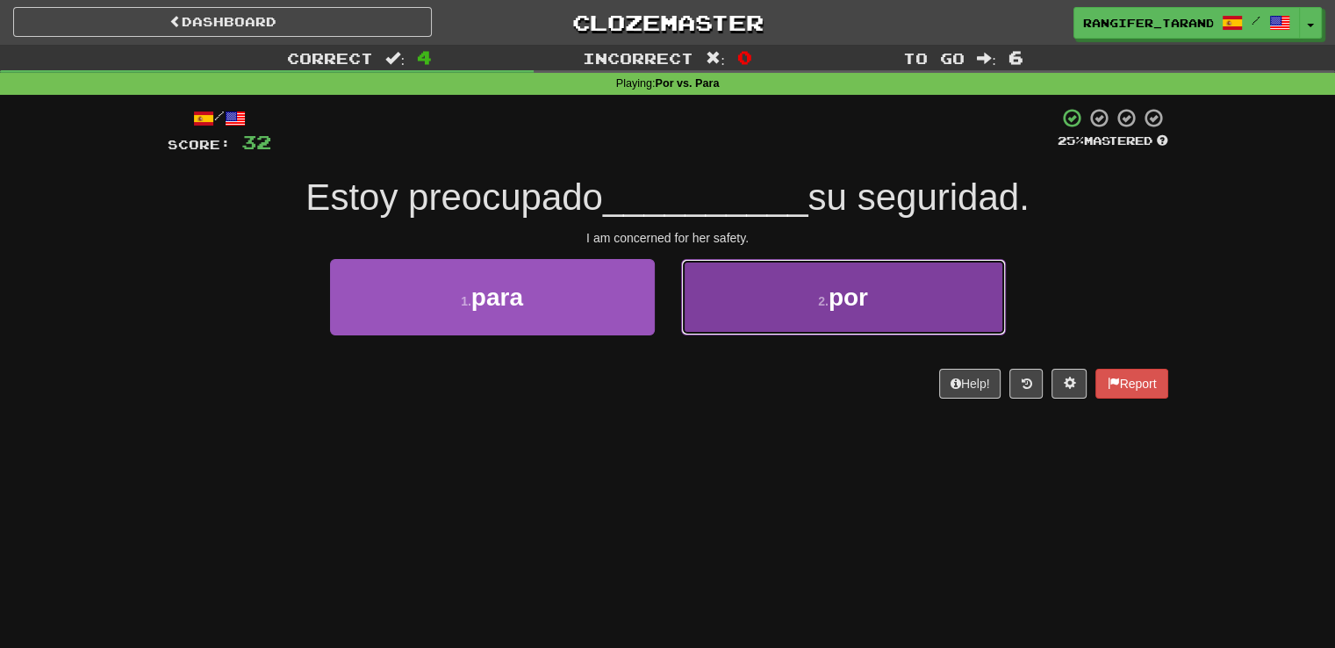
click at [704, 311] on button "2 . por" at bounding box center [843, 297] width 325 height 76
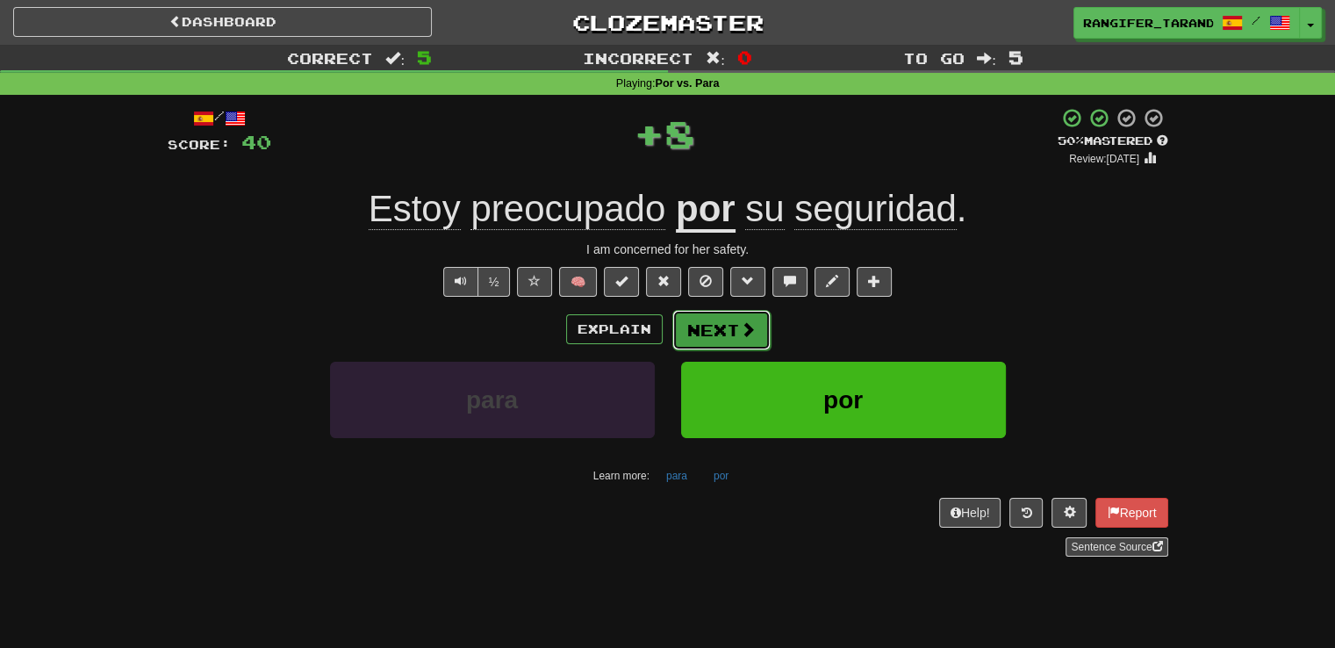
click at [706, 321] on button "Next" at bounding box center [721, 330] width 98 height 40
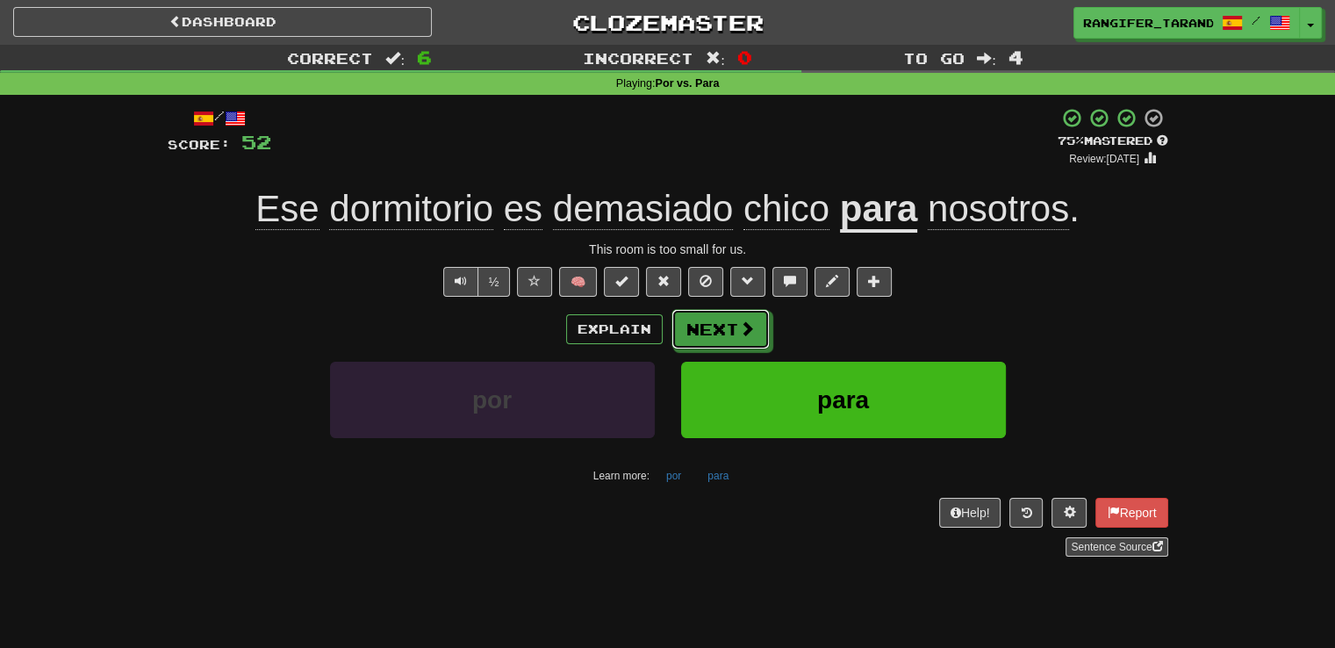
click at [706, 321] on button "Next" at bounding box center [720, 329] width 98 height 40
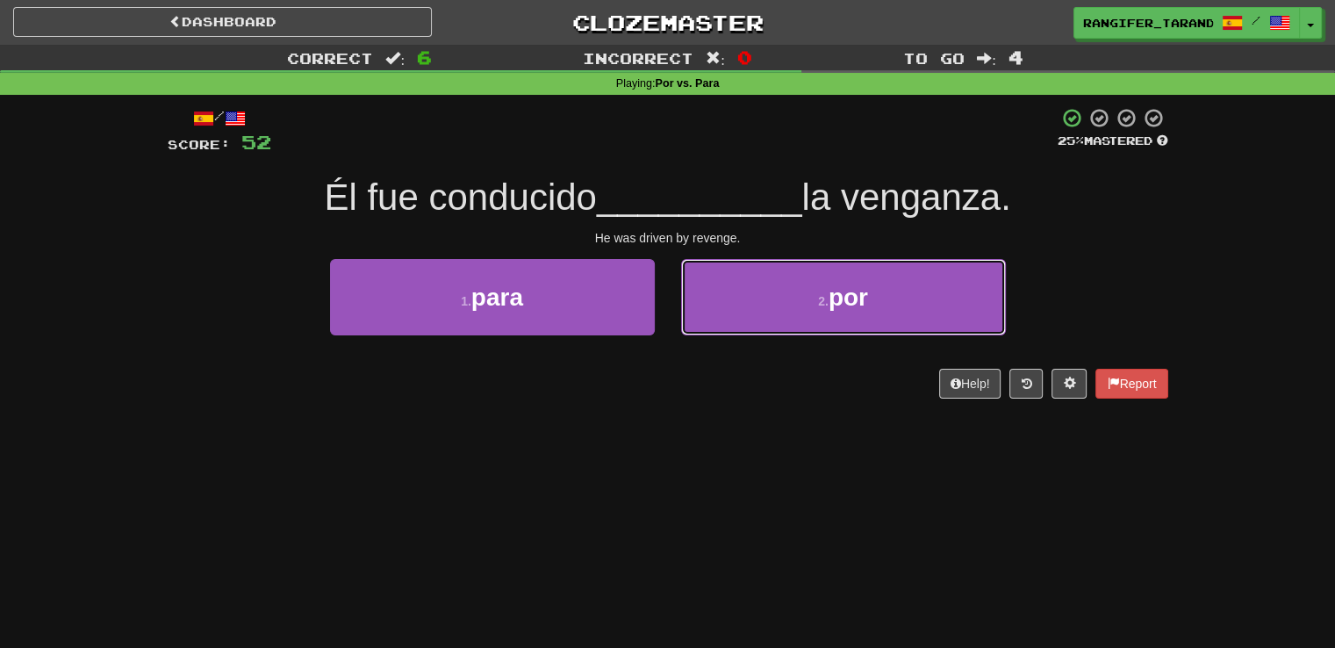
click at [706, 321] on button "2 . por" at bounding box center [843, 297] width 325 height 76
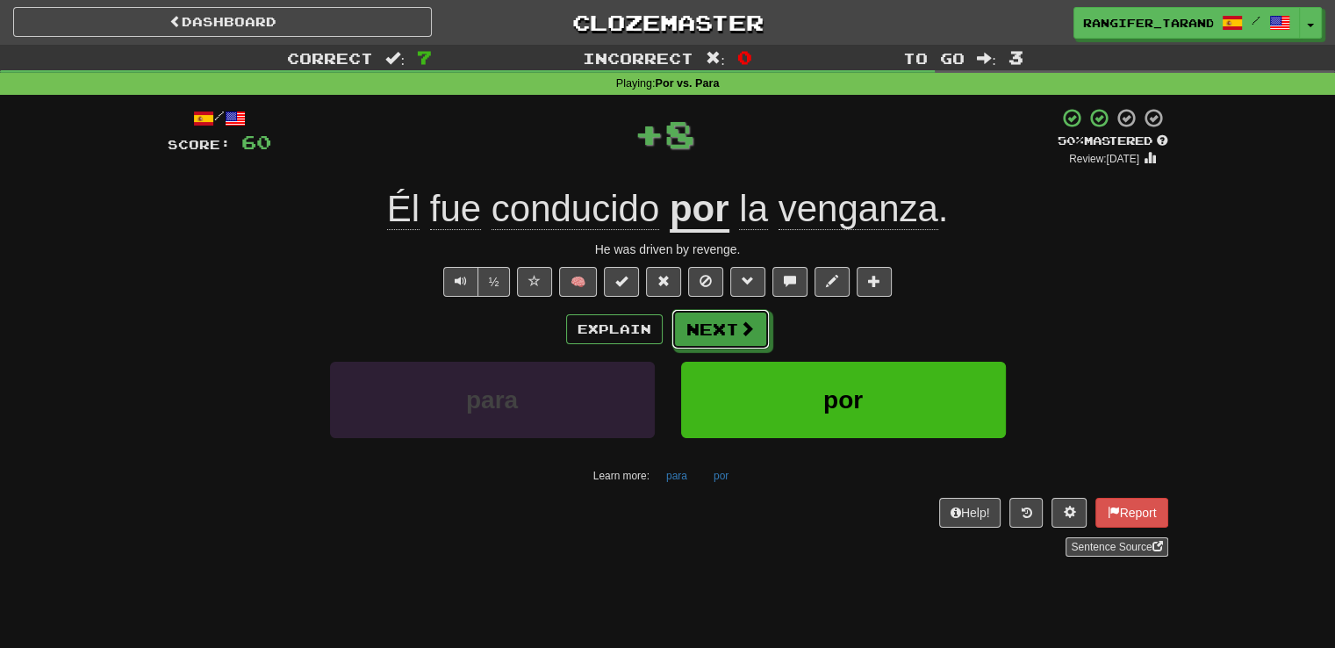
click at [706, 321] on button "Next" at bounding box center [720, 329] width 98 height 40
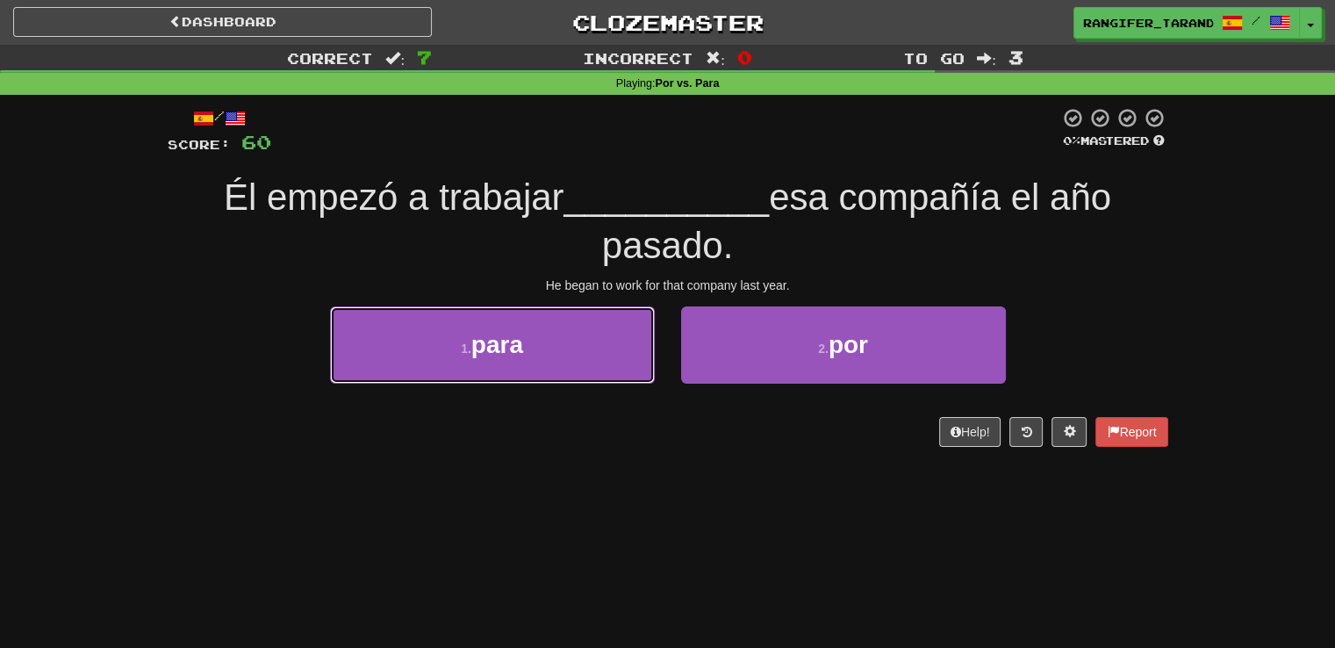
click at [581, 355] on button "1 . para" at bounding box center [492, 344] width 325 height 76
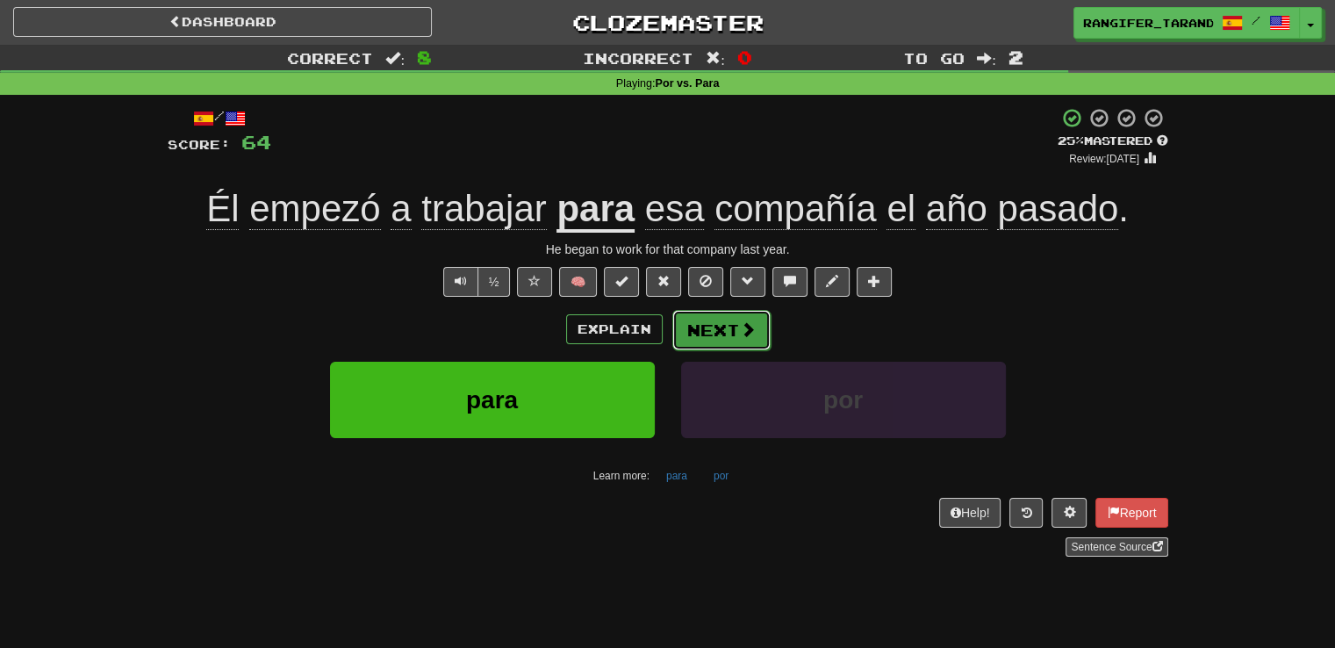
click at [708, 320] on button "Next" at bounding box center [721, 330] width 98 height 40
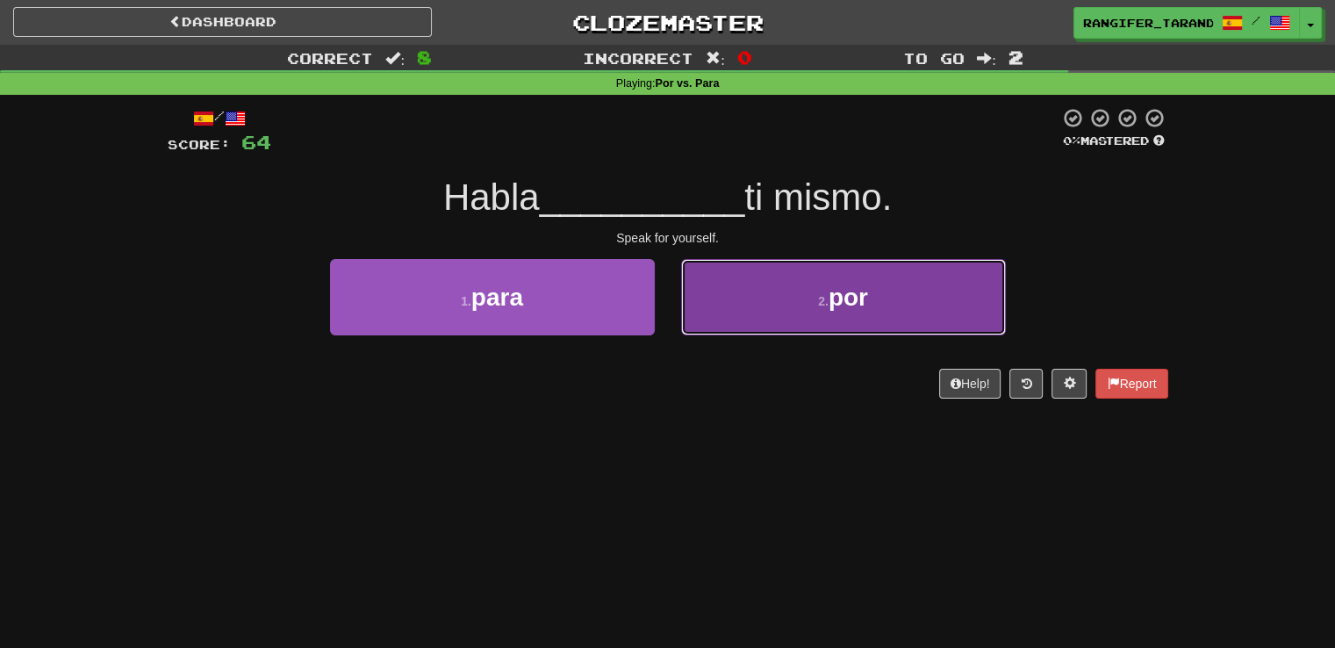
click at [741, 305] on button "2 . por" at bounding box center [843, 297] width 325 height 76
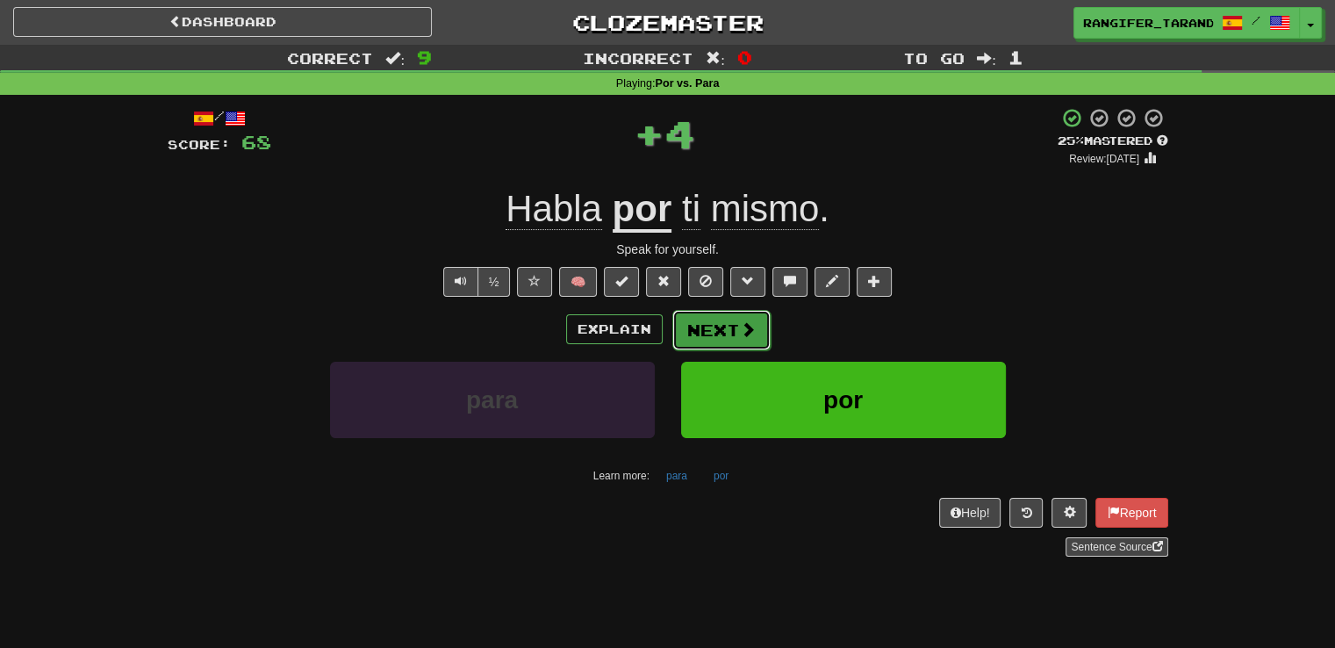
click at [733, 326] on button "Next" at bounding box center [721, 330] width 98 height 40
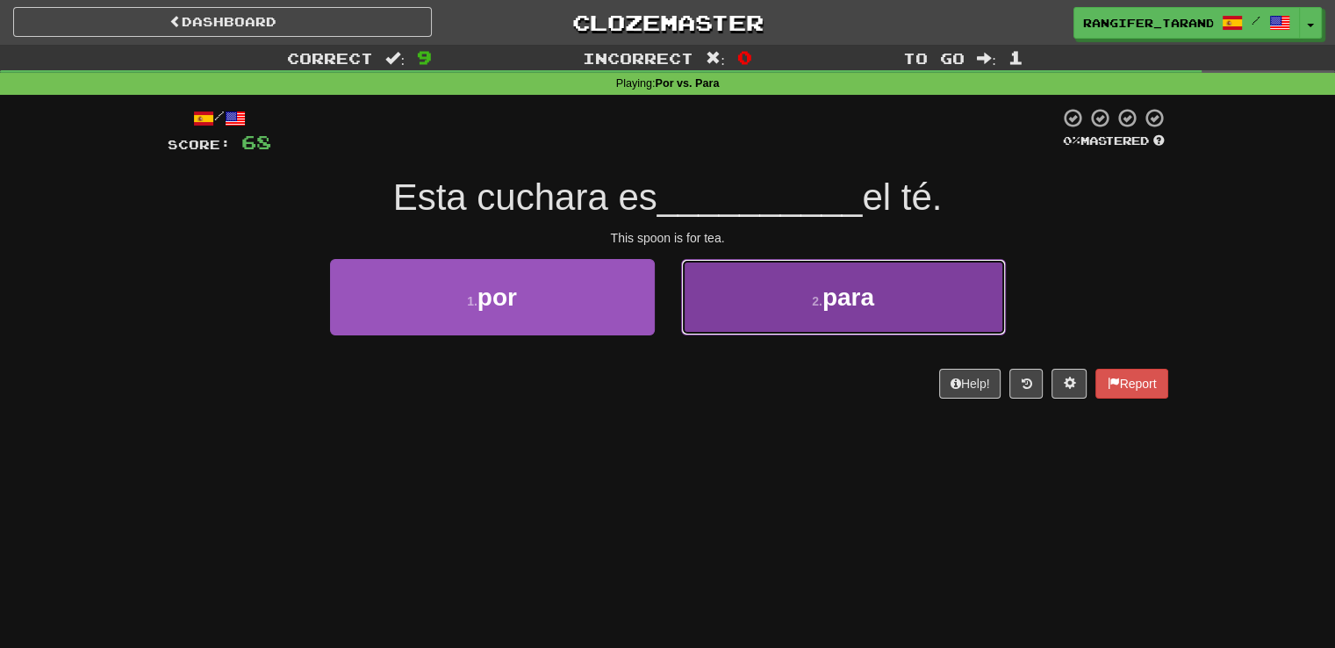
click at [732, 307] on button "2 . para" at bounding box center [843, 297] width 325 height 76
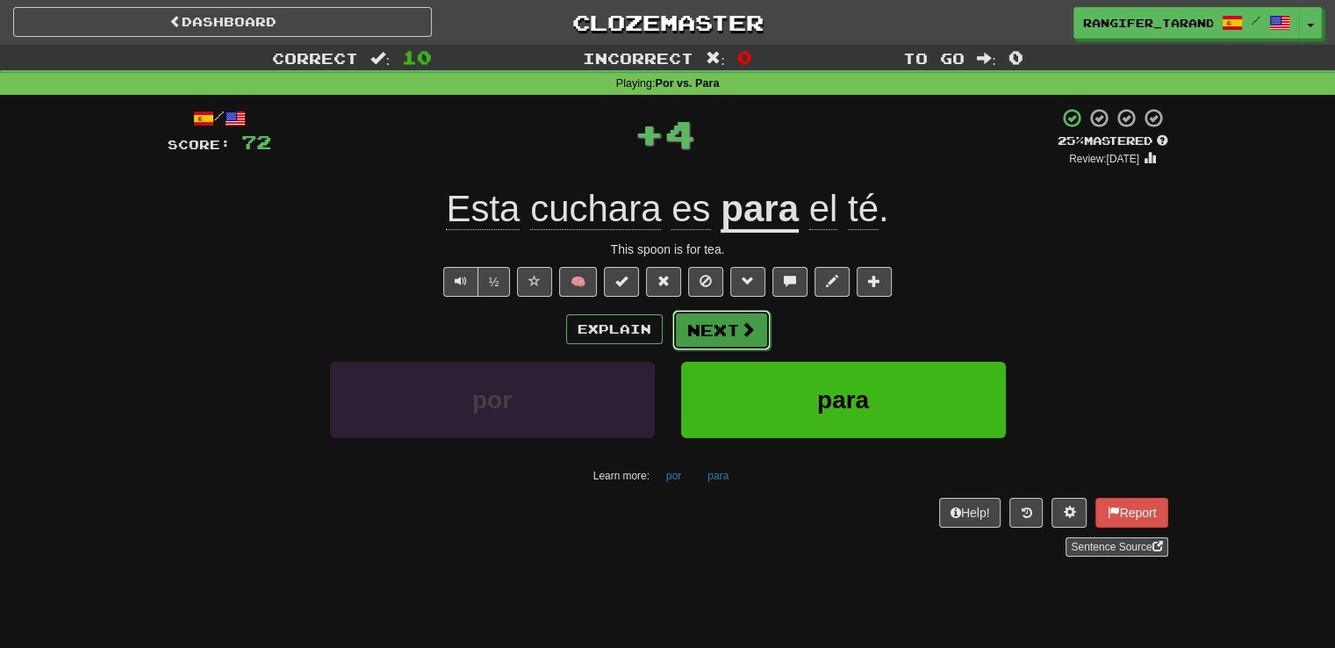
click at [718, 339] on button "Next" at bounding box center [721, 330] width 98 height 40
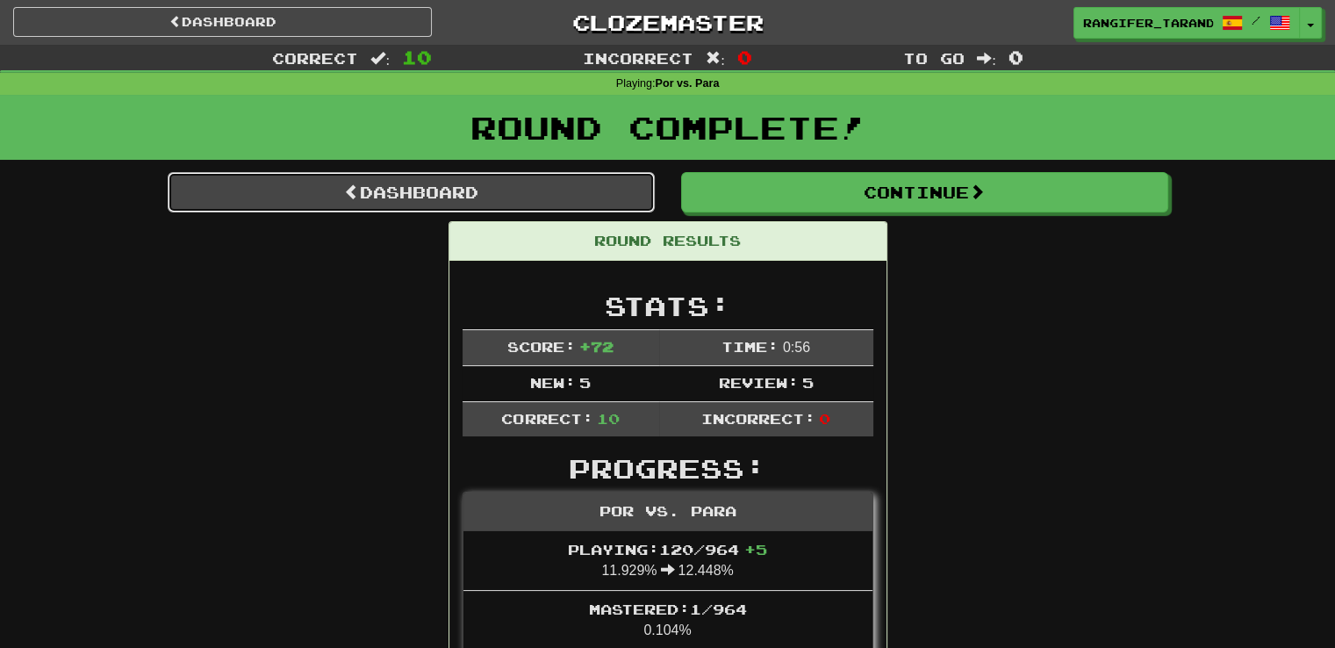
click at [551, 181] on link "Dashboard" at bounding box center [411, 192] width 487 height 40
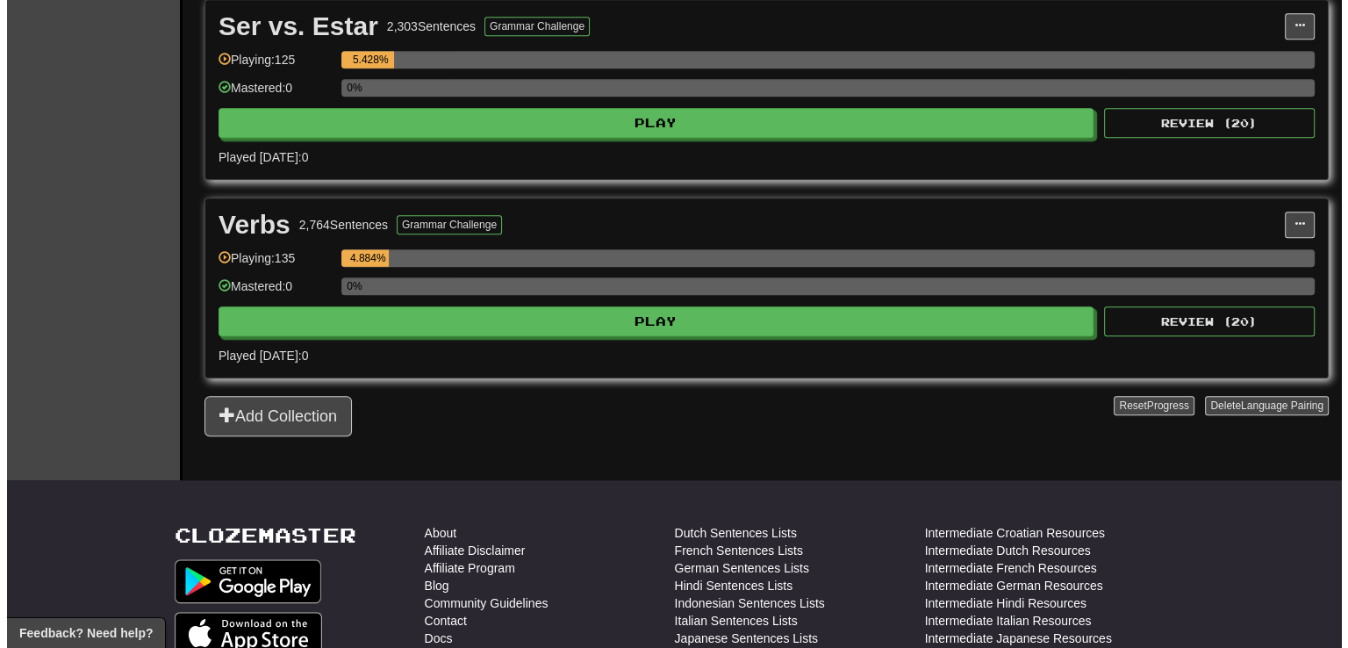
scroll to position [1558, 0]
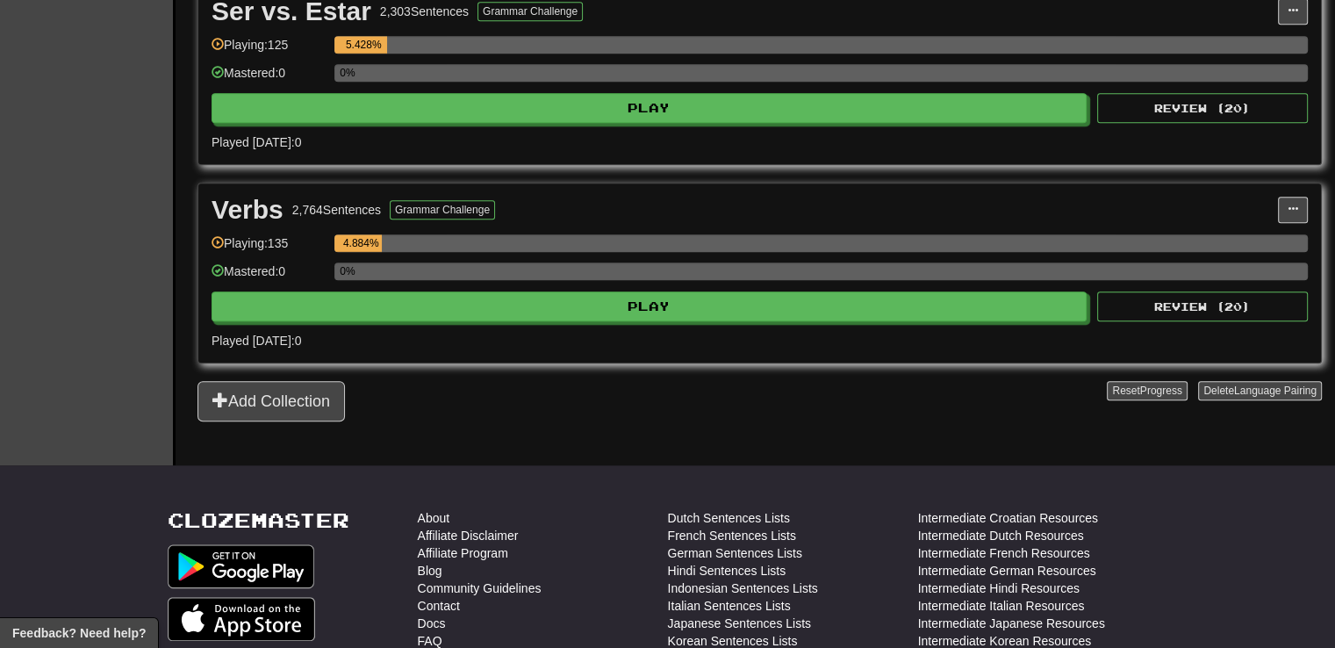
click at [655, 313] on div "Verbs 2,764 Sentences Grammar Challenge Manage Sentences Unpin from Dashboard P…" at bounding box center [759, 272] width 1122 height 179
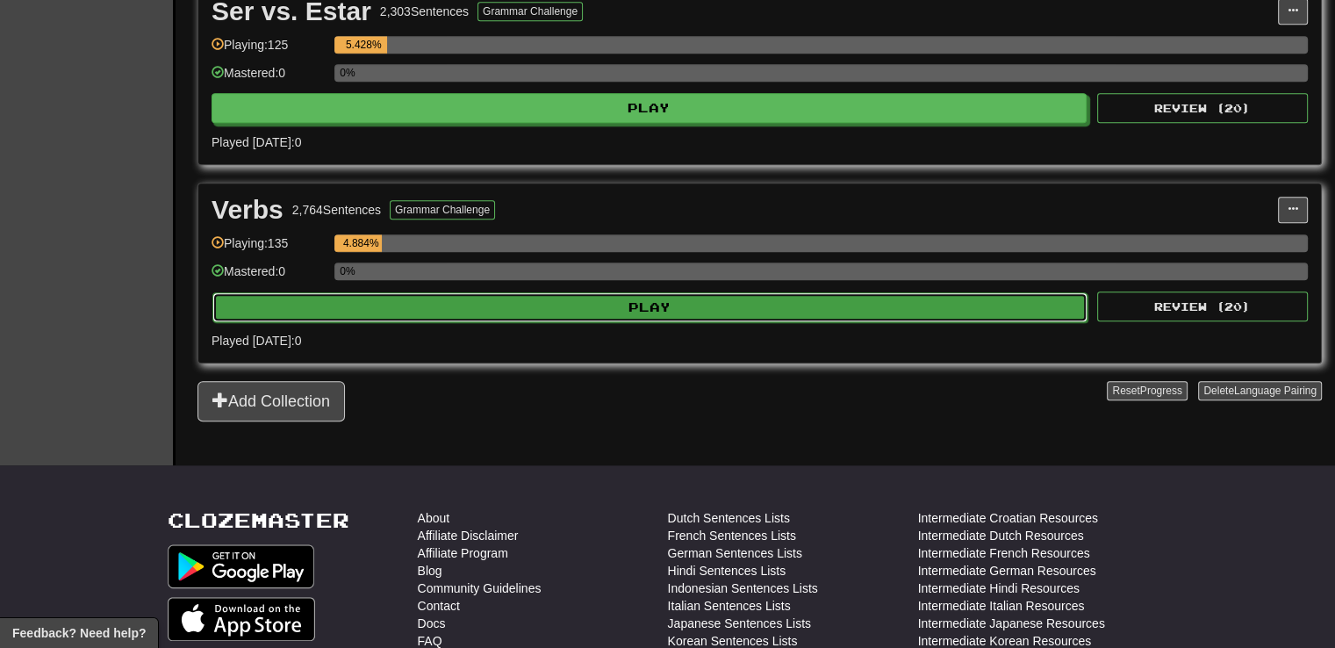
click at [660, 299] on button "Play" at bounding box center [649, 307] width 875 height 30
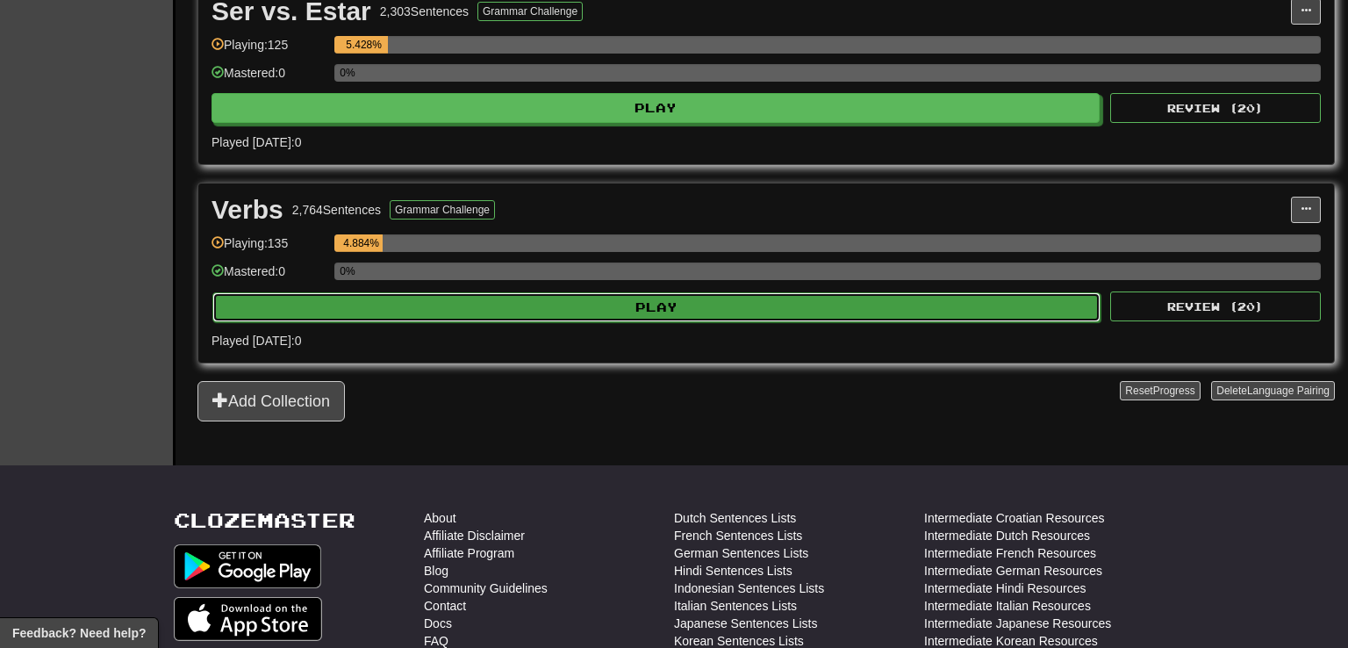
select select "**"
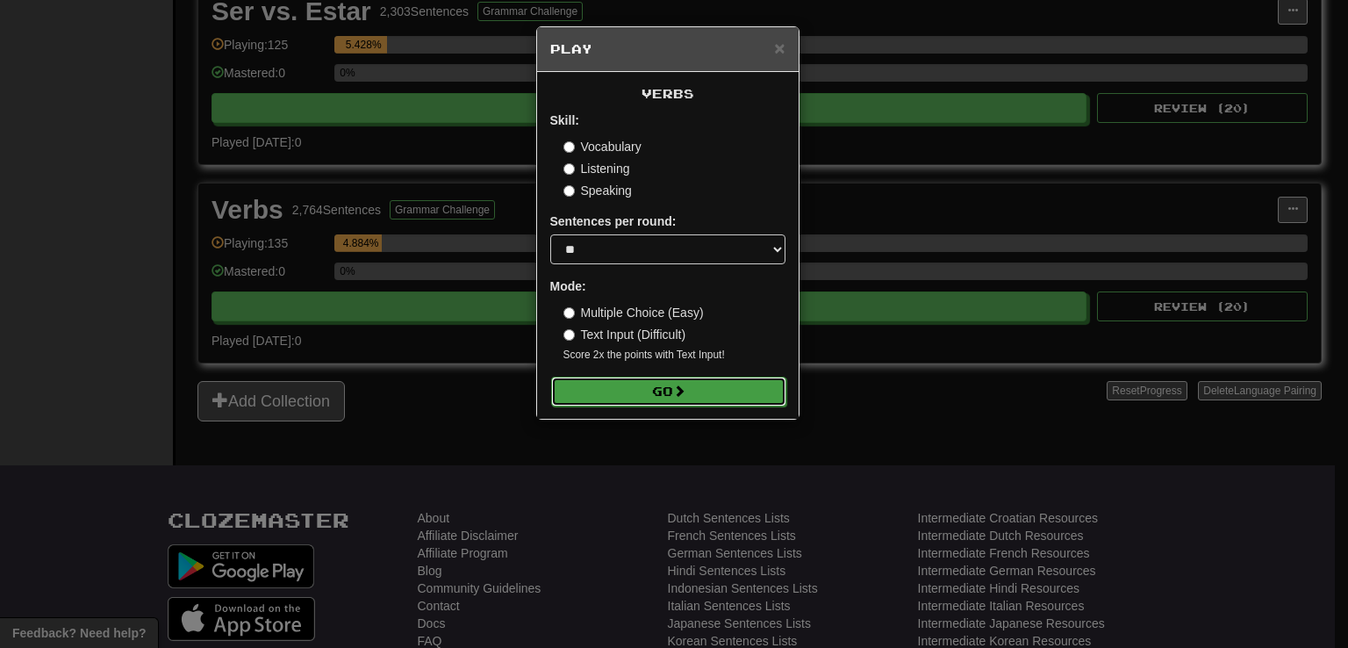
click at [656, 385] on button "Go" at bounding box center [668, 391] width 235 height 30
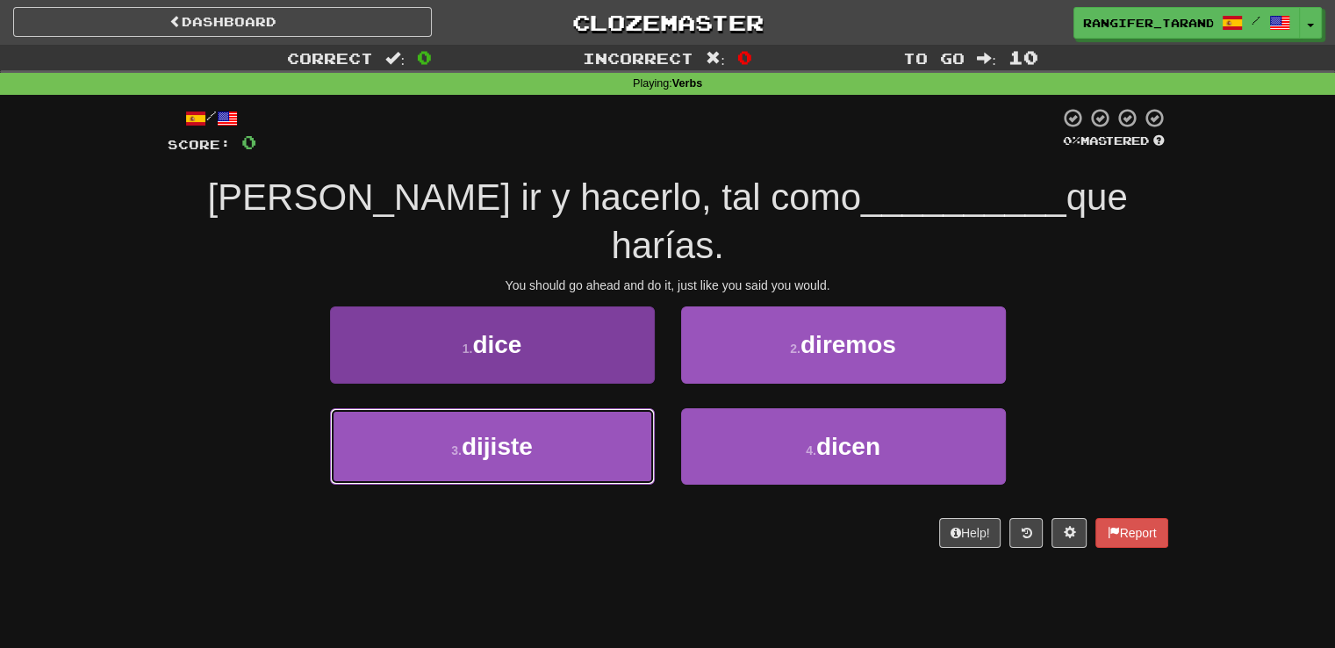
click at [554, 408] on button "3 . dijiste" at bounding box center [492, 446] width 325 height 76
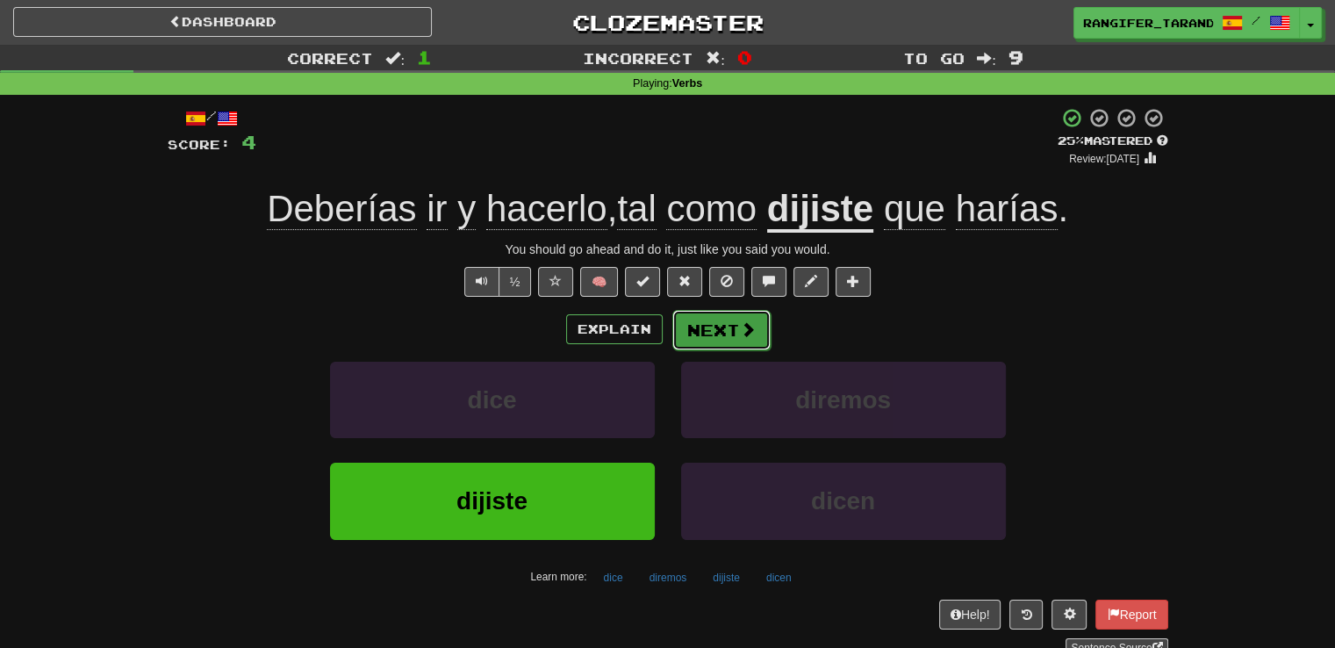
click at [692, 332] on button "Next" at bounding box center [721, 330] width 98 height 40
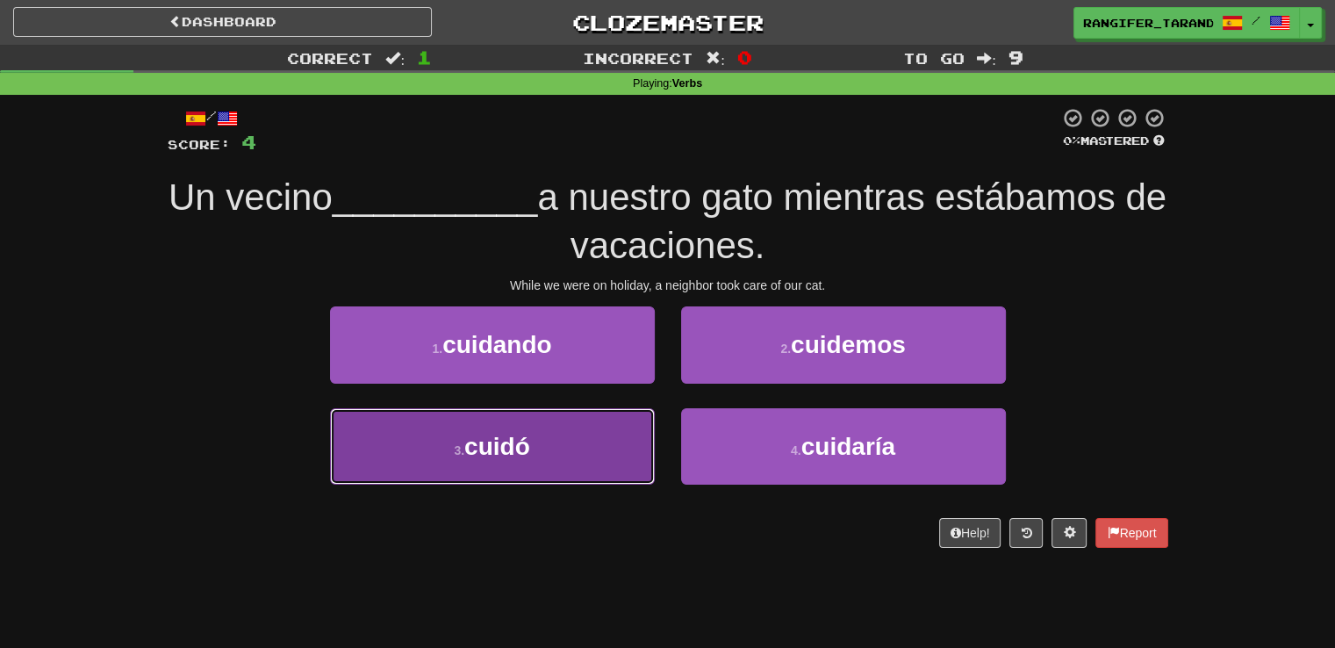
click at [604, 461] on button "3 . cuidó" at bounding box center [492, 446] width 325 height 76
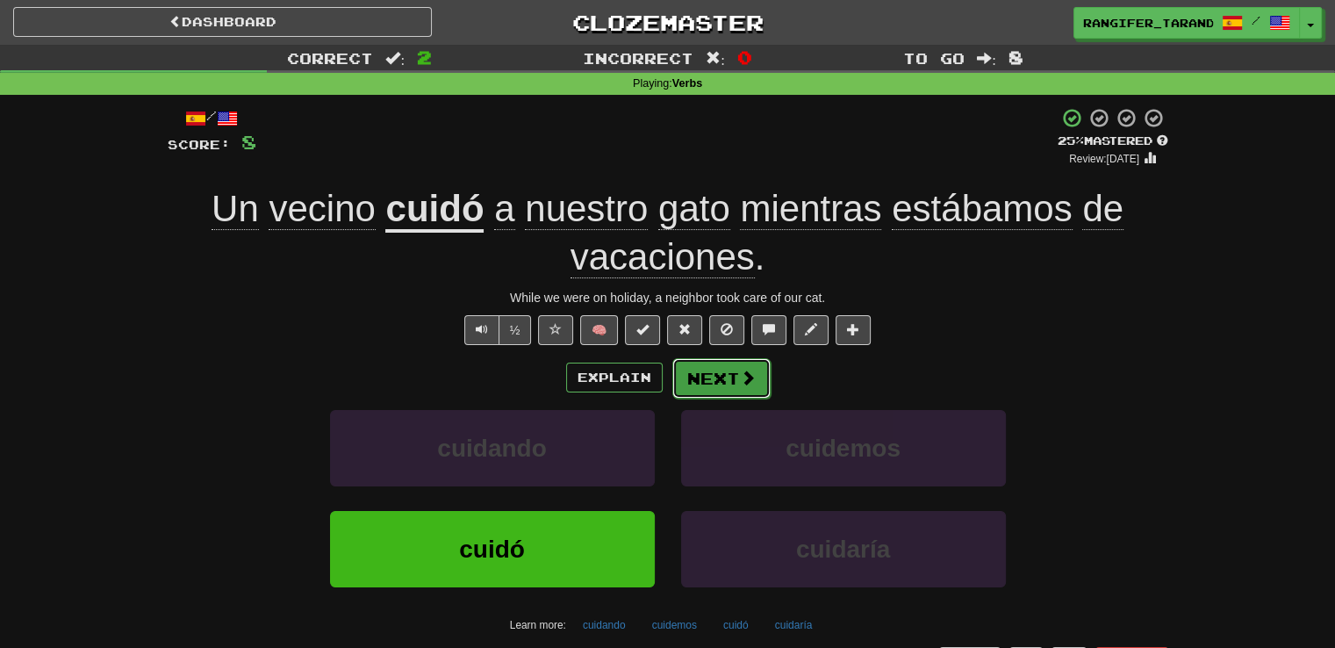
click at [685, 376] on button "Next" at bounding box center [721, 378] width 98 height 40
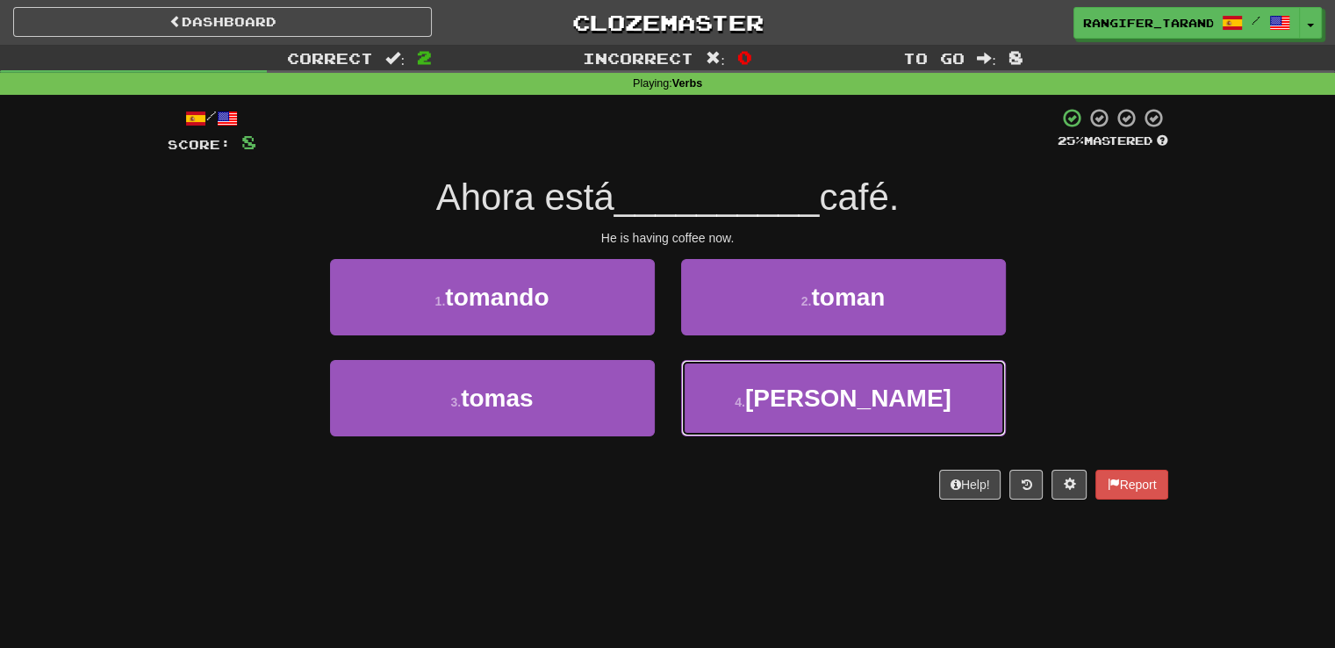
click at [685, 376] on button "4 . tomarás" at bounding box center [843, 398] width 325 height 76
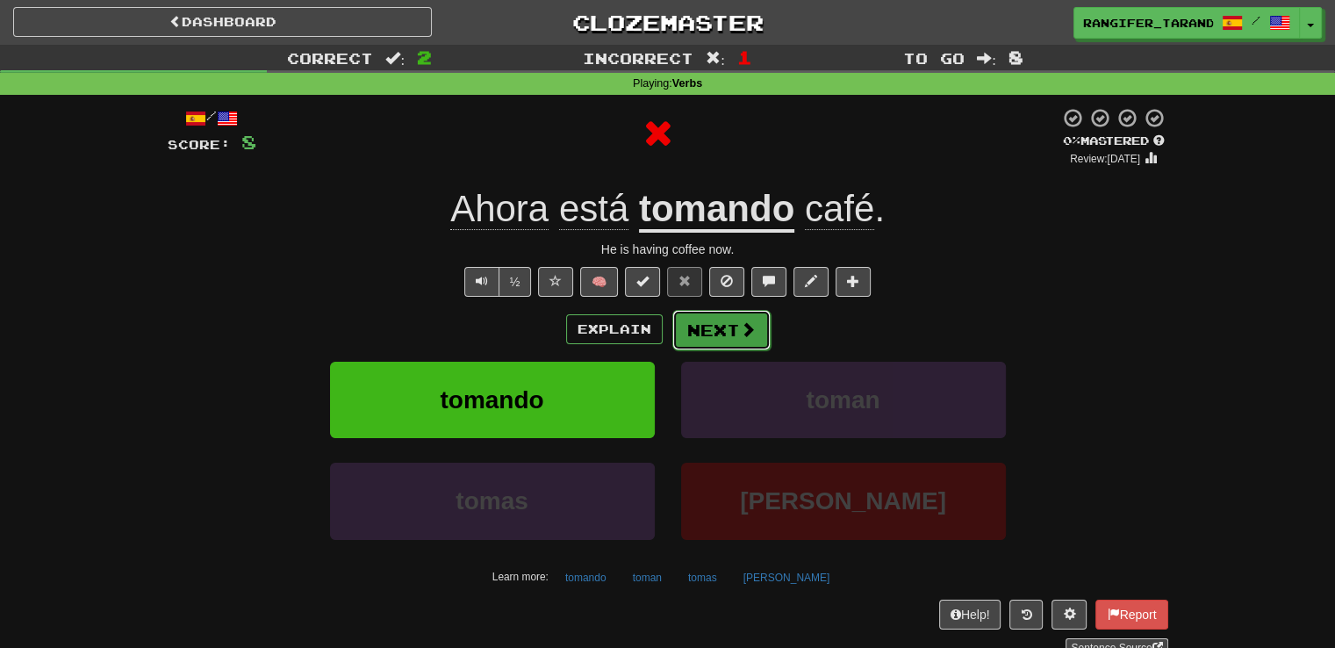
click at [699, 324] on button "Next" at bounding box center [721, 330] width 98 height 40
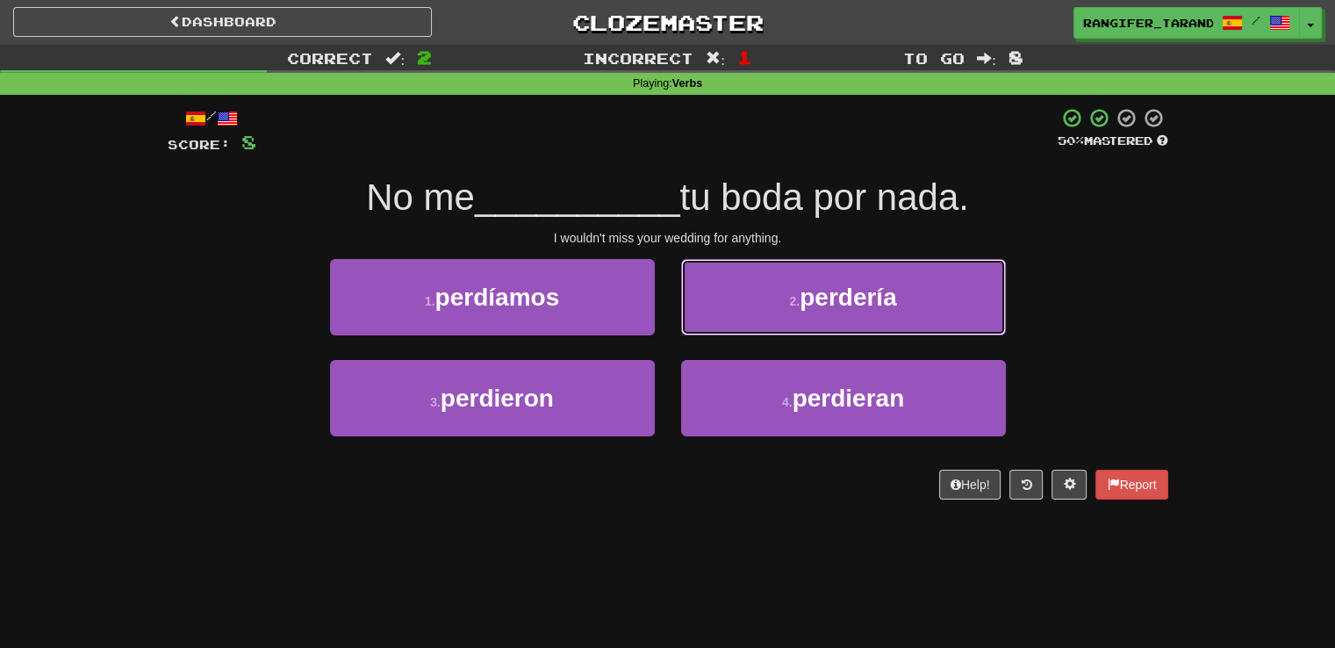
click at [699, 324] on button "2 . perdería" at bounding box center [843, 297] width 325 height 76
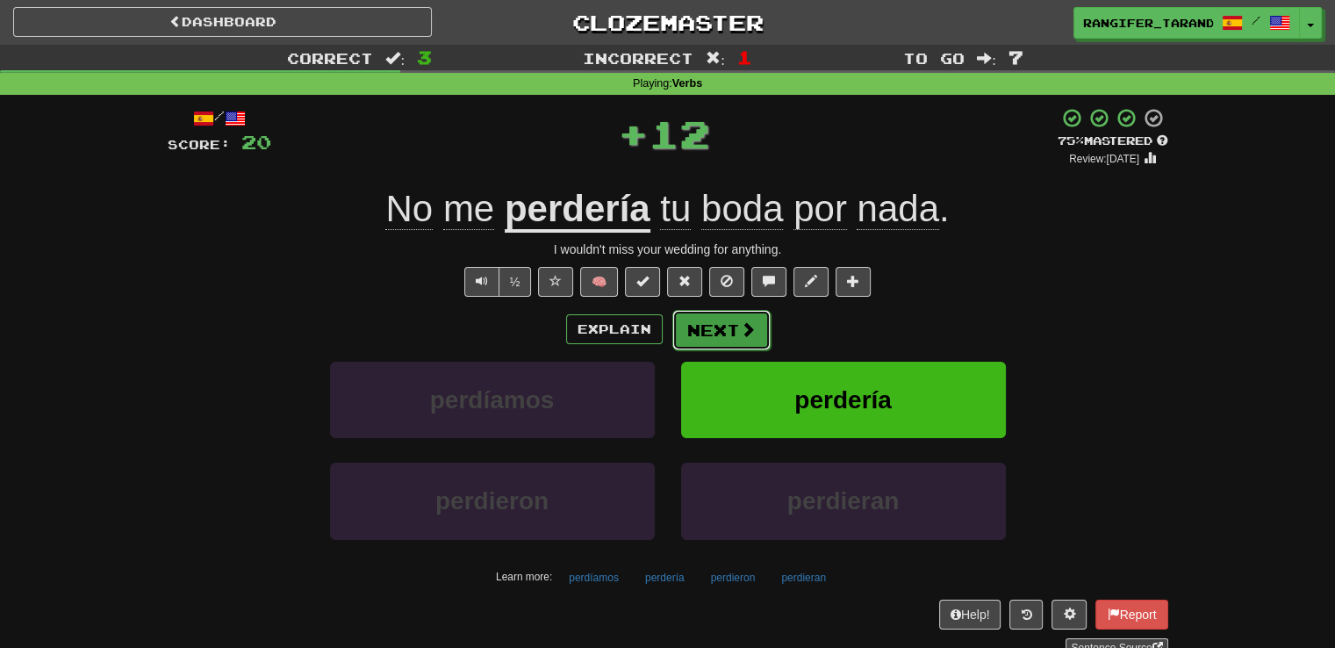
click at [700, 339] on button "Next" at bounding box center [721, 330] width 98 height 40
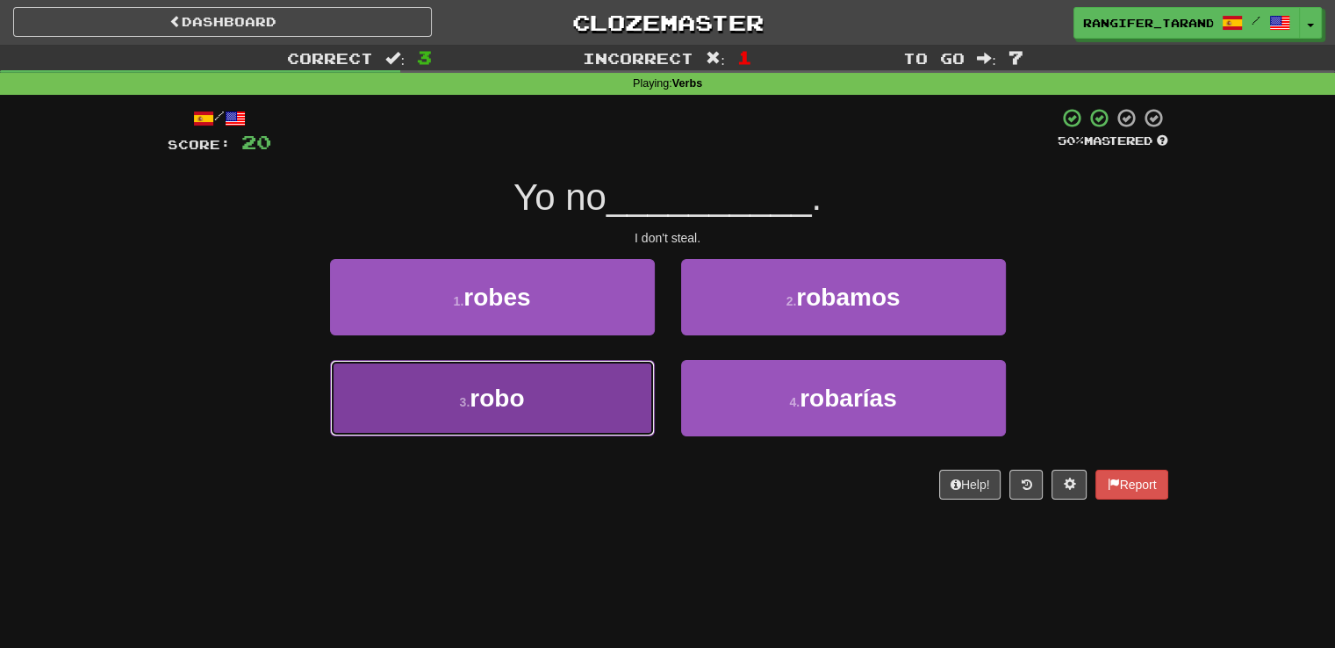
click at [607, 419] on button "3 . robo" at bounding box center [492, 398] width 325 height 76
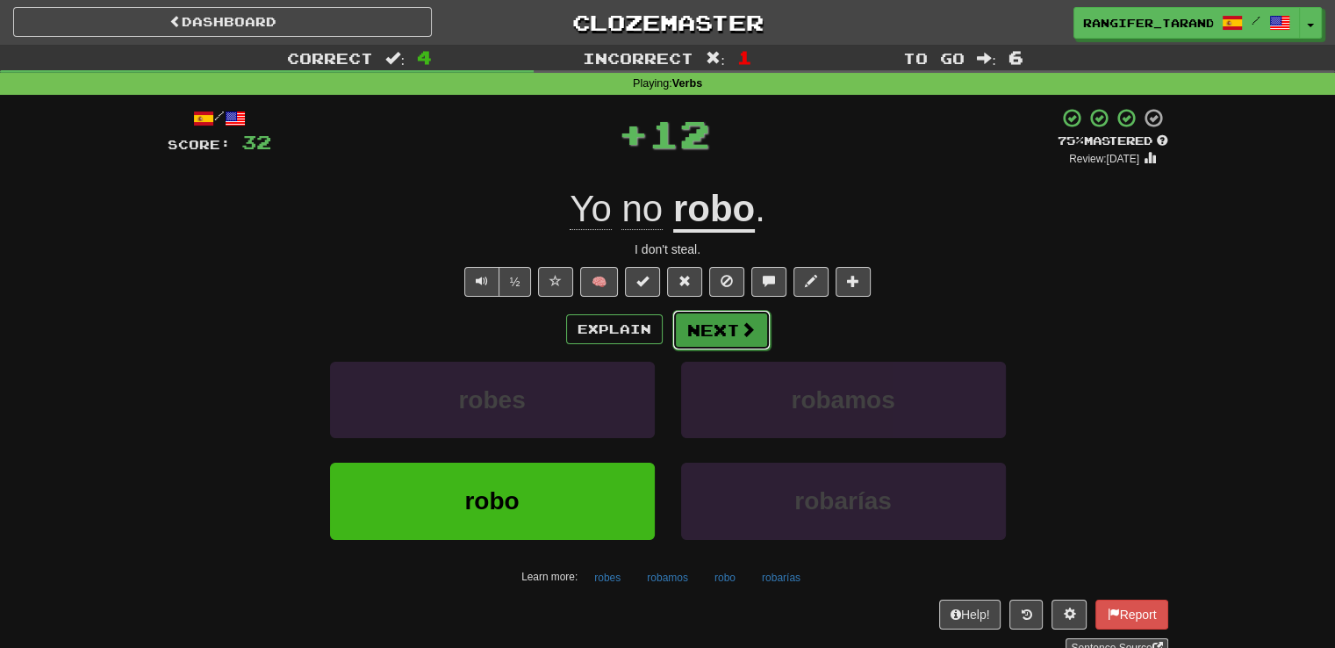
click at [730, 325] on button "Next" at bounding box center [721, 330] width 98 height 40
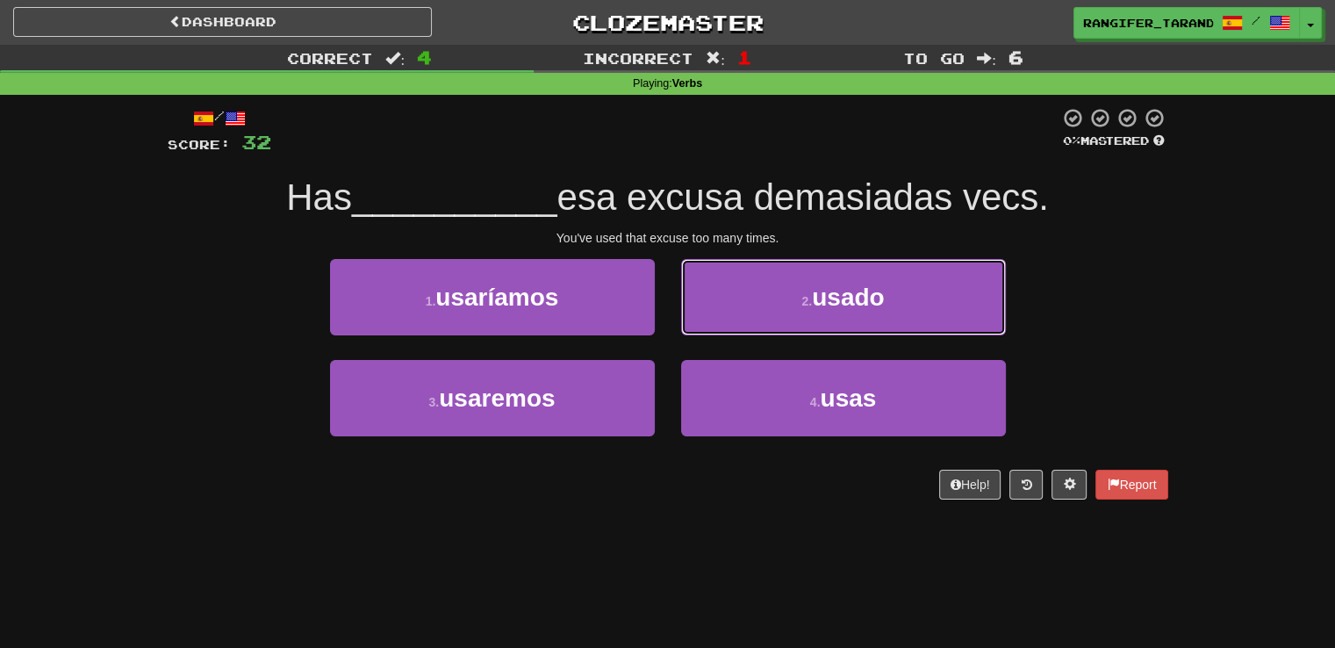
click at [730, 326] on button "2 . usado" at bounding box center [843, 297] width 325 height 76
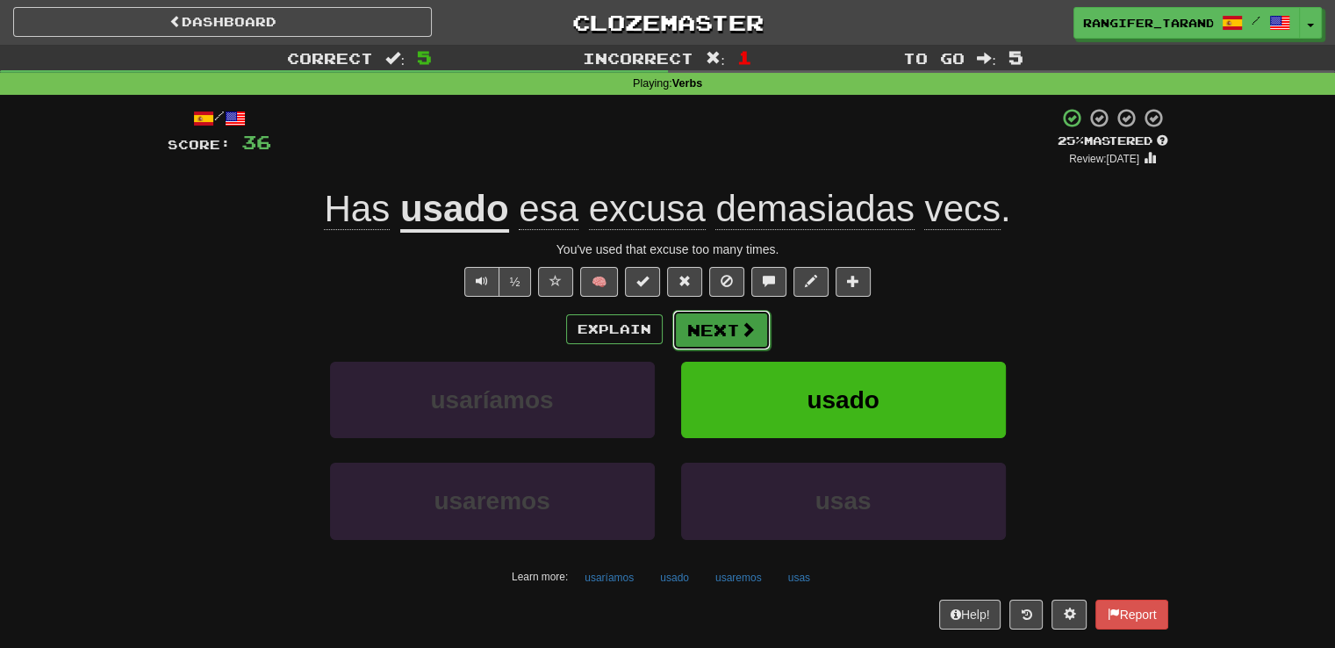
click at [740, 326] on span at bounding box center [748, 329] width 16 height 16
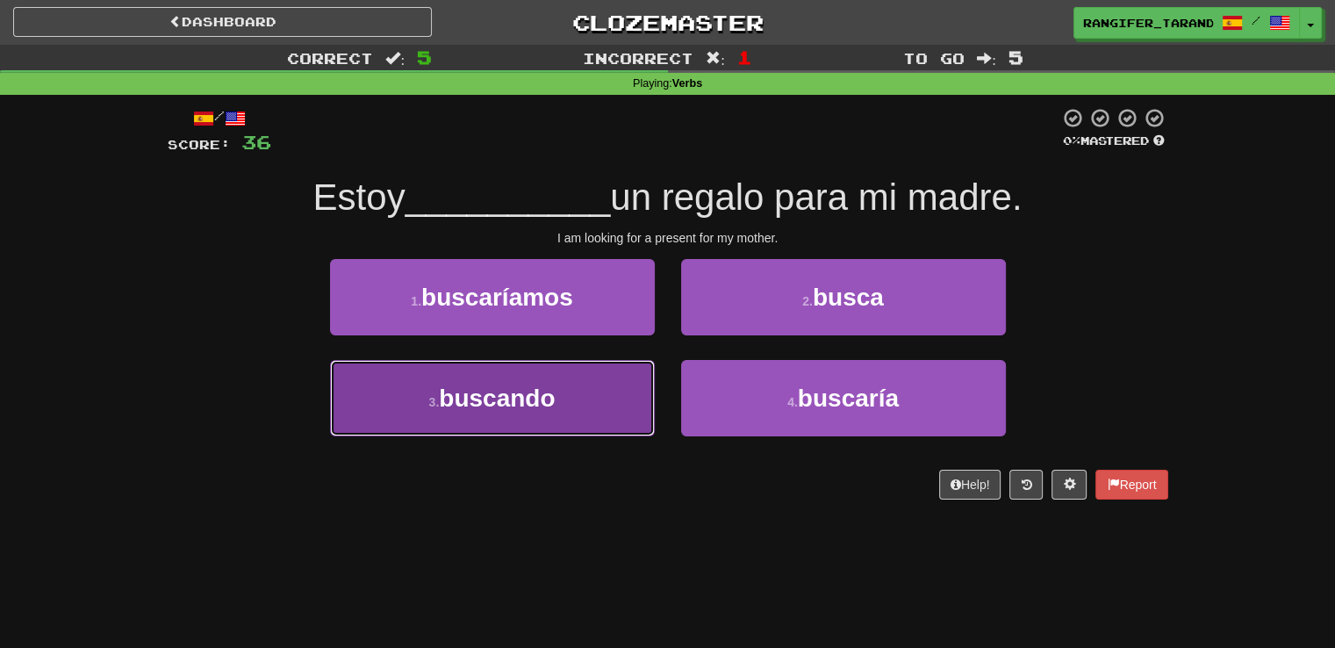
click at [537, 396] on span "buscando" at bounding box center [497, 397] width 116 height 27
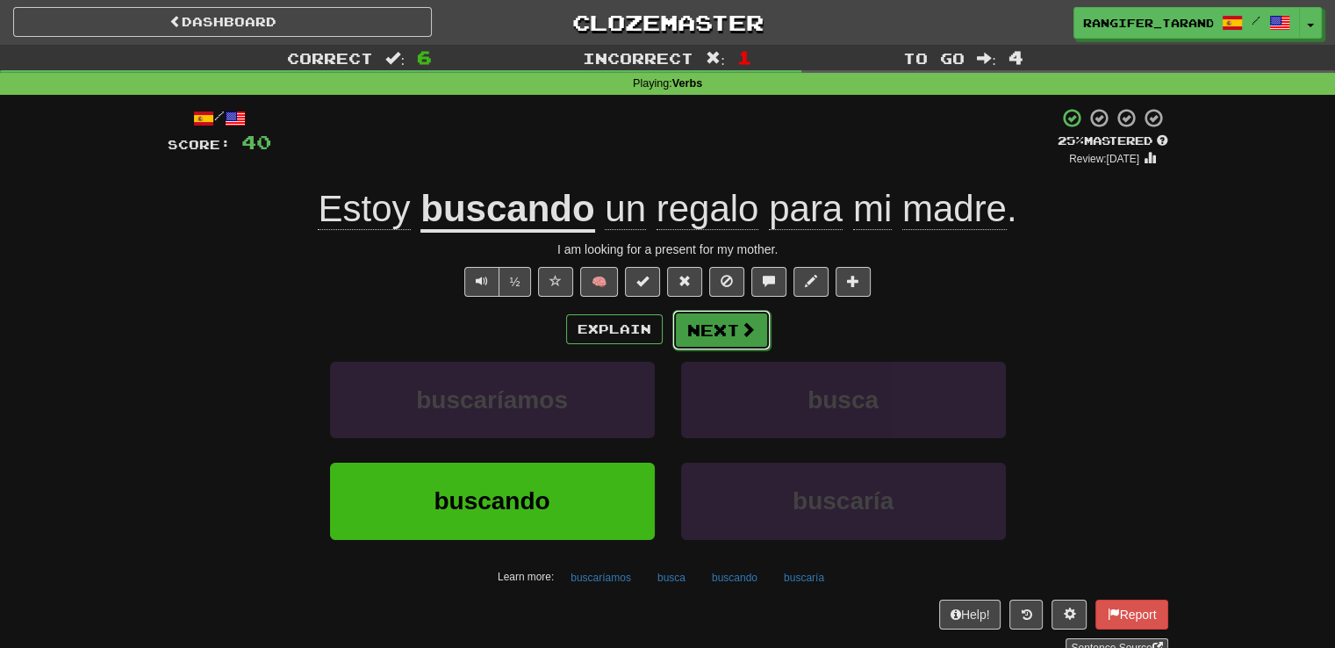
click at [706, 333] on button "Next" at bounding box center [721, 330] width 98 height 40
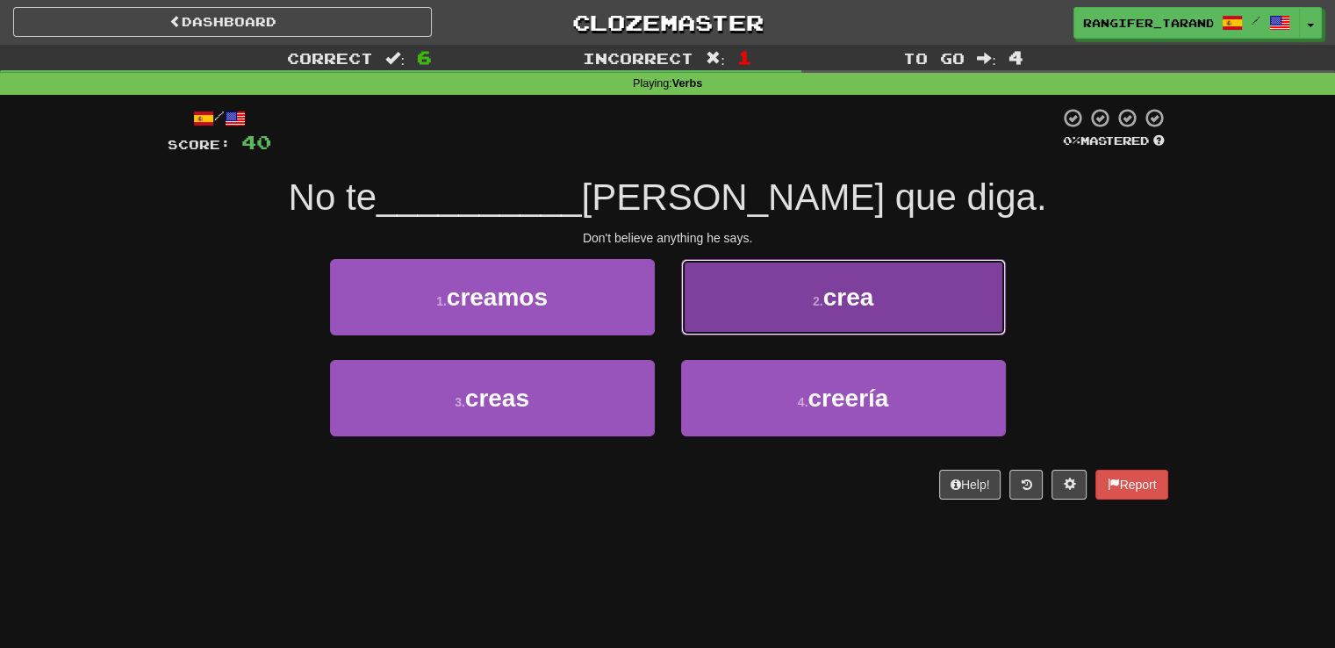
click at [728, 297] on button "2 . crea" at bounding box center [843, 297] width 325 height 76
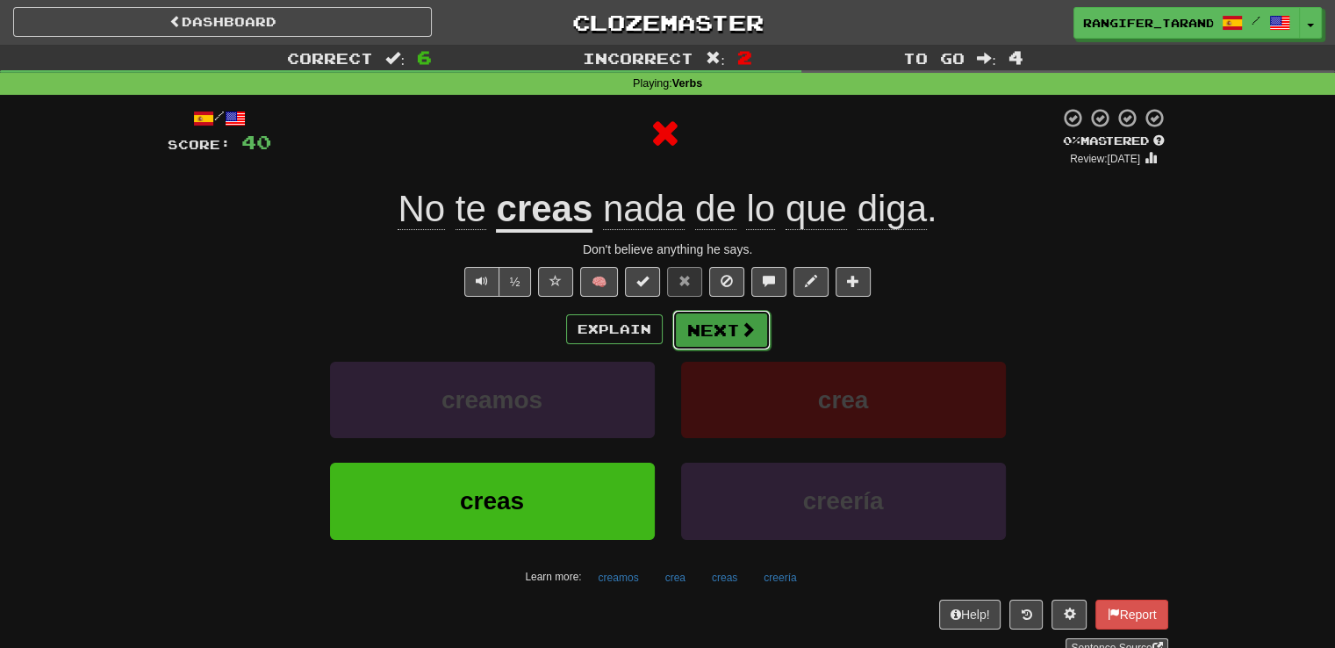
click at [697, 337] on button "Next" at bounding box center [721, 330] width 98 height 40
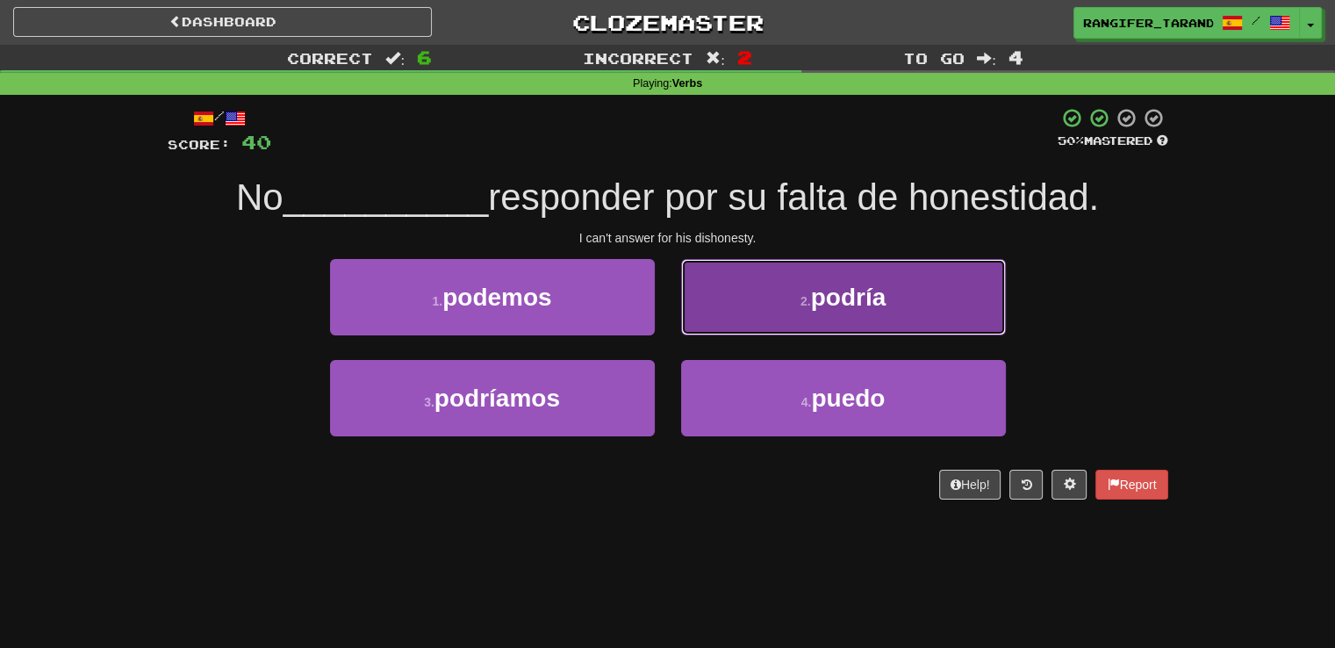
click at [743, 290] on button "2 . podría" at bounding box center [843, 297] width 325 height 76
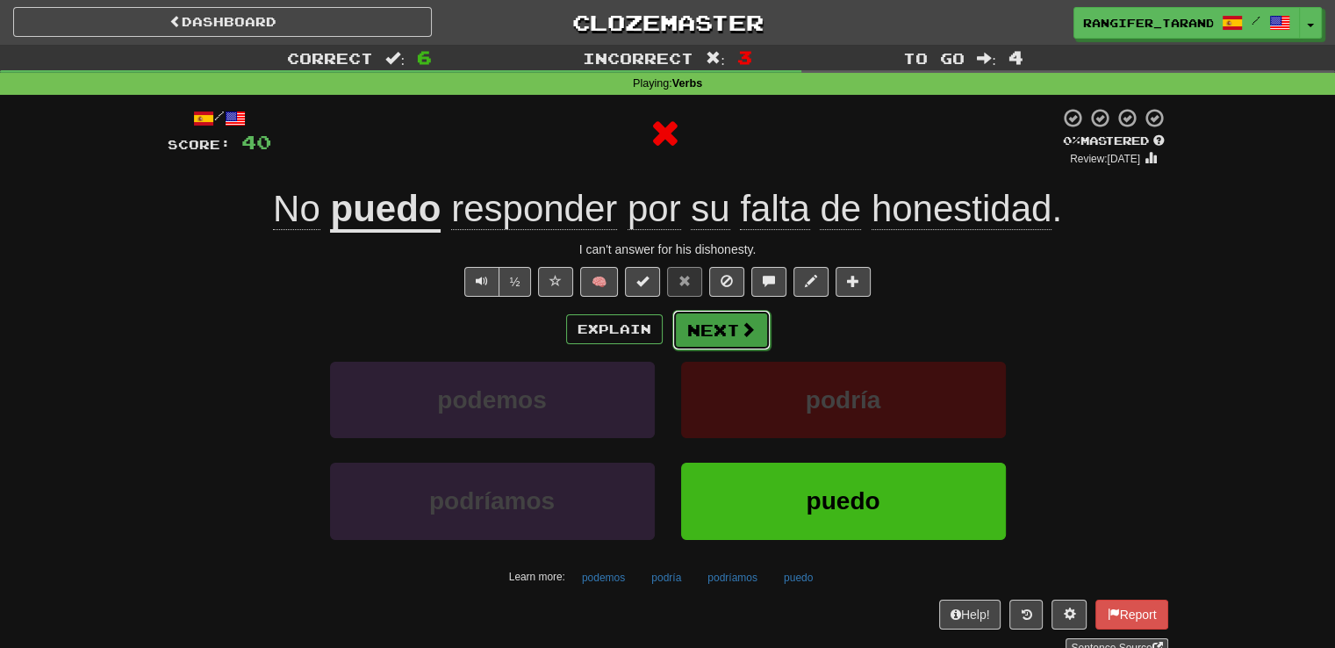
click at [706, 327] on button "Next" at bounding box center [721, 330] width 98 height 40
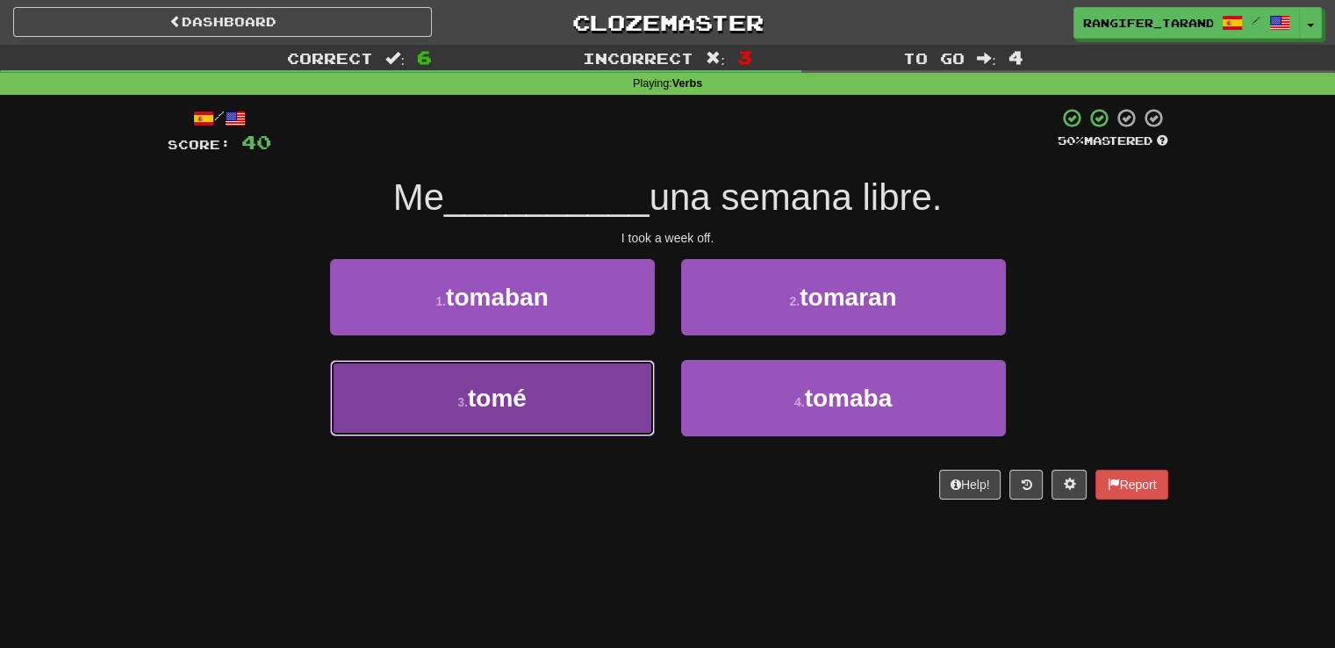
click at [595, 406] on button "3 . tomé" at bounding box center [492, 398] width 325 height 76
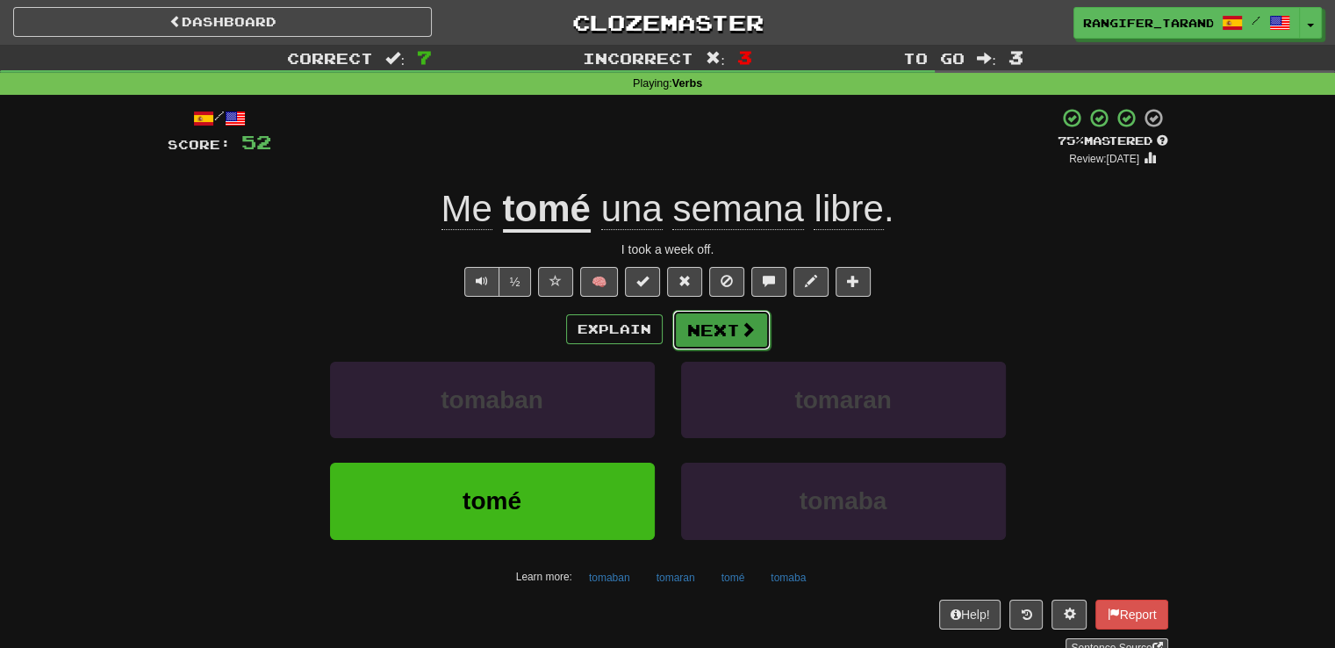
click at [694, 345] on button "Next" at bounding box center [721, 330] width 98 height 40
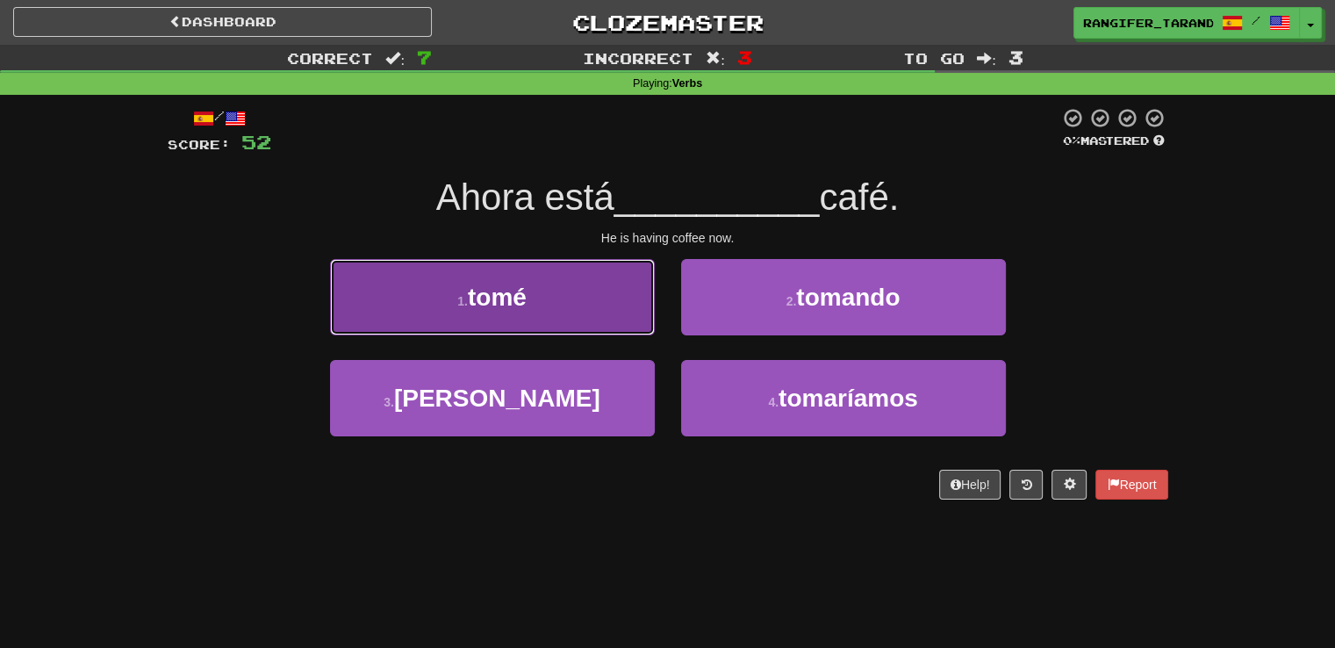
click at [564, 330] on button "1 . tomé" at bounding box center [492, 297] width 325 height 76
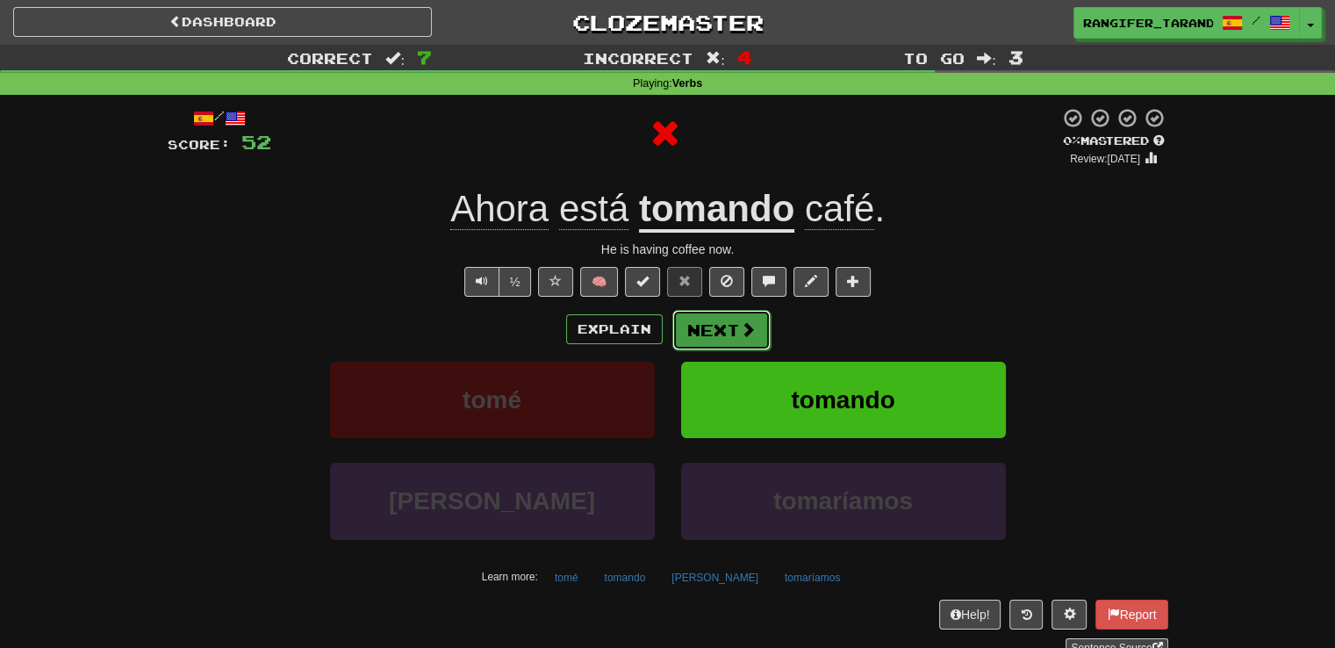
click at [740, 339] on button "Next" at bounding box center [721, 330] width 98 height 40
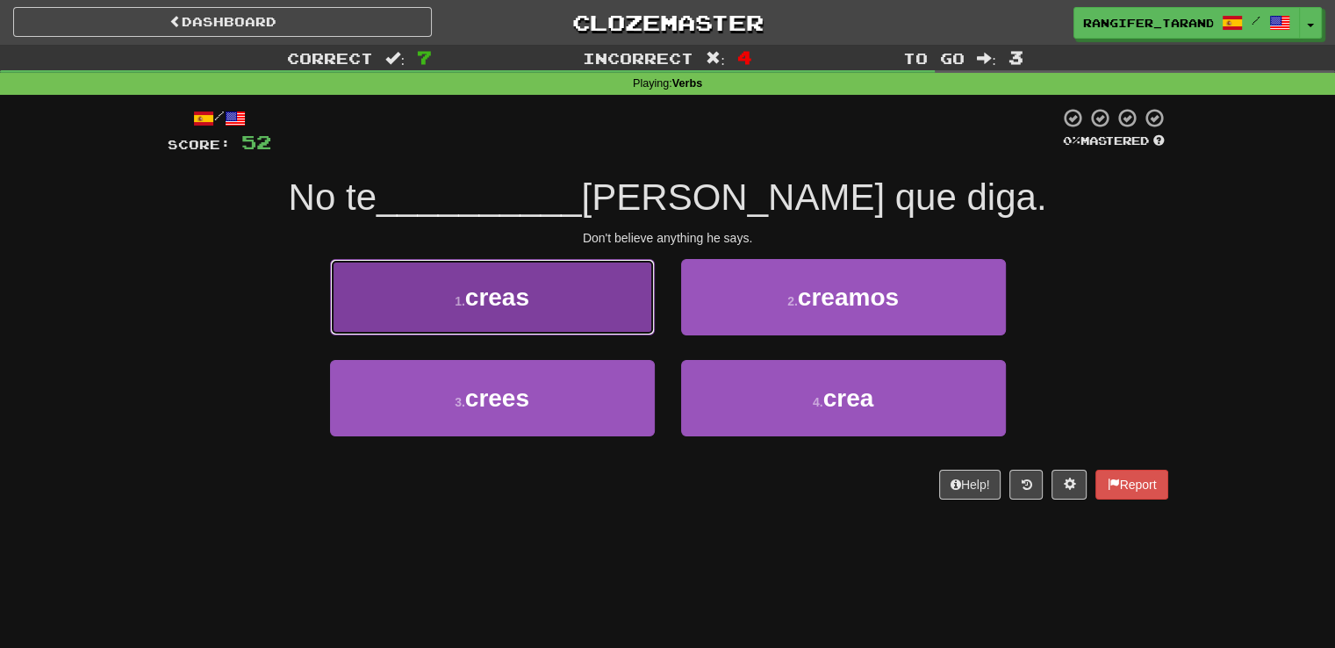
click at [534, 305] on button "1 . creas" at bounding box center [492, 297] width 325 height 76
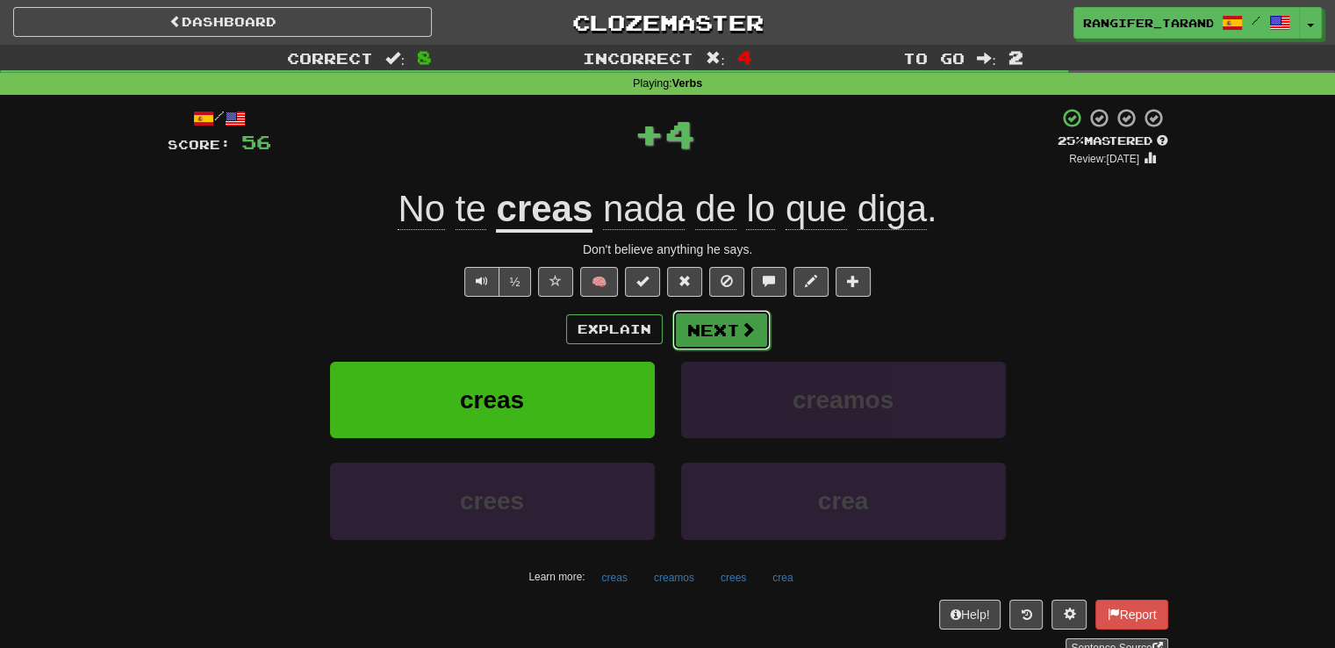
click at [714, 342] on button "Next" at bounding box center [721, 330] width 98 height 40
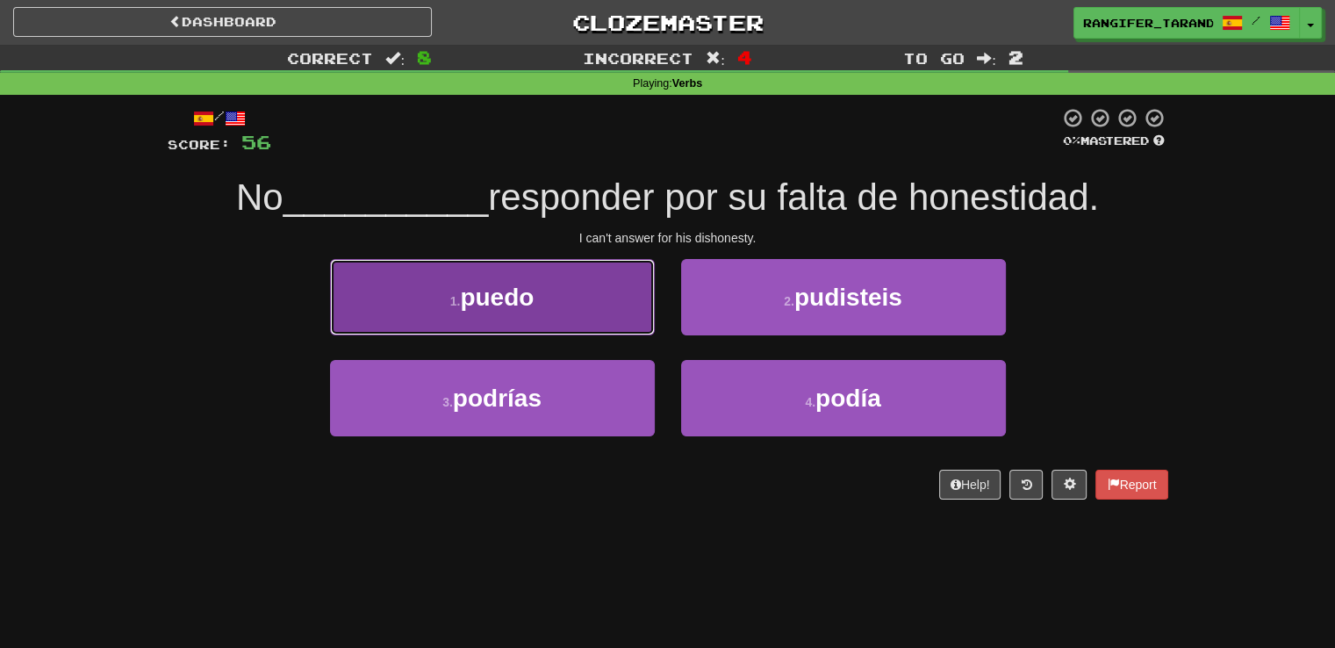
click at [601, 313] on button "1 . puedo" at bounding box center [492, 297] width 325 height 76
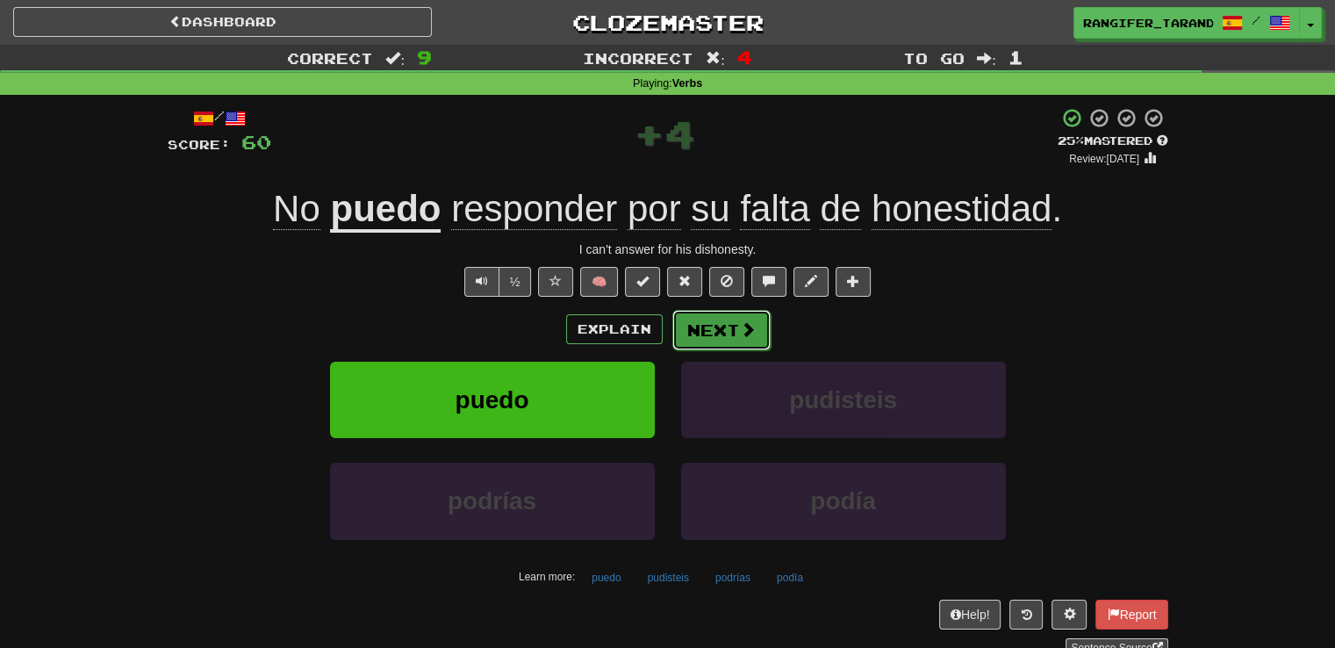
click at [748, 317] on button "Next" at bounding box center [721, 330] width 98 height 40
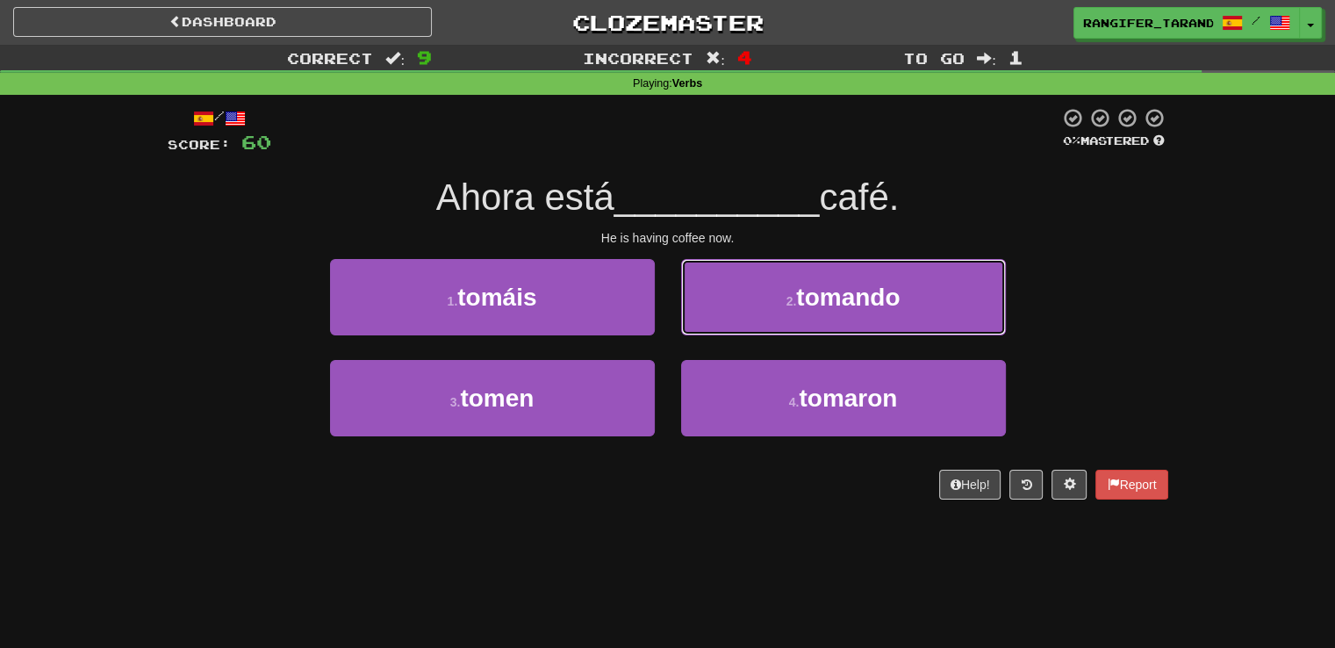
click at [748, 317] on button "2 . tomando" at bounding box center [843, 297] width 325 height 76
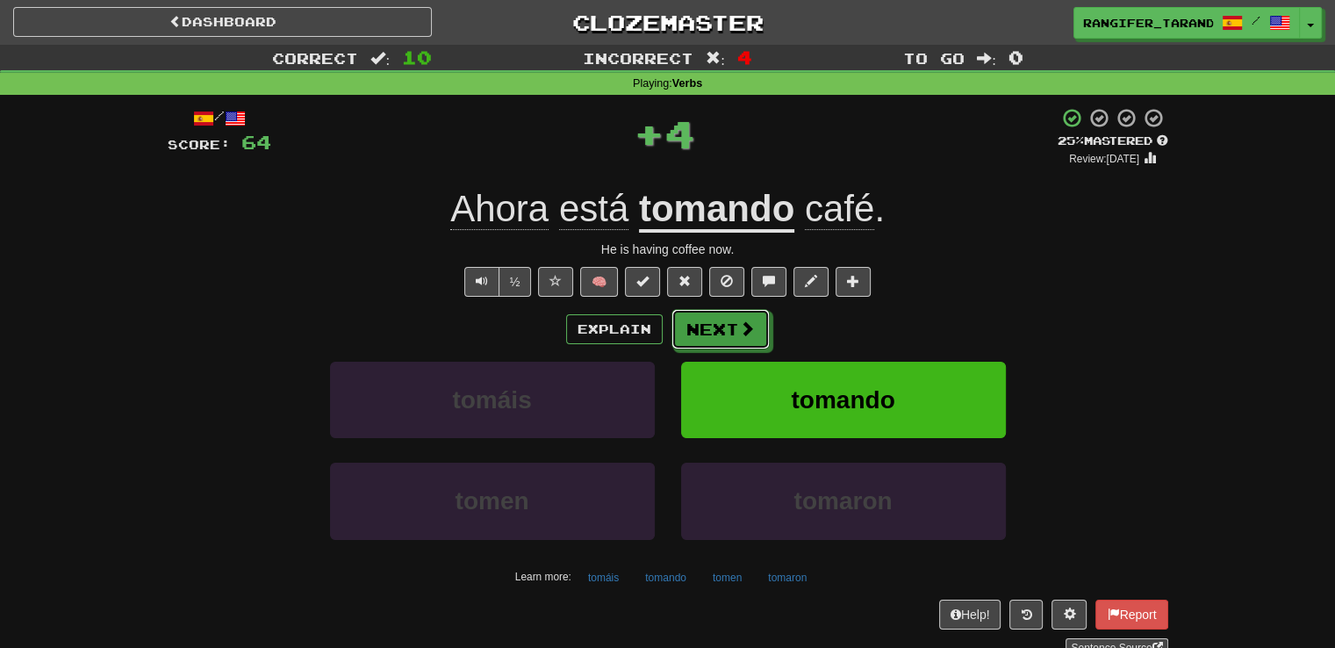
click at [748, 317] on button "Next" at bounding box center [720, 329] width 98 height 40
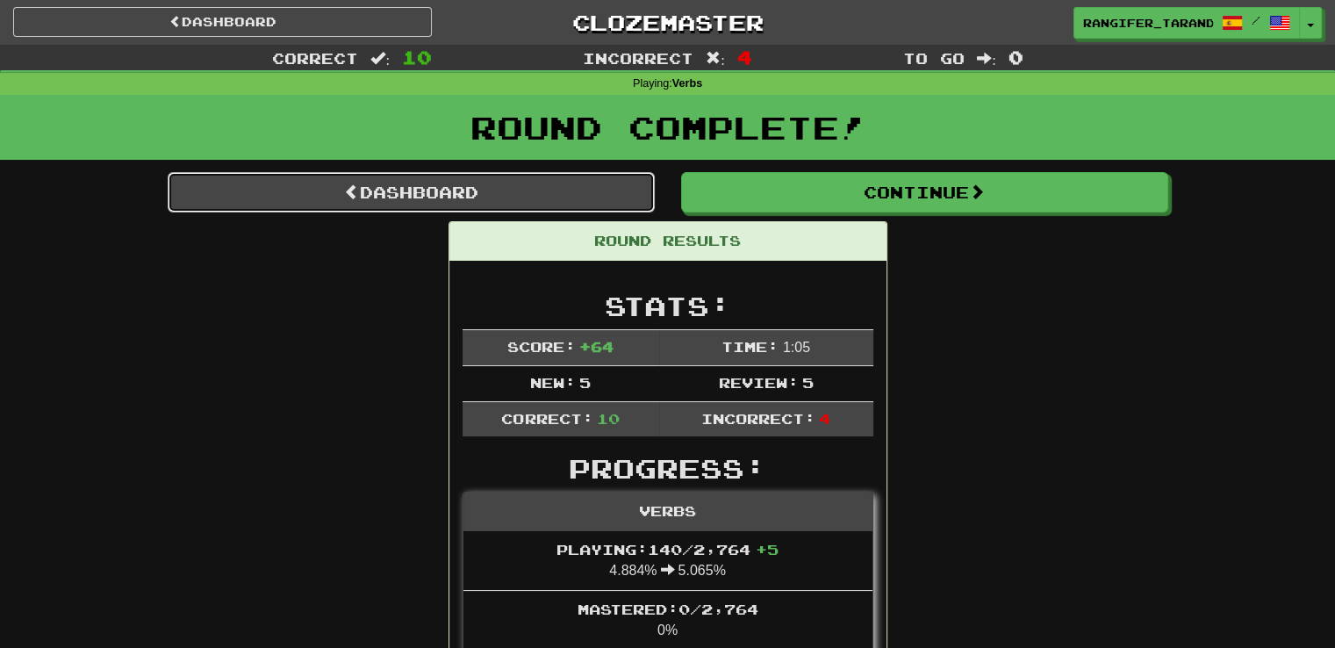
click at [575, 185] on link "Dashboard" at bounding box center [411, 192] width 487 height 40
